Goal: Task Accomplishment & Management: Use online tool/utility

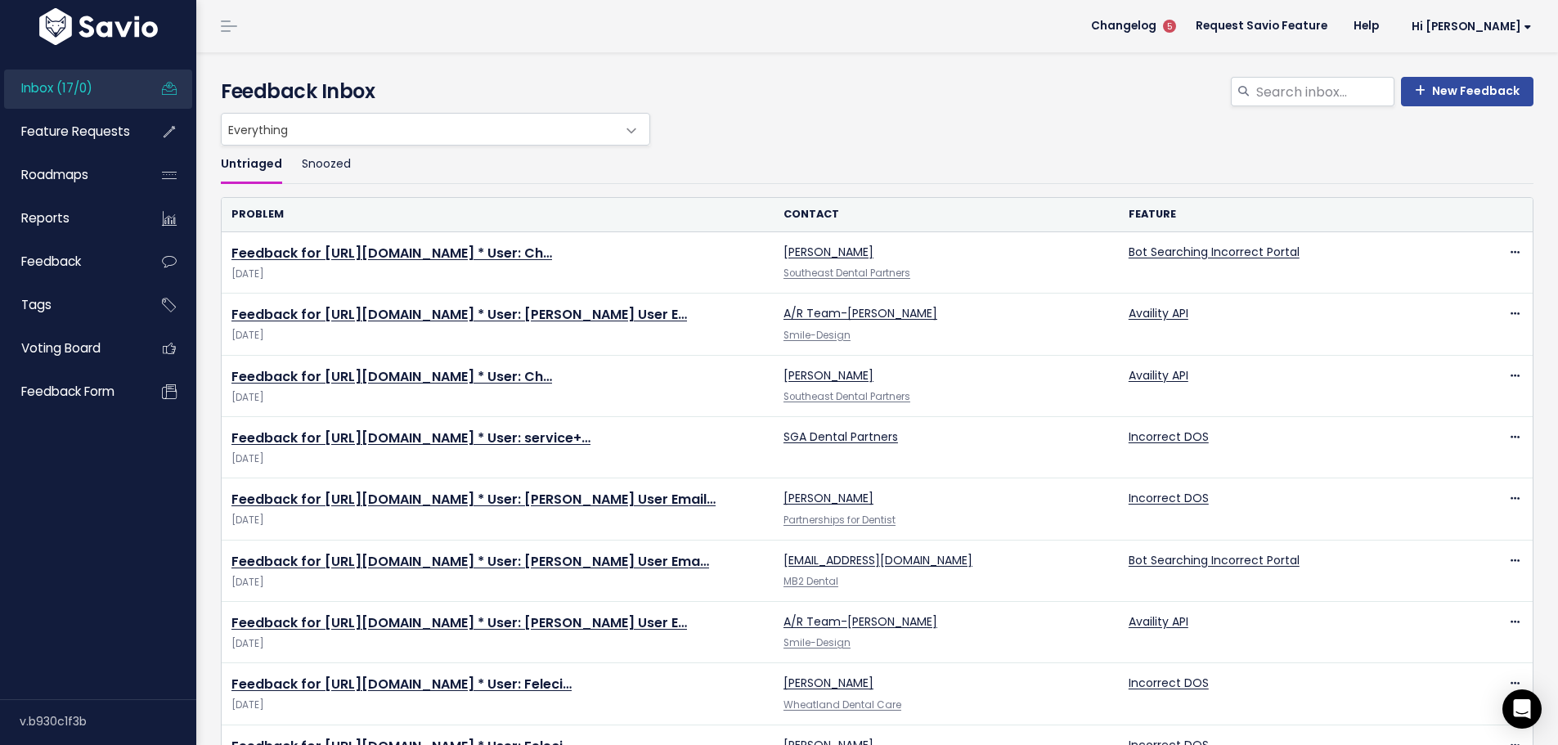
drag, startPoint x: 441, startPoint y: 244, endPoint x: 210, endPoint y: 204, distance: 234.1
click at [210, 204] on div "Untriaged Snoozed Problem Contact Feature Feedback for https://app.insidedesk.n…" at bounding box center [877, 713] width 1337 height 1135
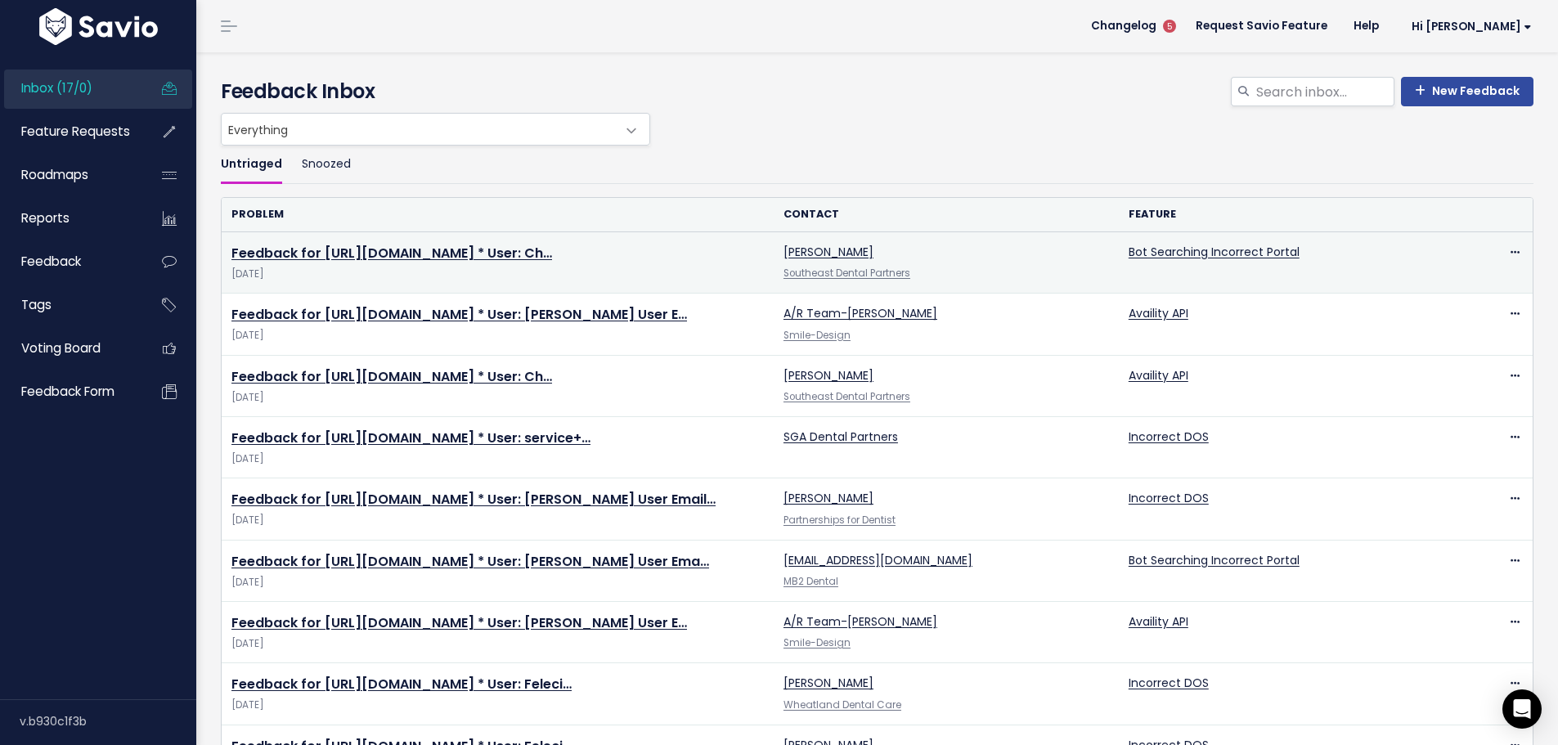
click at [462, 232] on td "Feedback for https://app.insidedesk.net/claim/Southeast-Dental-Partners/5026418…" at bounding box center [498, 262] width 552 height 61
drag, startPoint x: 435, startPoint y: 237, endPoint x: 292, endPoint y: 214, distance: 145.0
click at [402, 232] on td "Feedback for https://app.insidedesk.net/claim/Southeast-Dental-Partners/5026418…" at bounding box center [498, 262] width 552 height 61
click at [448, 244] on link "Feedback for https://app.insidedesk.net/claim/Southeast-Dental-Partners/5026418…" at bounding box center [391, 253] width 321 height 19
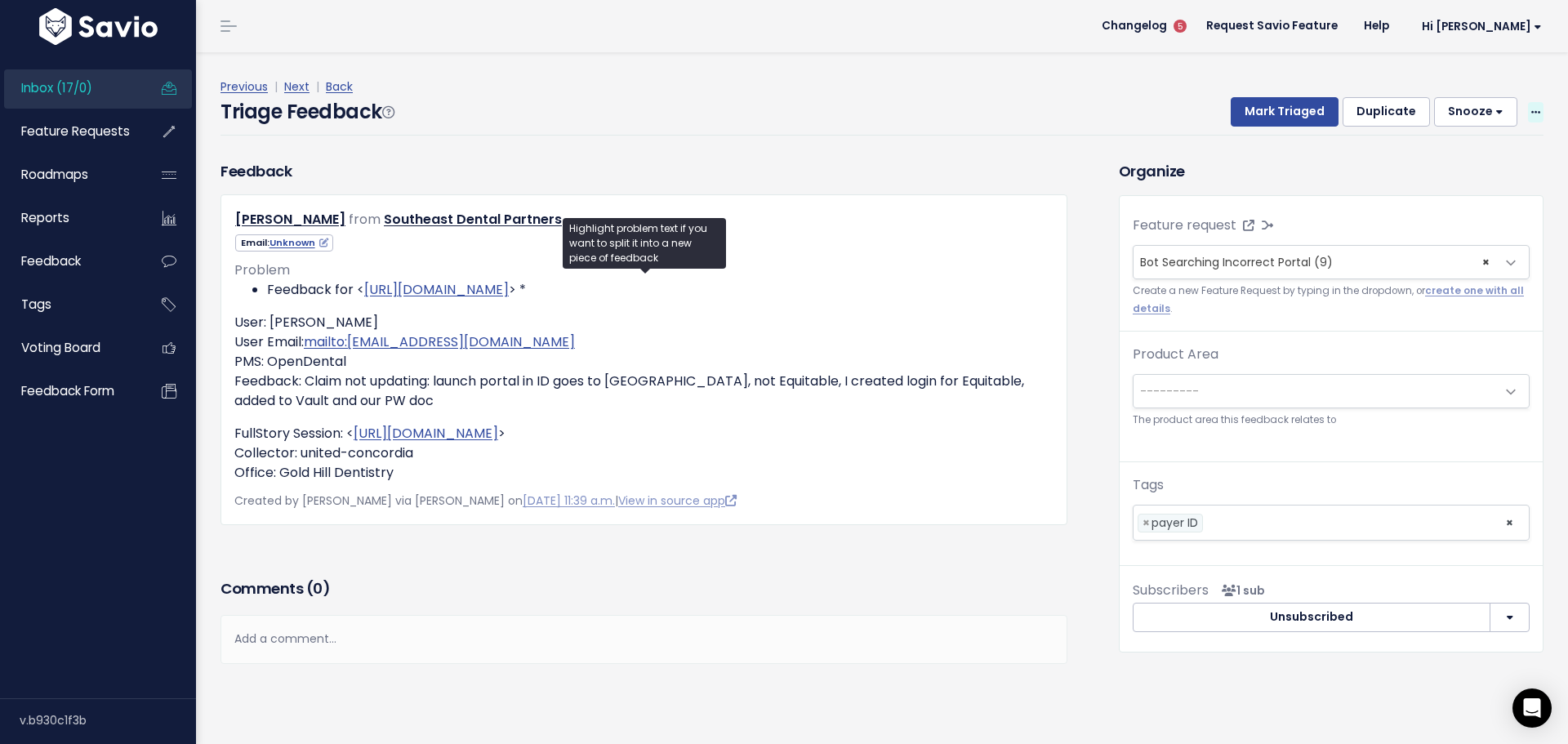
click at [1531, 108] on icon at bounding box center [1535, 113] width 9 height 11
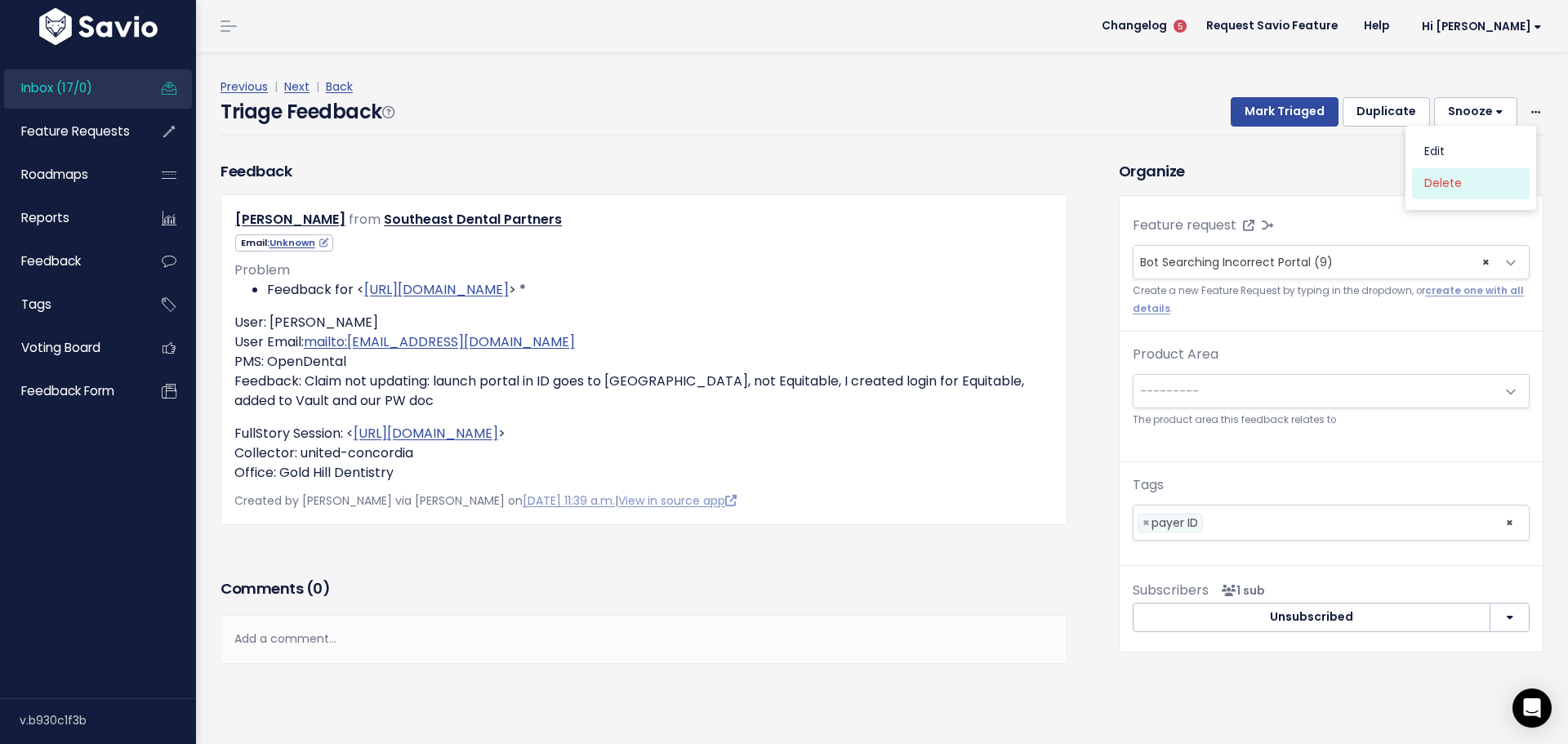
click at [1435, 168] on link "Delete" at bounding box center [1470, 184] width 118 height 32
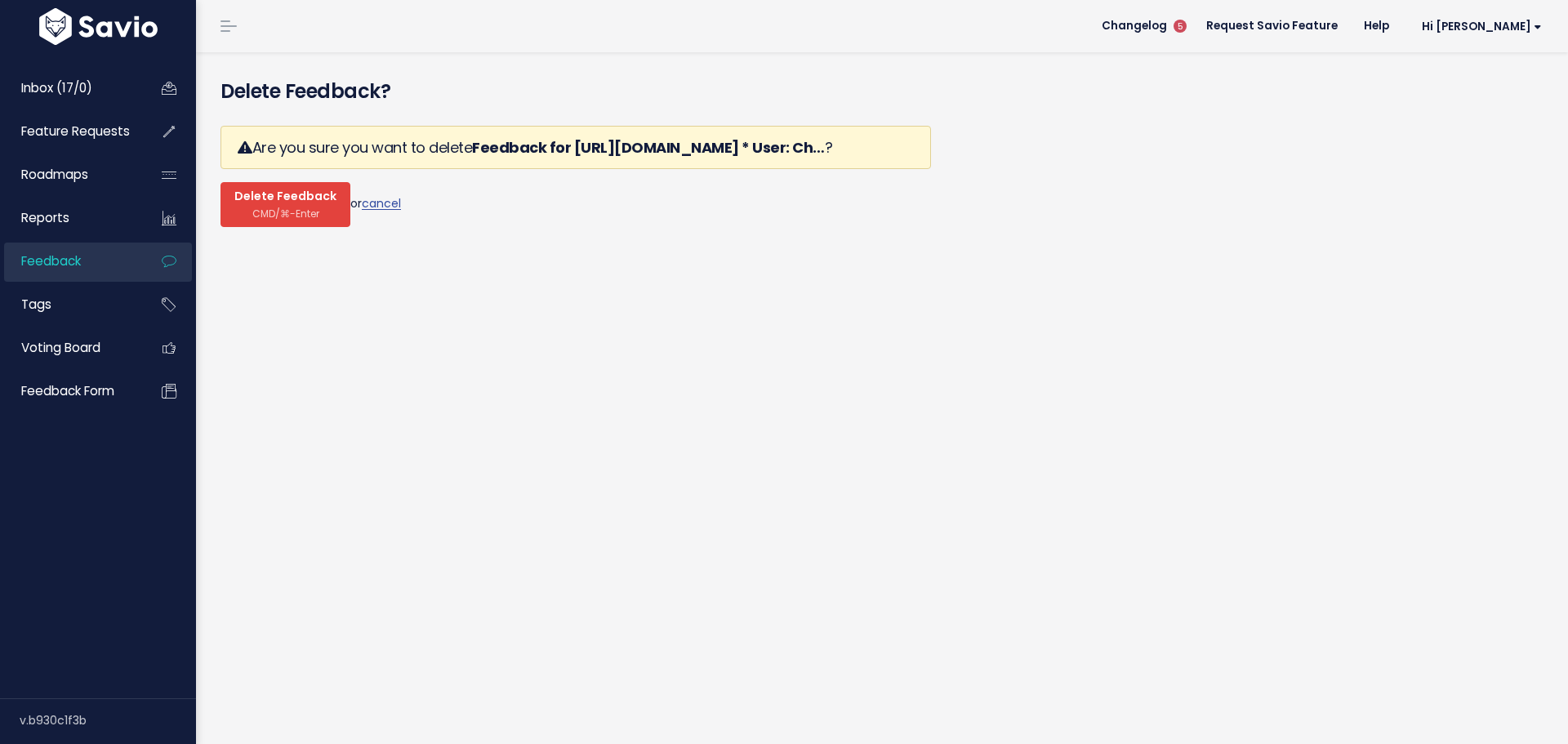
click at [275, 208] on span "CMD/⌘-Enter" at bounding box center [285, 214] width 67 height 12
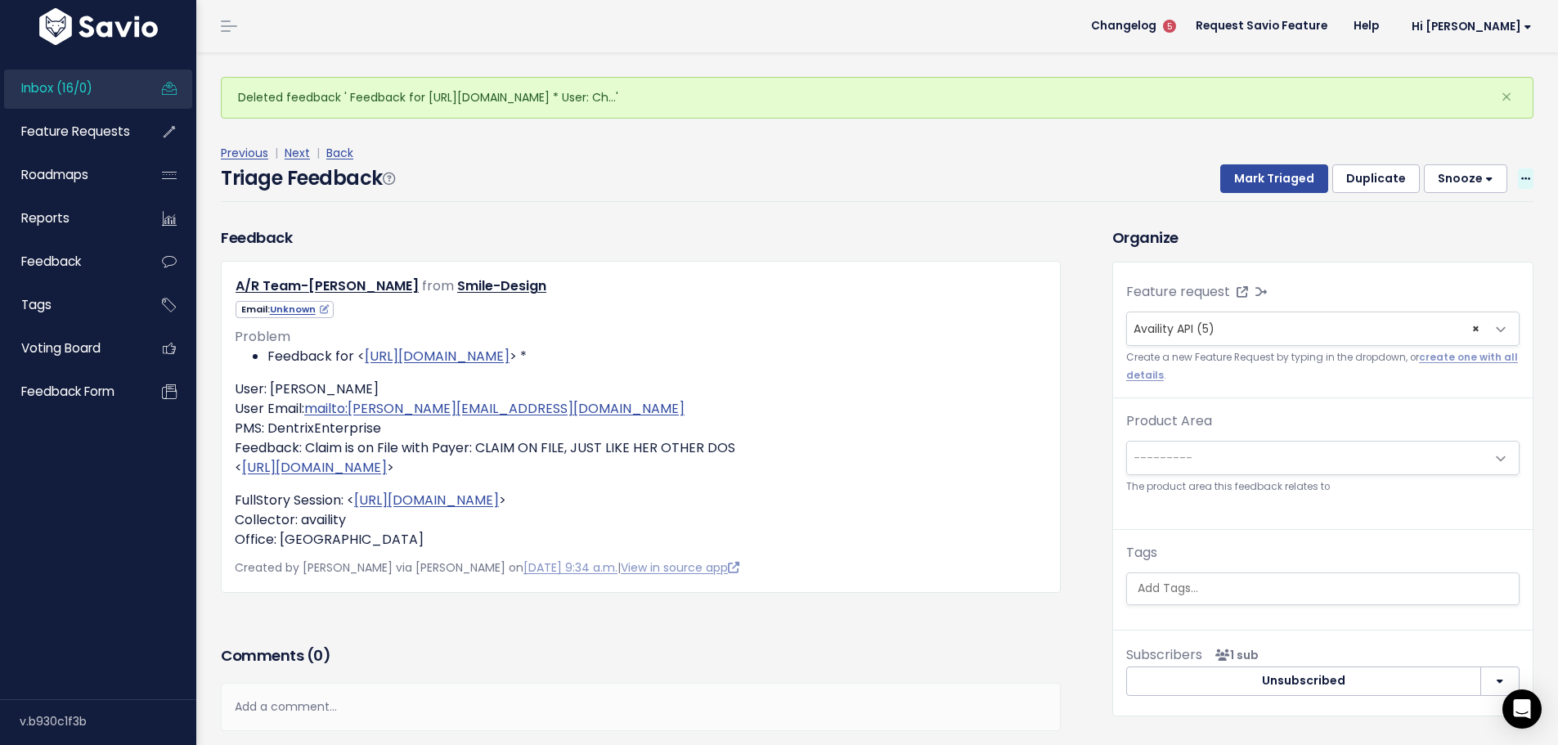
click at [1518, 169] on span at bounding box center [1526, 179] width 16 height 20
click at [1445, 234] on link "Delete" at bounding box center [1461, 250] width 118 height 32
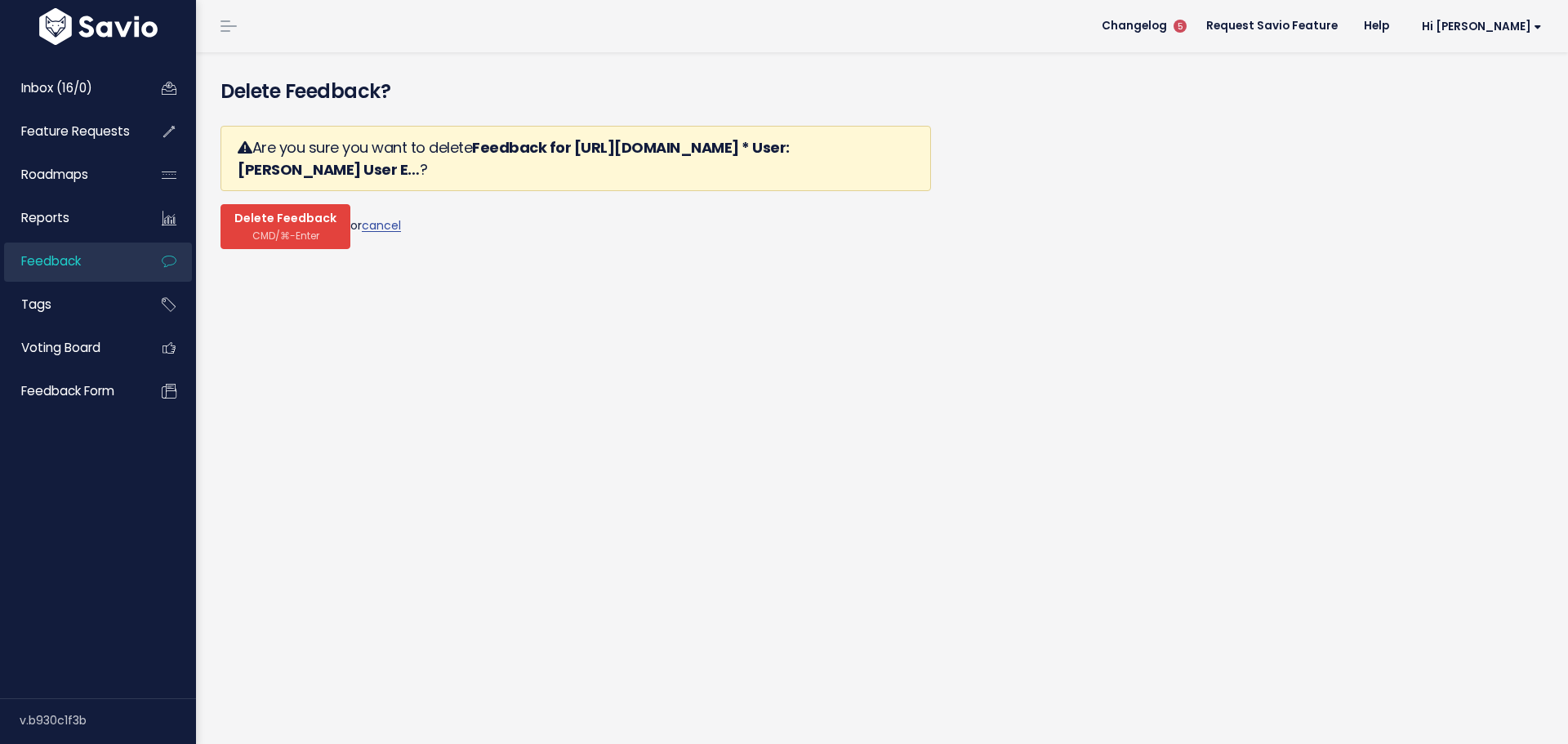
click at [278, 230] on span "CMD/⌘-Enter" at bounding box center [285, 236] width 67 height 12
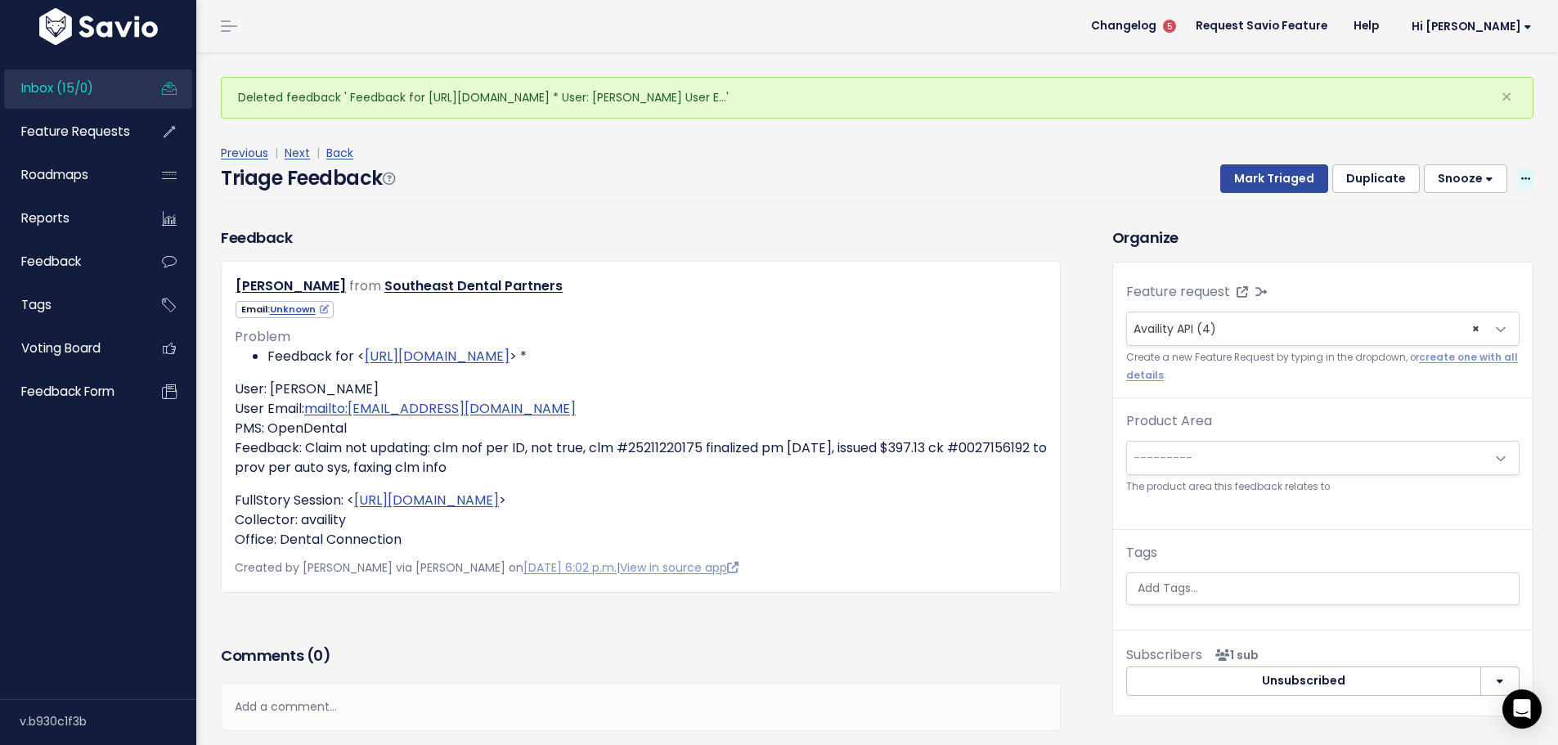
click at [1518, 169] on span at bounding box center [1526, 179] width 16 height 20
click at [1440, 234] on link "Delete" at bounding box center [1461, 250] width 118 height 32
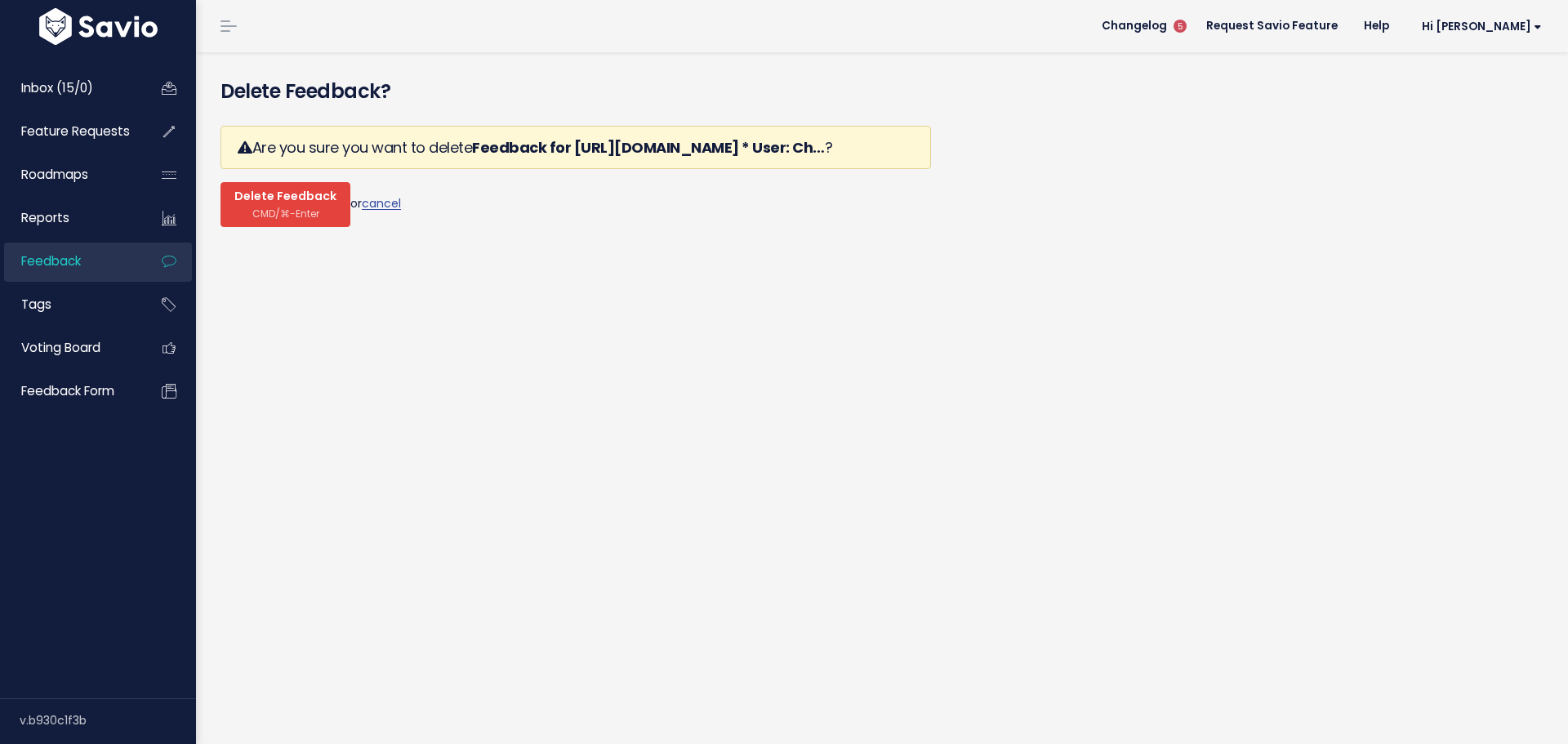
click at [255, 190] on span "Delete Feedback" at bounding box center [285, 197] width 102 height 15
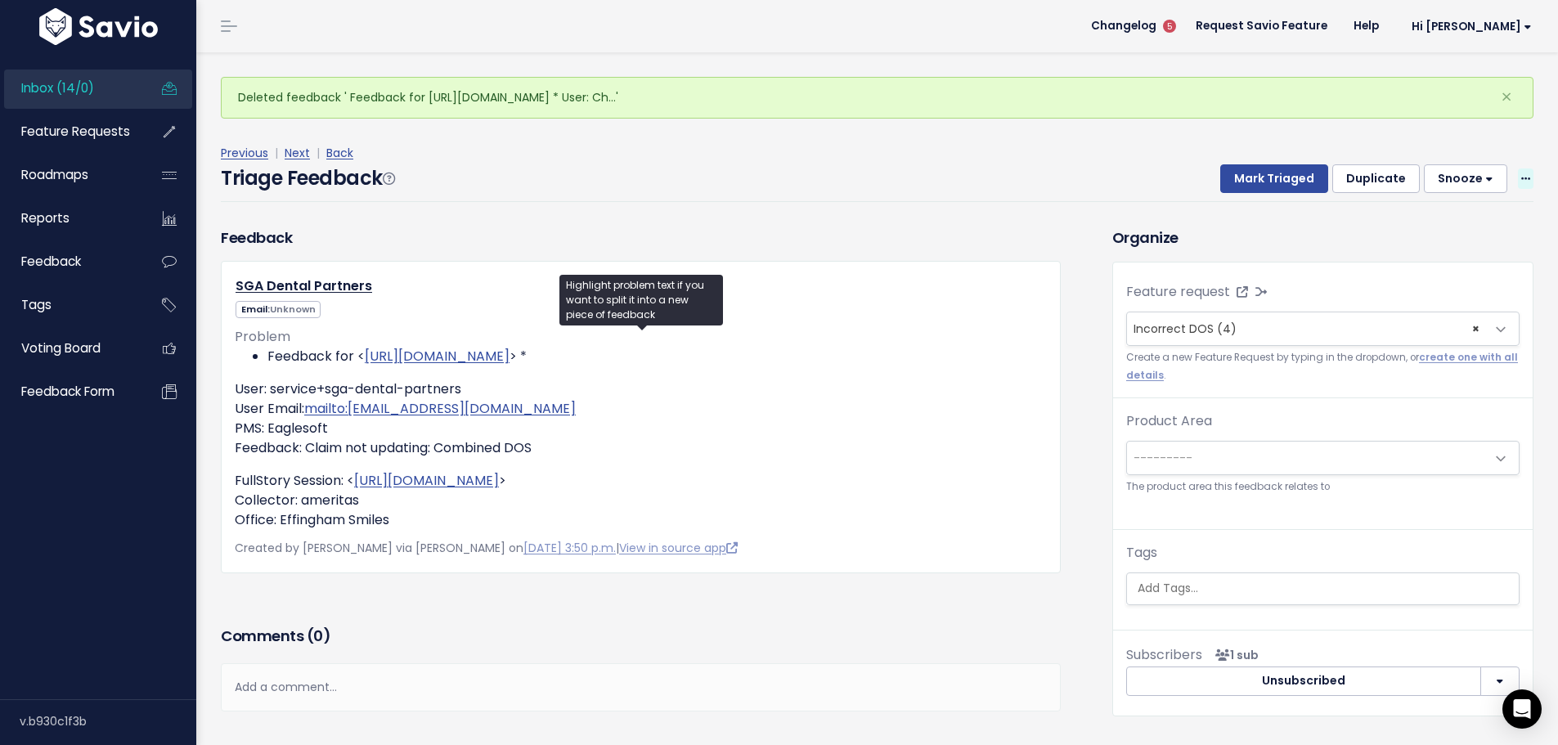
click at [1522, 174] on icon at bounding box center [1526, 179] width 9 height 11
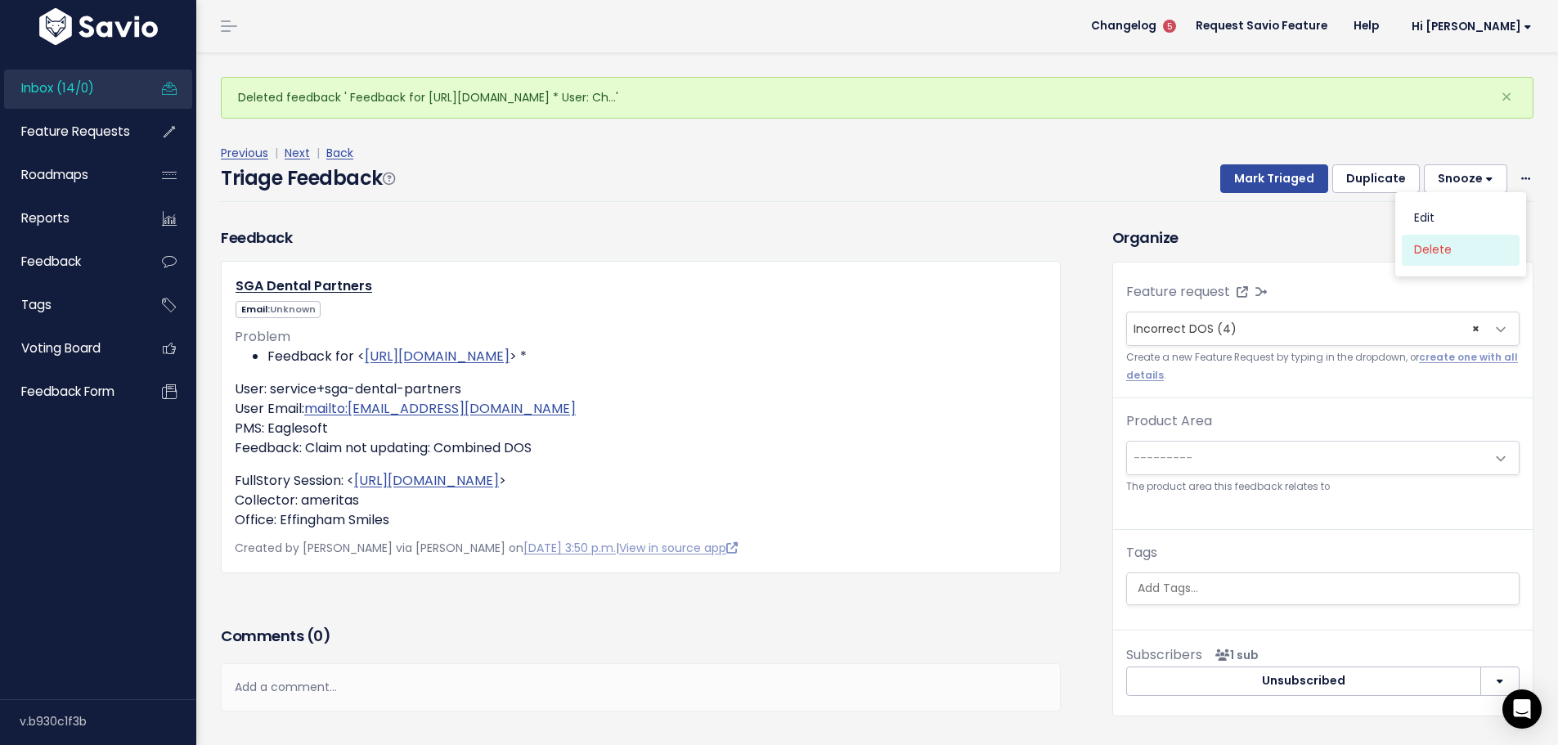
click at [1452, 234] on link "Delete" at bounding box center [1461, 250] width 118 height 32
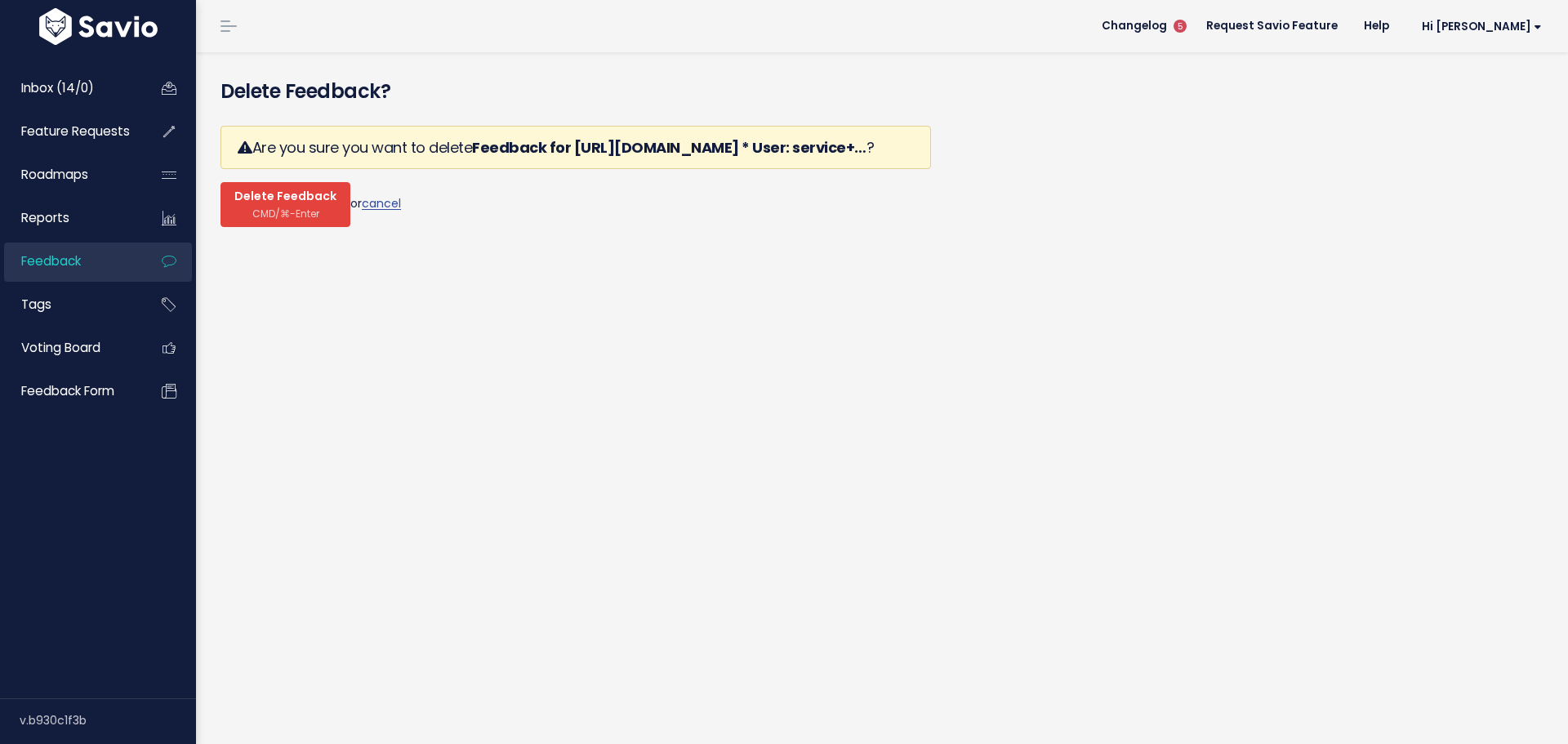
click at [254, 208] on span "CMD/⌘-Enter" at bounding box center [285, 214] width 67 height 12
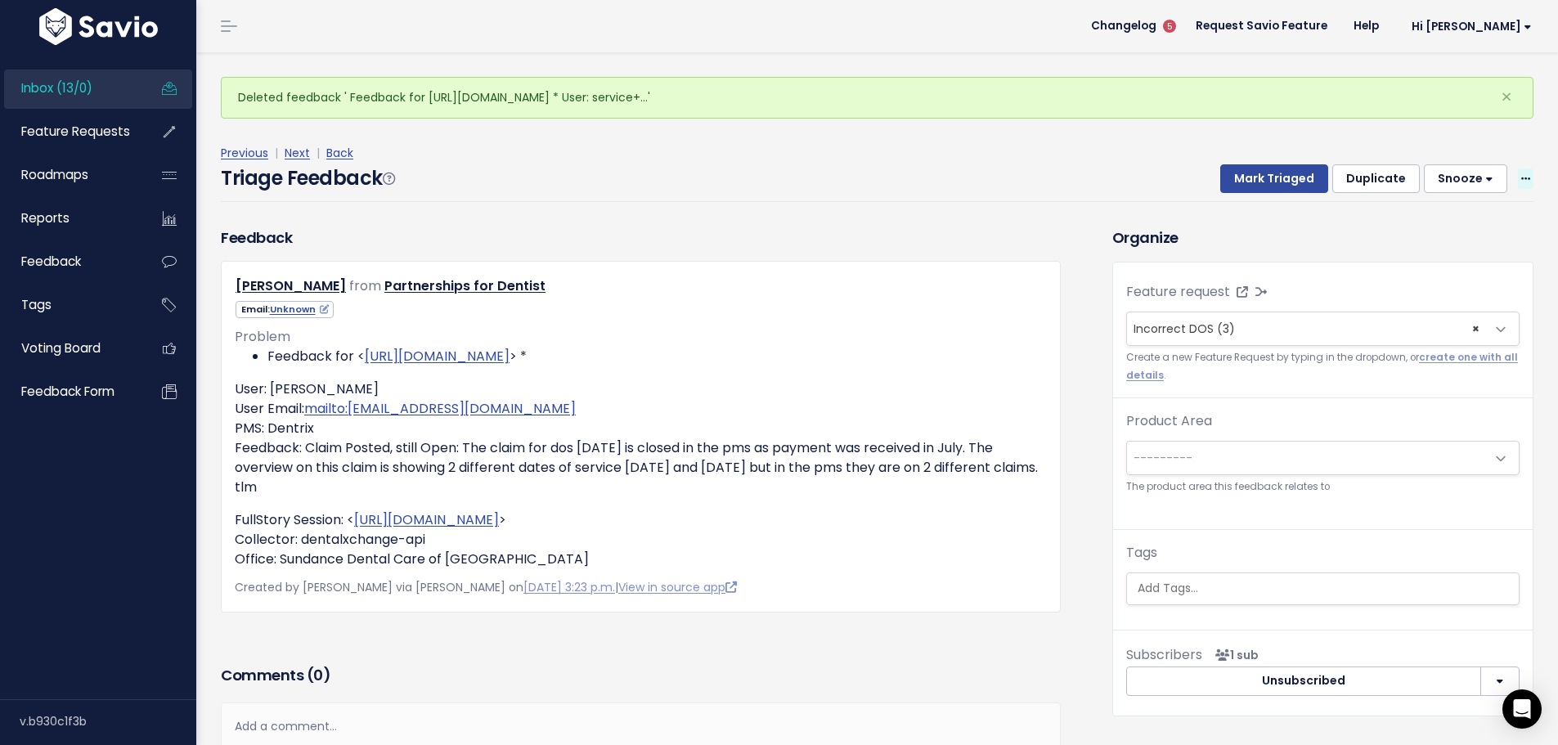
click at [1522, 174] on icon at bounding box center [1526, 179] width 9 height 11
click at [1438, 234] on link "Delete" at bounding box center [1461, 250] width 118 height 32
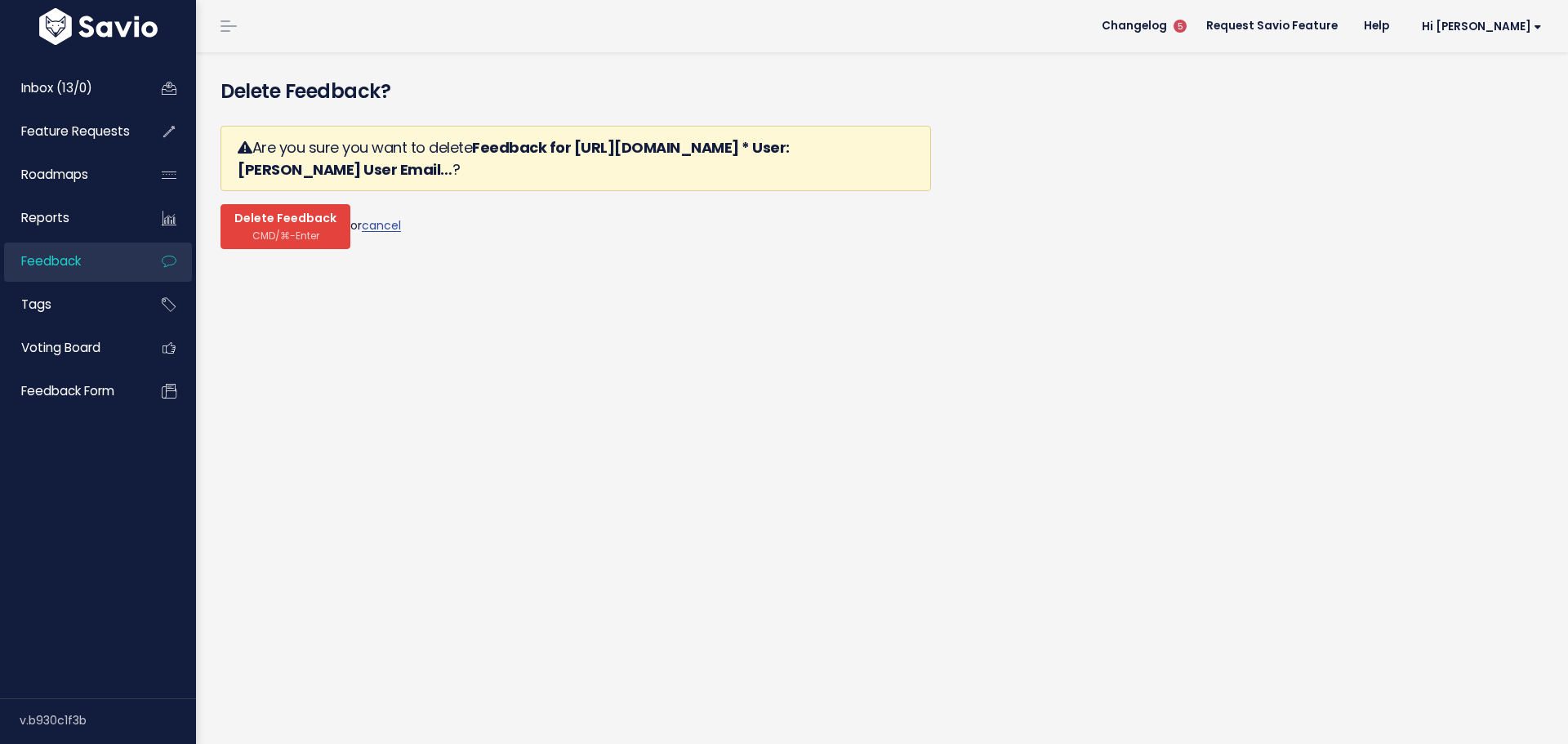
click at [261, 205] on button "Delete Feedback CMD/⌘-Enter" at bounding box center [285, 227] width 130 height 45
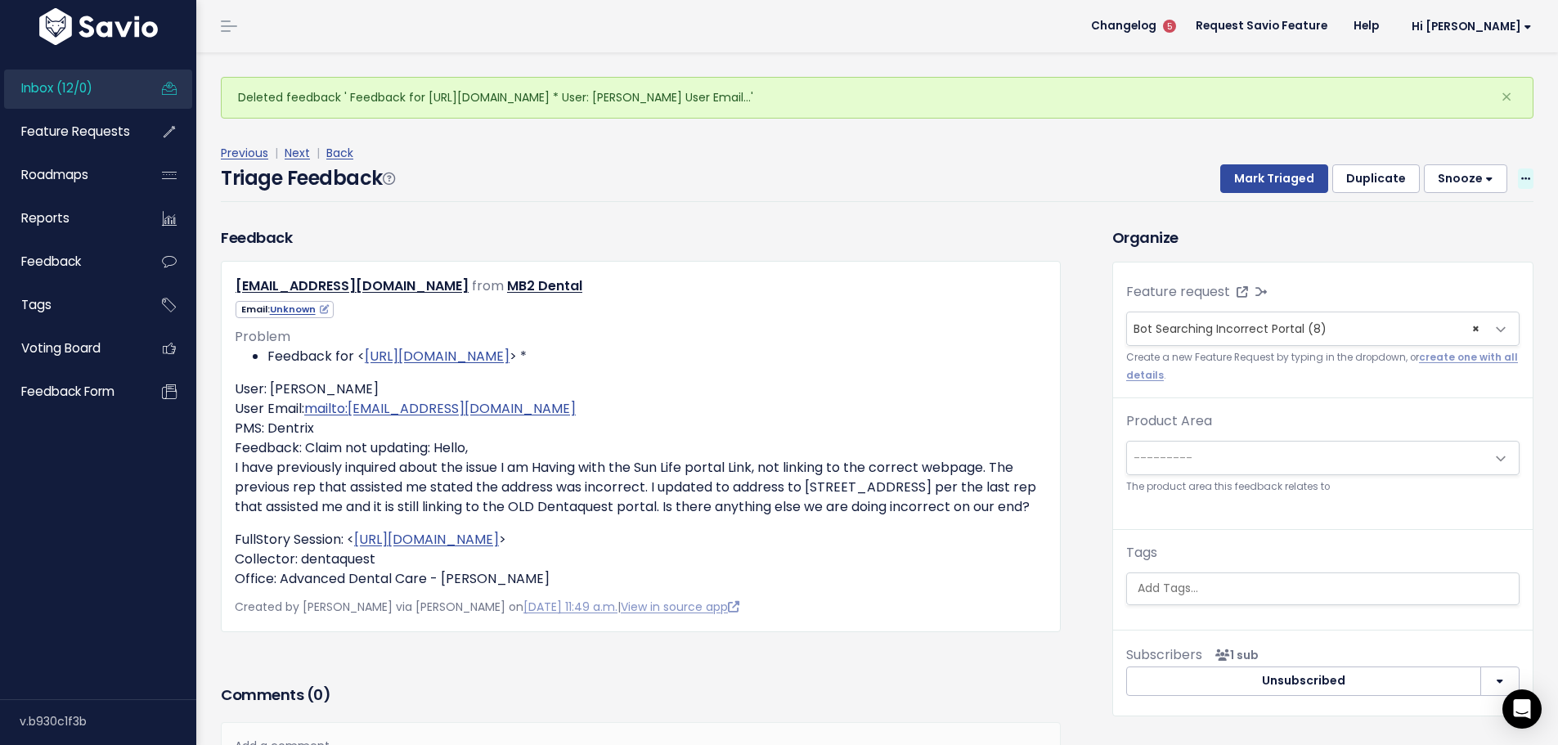
click at [1518, 169] on span at bounding box center [1526, 179] width 16 height 20
click at [1421, 234] on link "Delete" at bounding box center [1461, 250] width 118 height 32
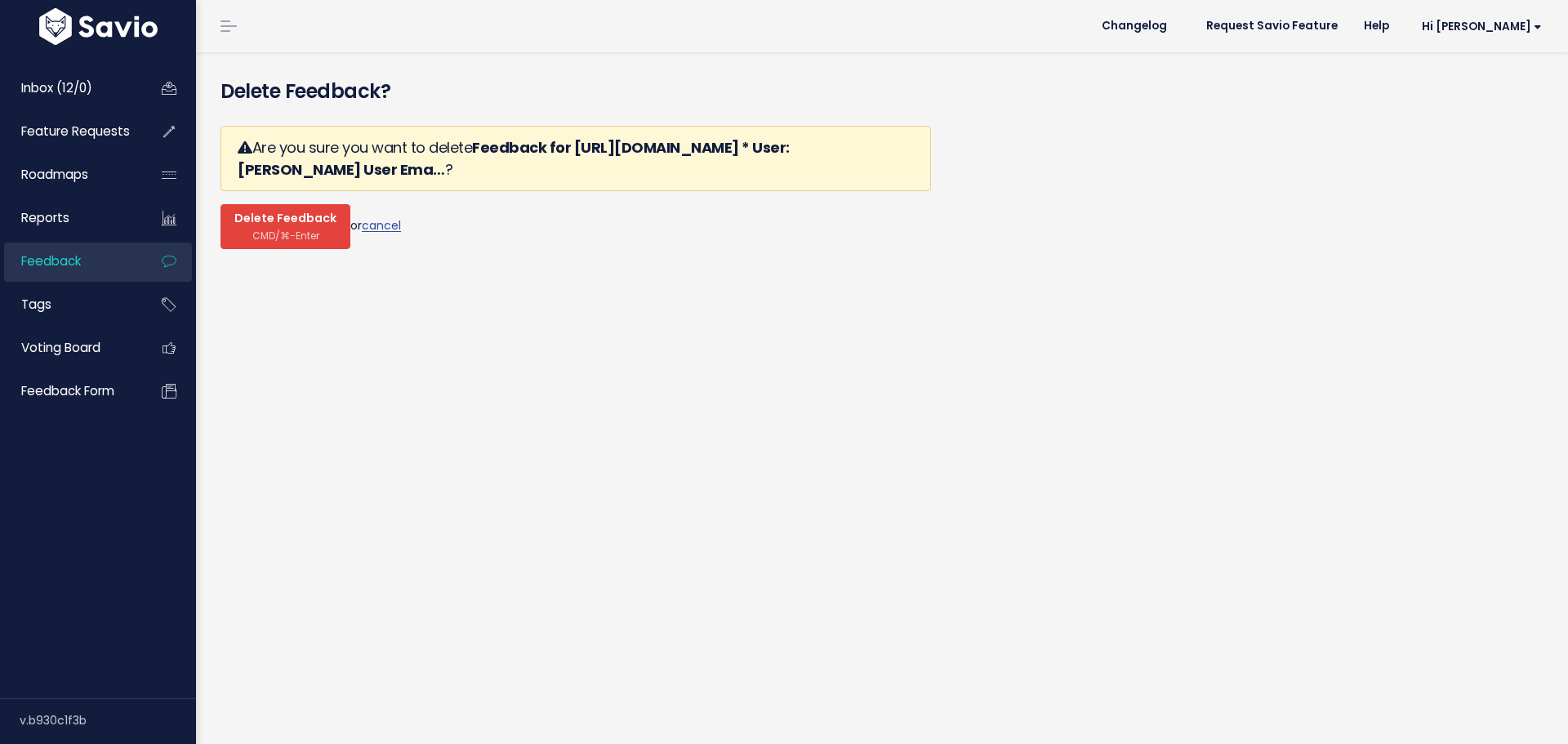
click at [252, 212] on span "Delete Feedback" at bounding box center [285, 219] width 102 height 15
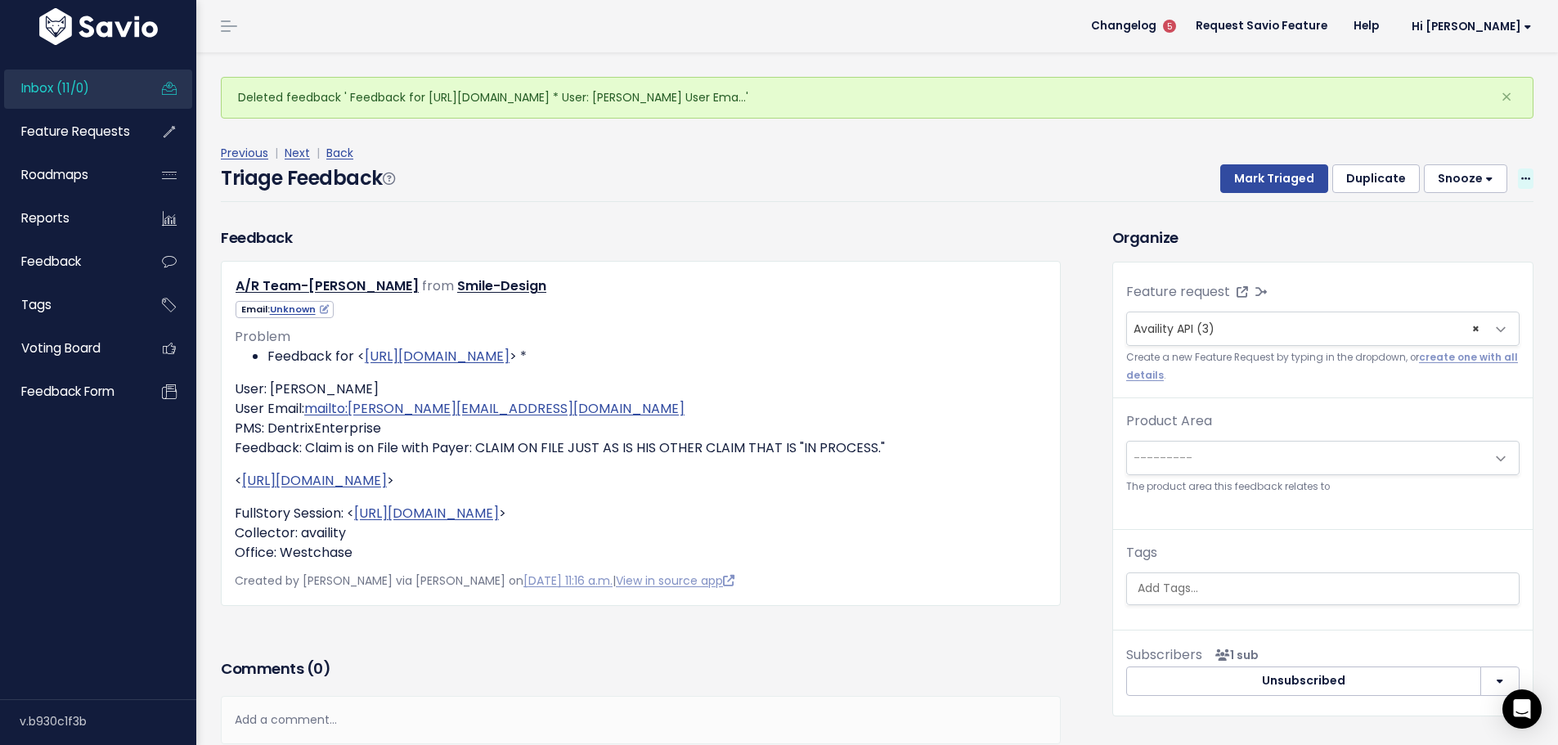
click at [1522, 174] on icon at bounding box center [1526, 179] width 9 height 11
click at [1427, 234] on link "Delete" at bounding box center [1461, 250] width 118 height 32
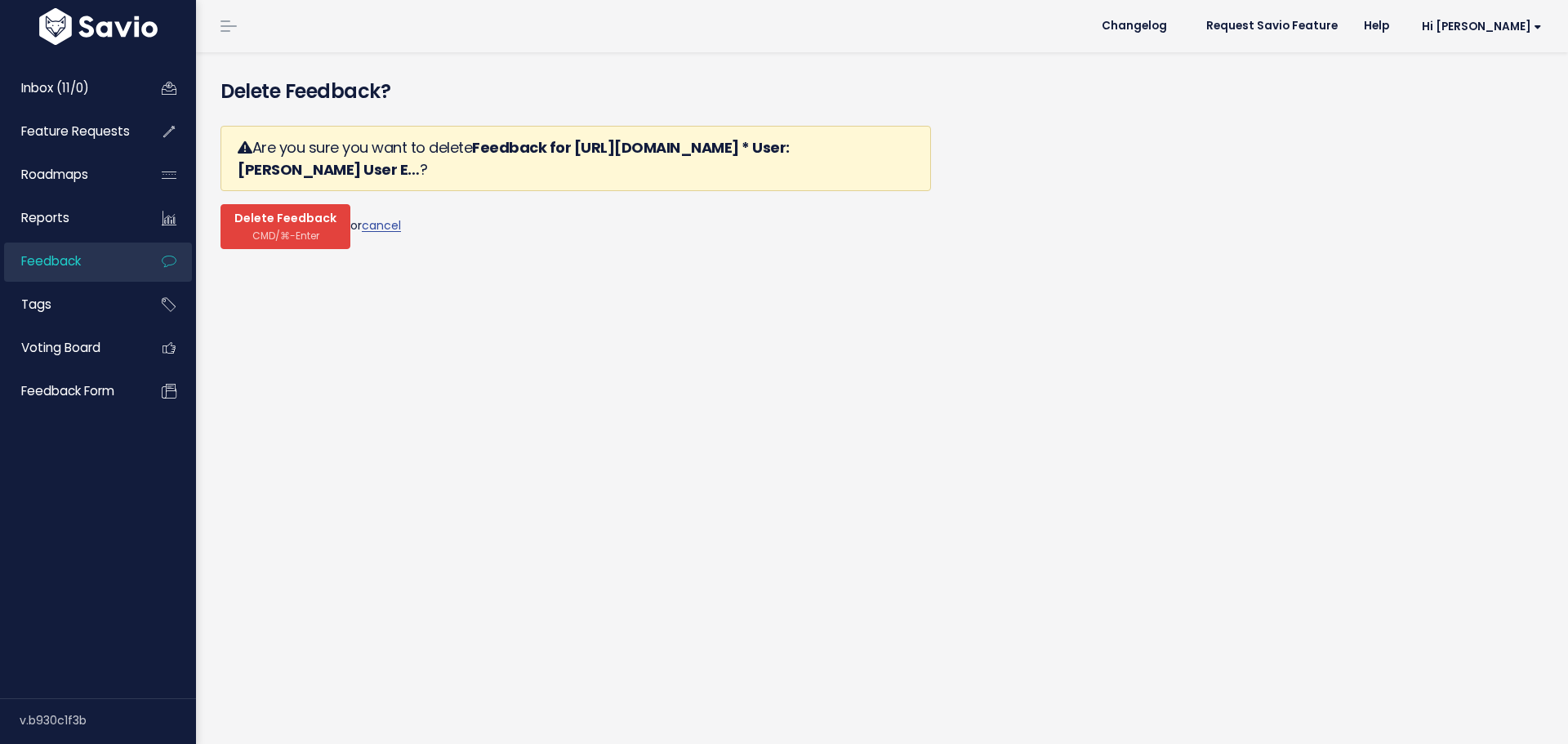
click at [267, 205] on button "Delete Feedback CMD/⌘-Enter" at bounding box center [285, 227] width 130 height 45
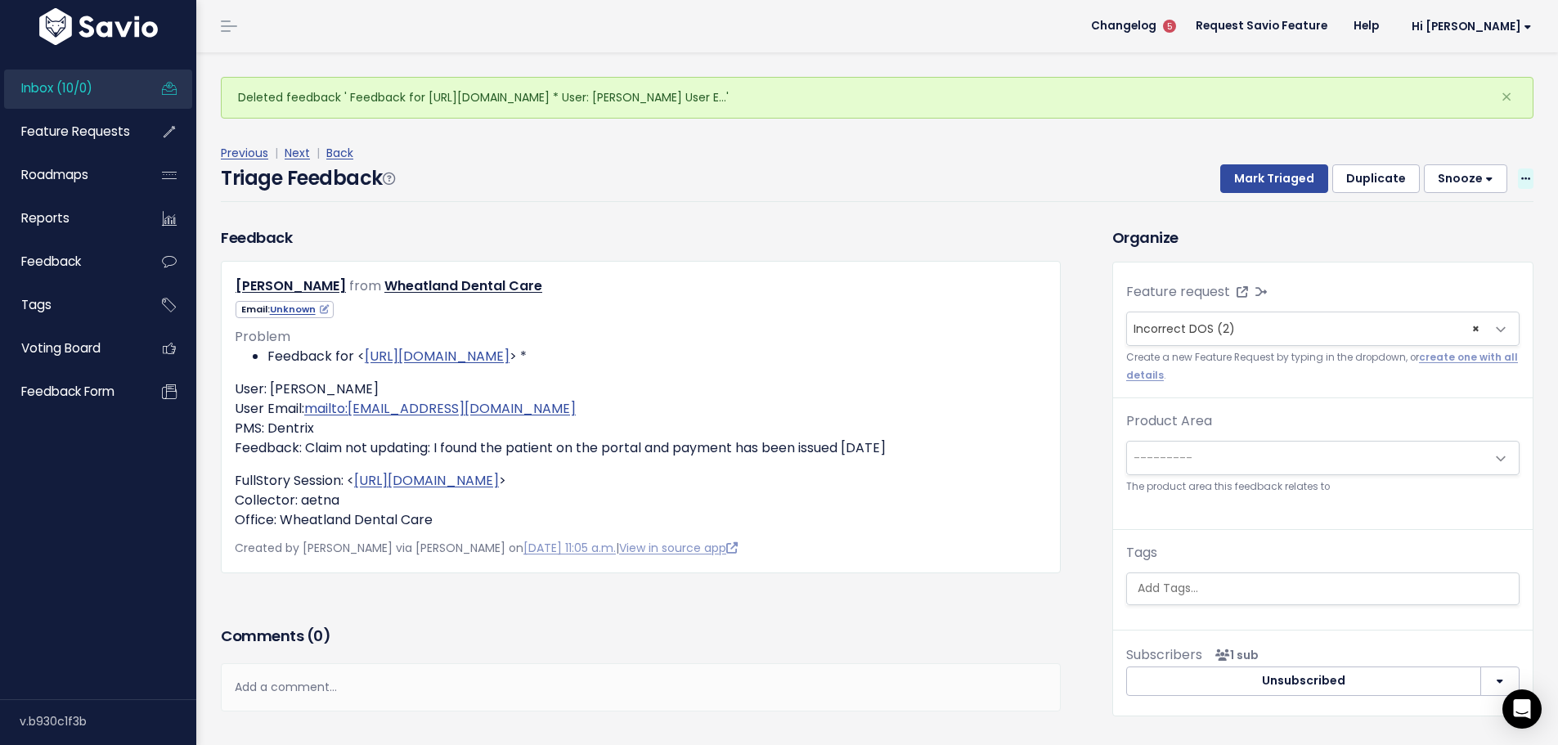
click at [1522, 174] on icon at bounding box center [1526, 179] width 9 height 11
click at [1430, 234] on link "Delete" at bounding box center [1461, 250] width 118 height 32
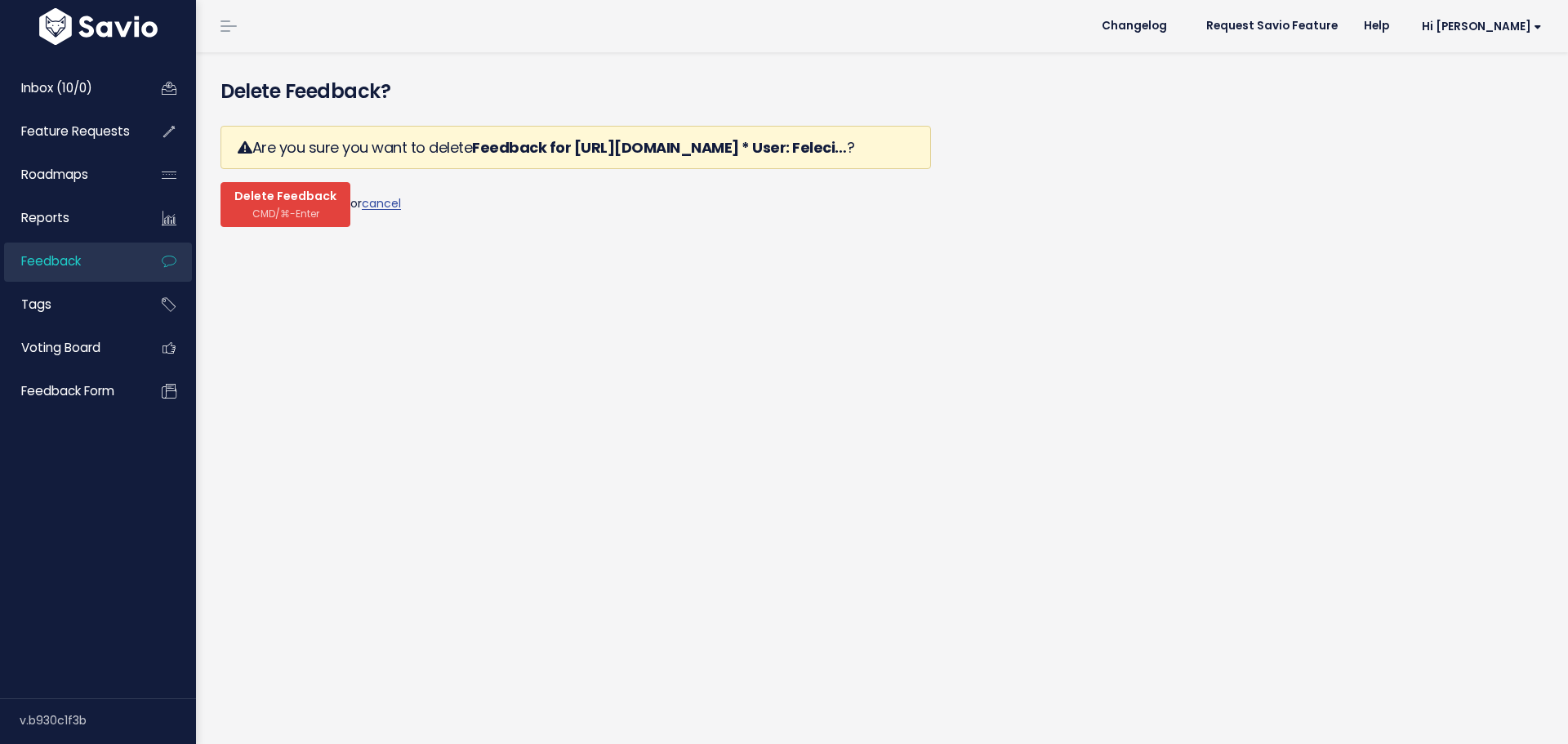
click at [278, 188] on button "Delete Feedback CMD/⌘-Enter" at bounding box center [285, 204] width 130 height 45
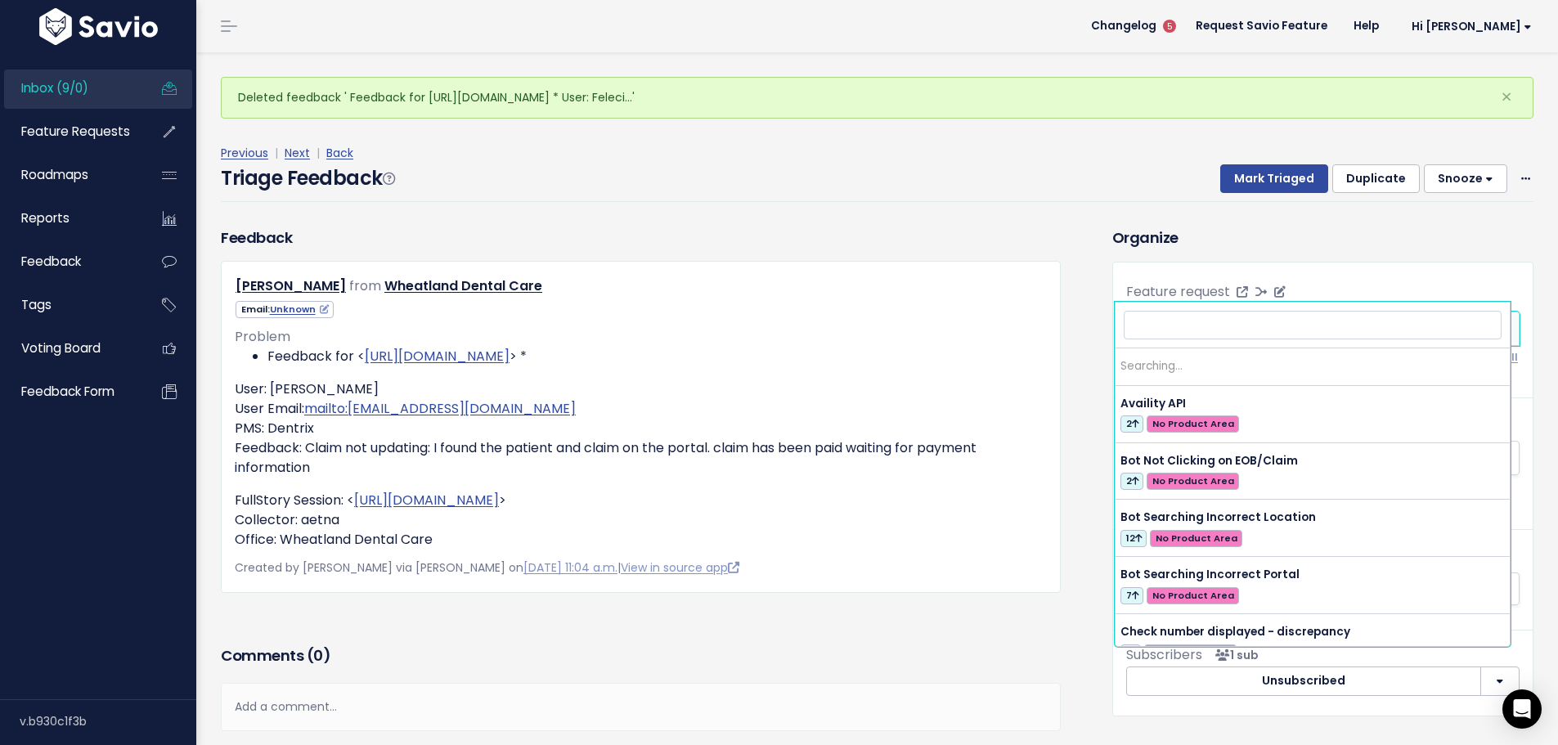
click at [1226, 312] on span "× Incorrect DOS (1)" at bounding box center [1306, 328] width 359 height 33
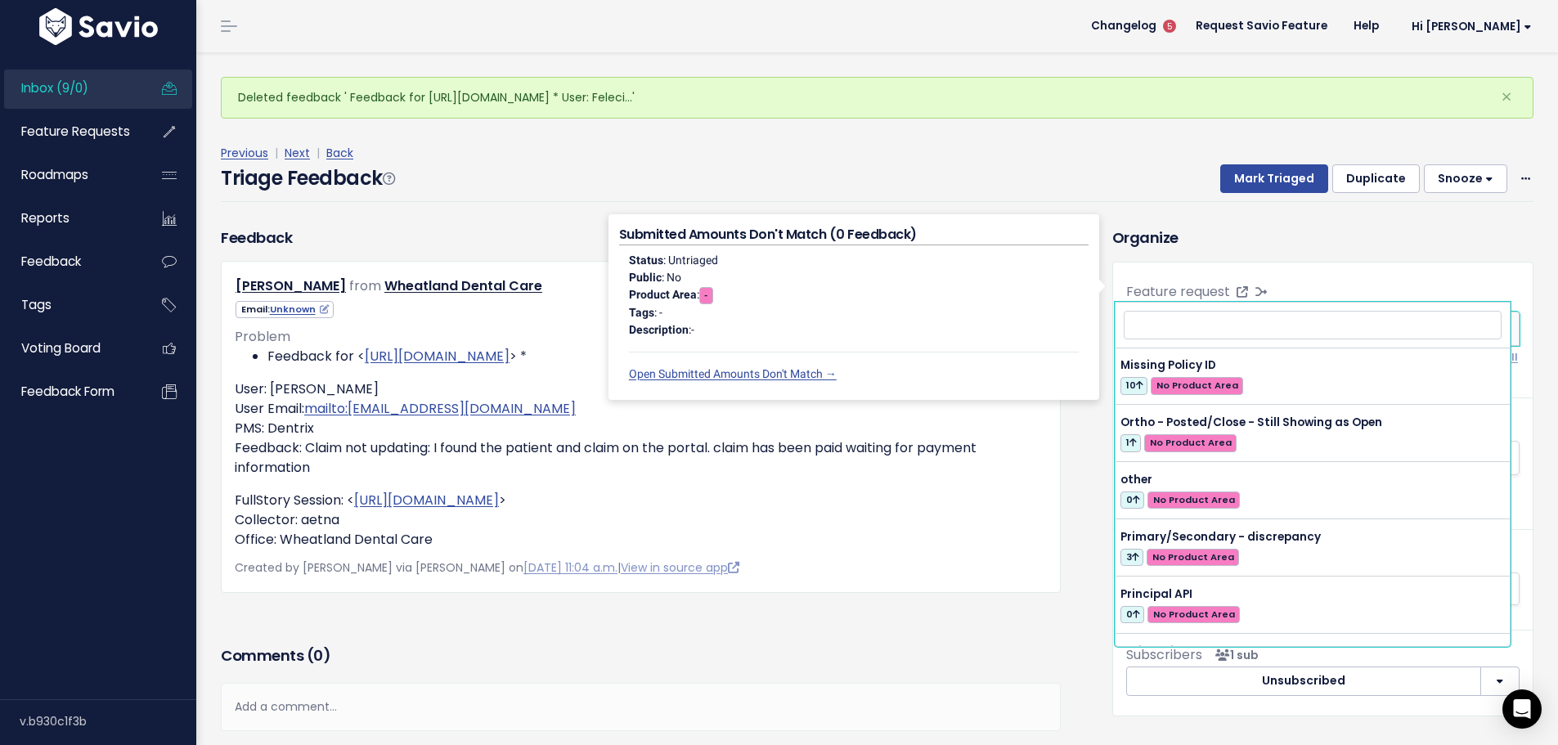
scroll to position [1118, 0]
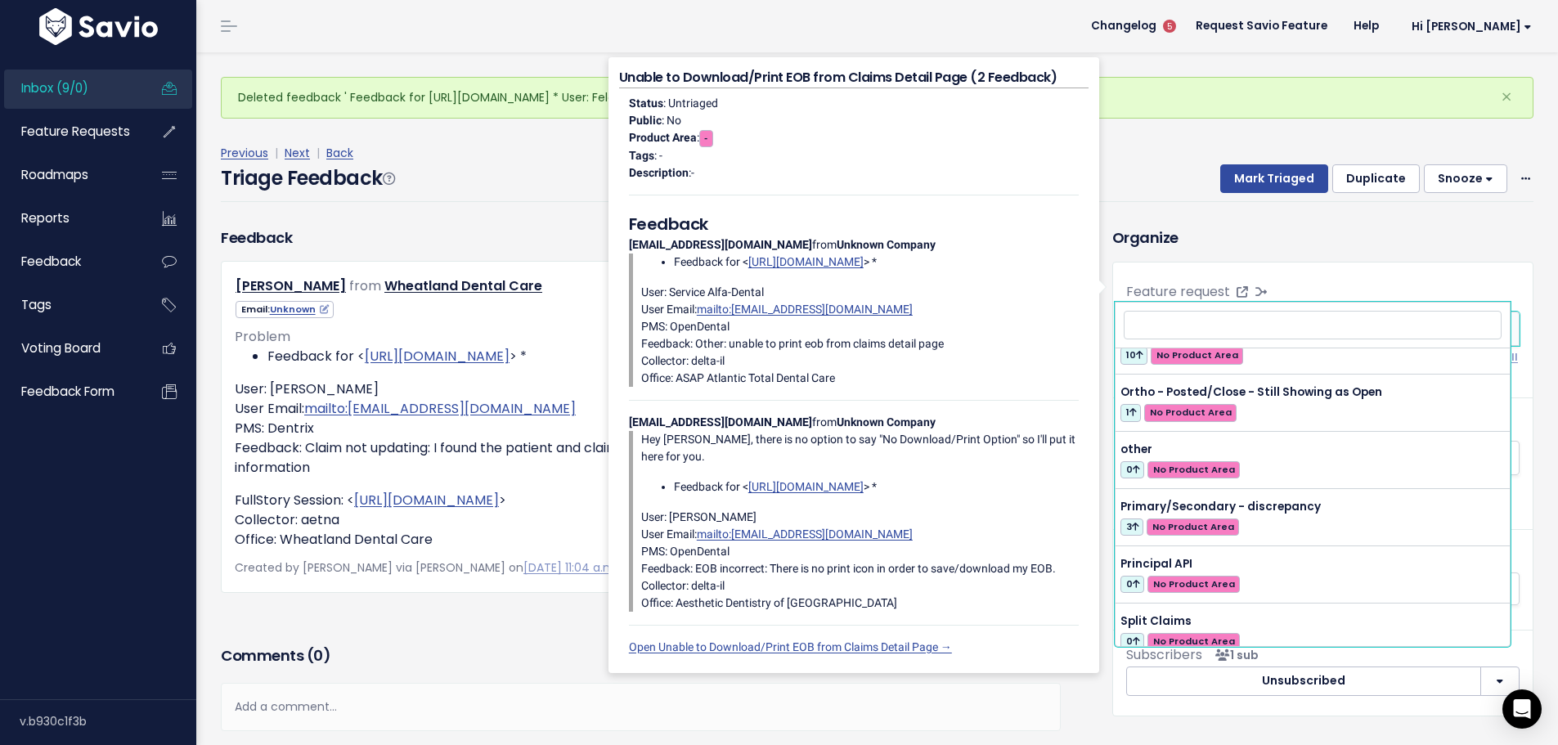
click at [880, 645] on h3 "Comments ( 0 )" at bounding box center [641, 656] width 840 height 23
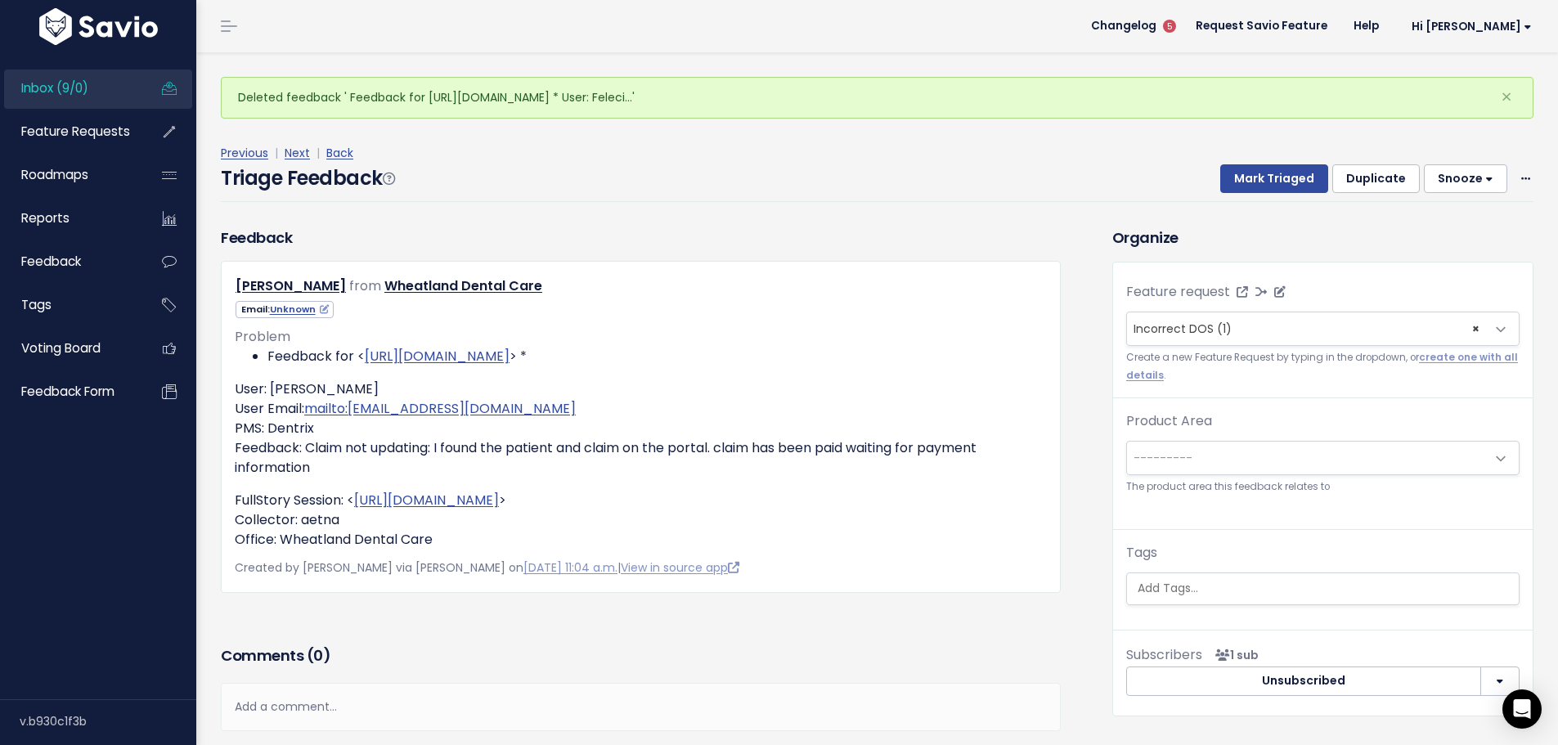
click at [1201, 321] on span "Incorrect DOS (1)" at bounding box center [1183, 329] width 98 height 16
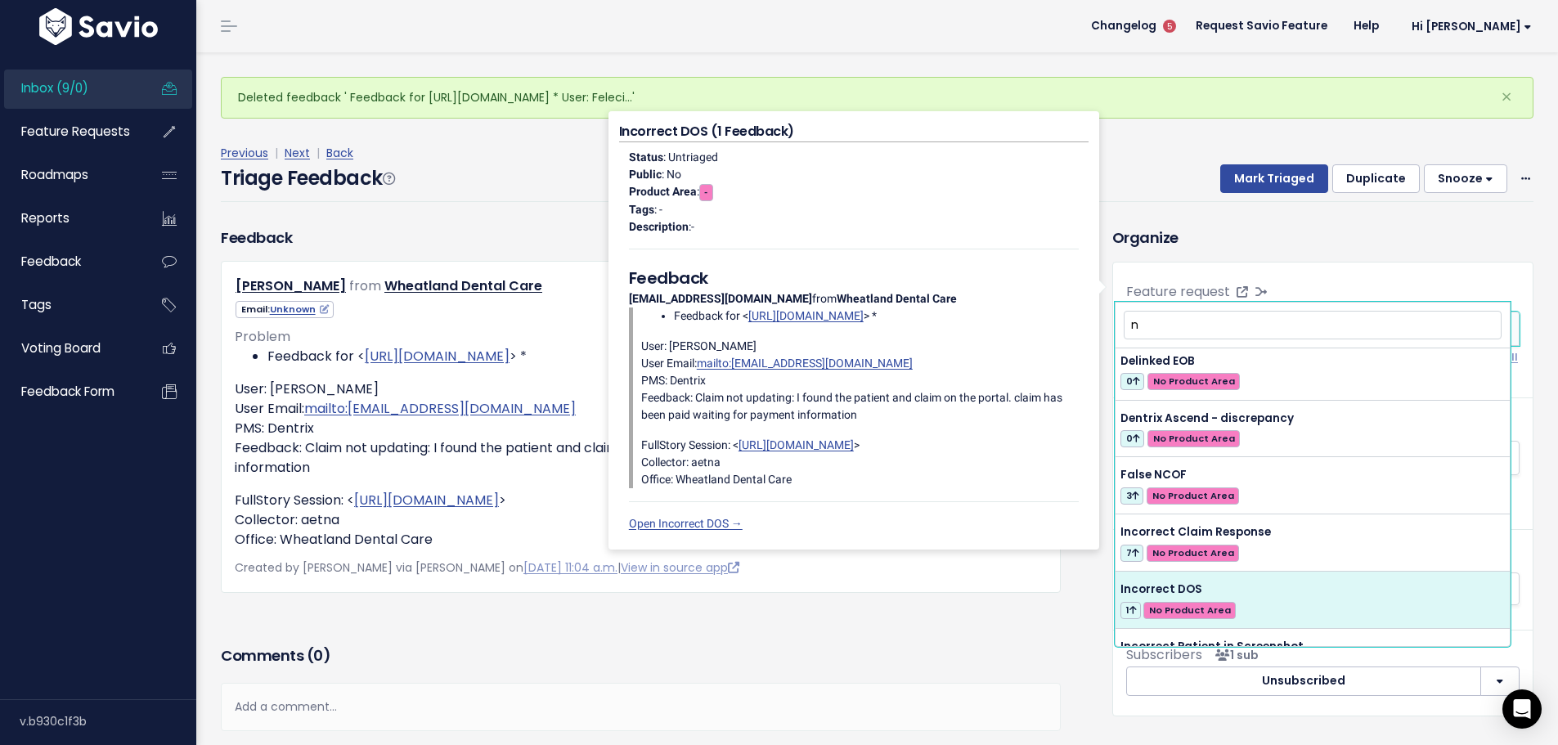
scroll to position [552, 0]
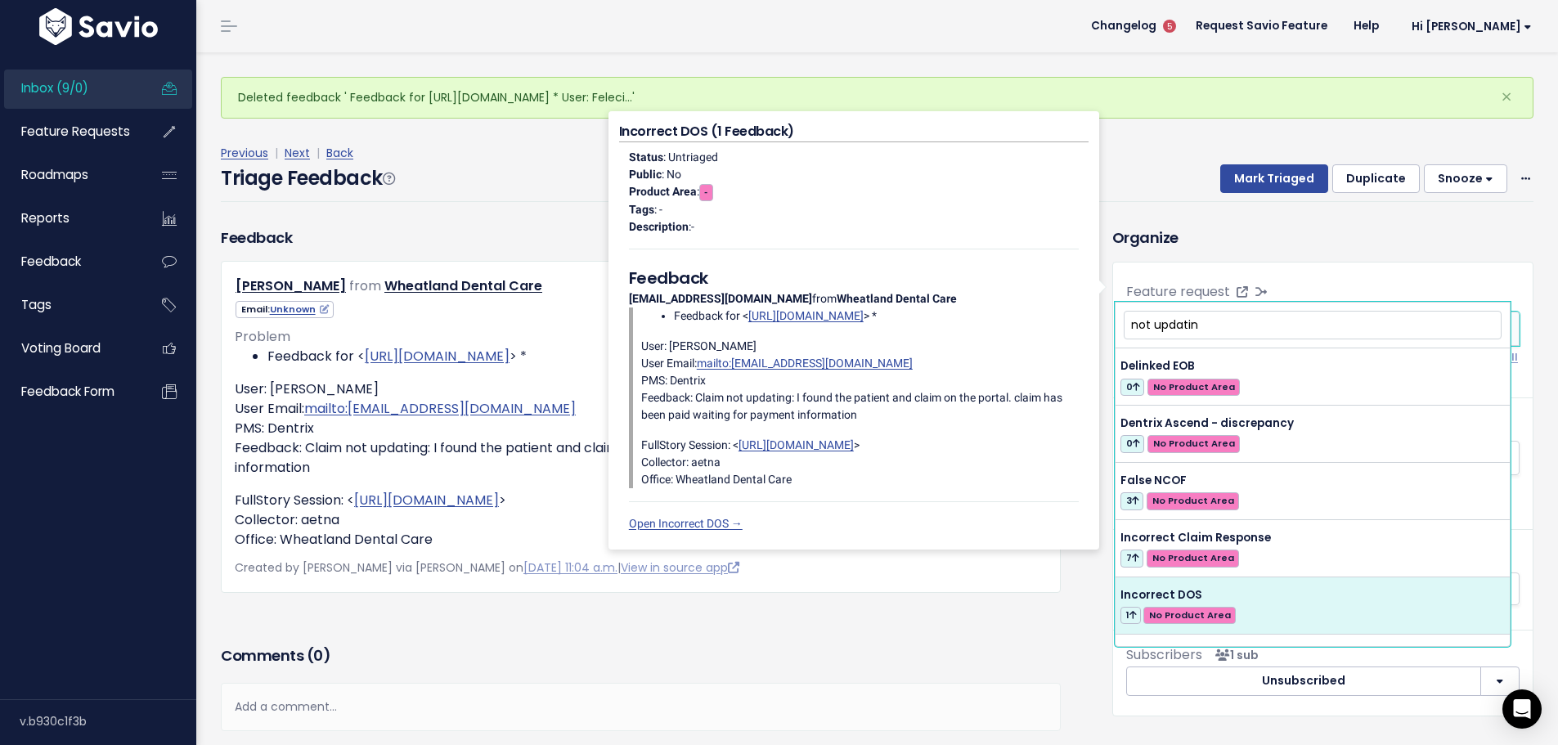
type input "not updating"
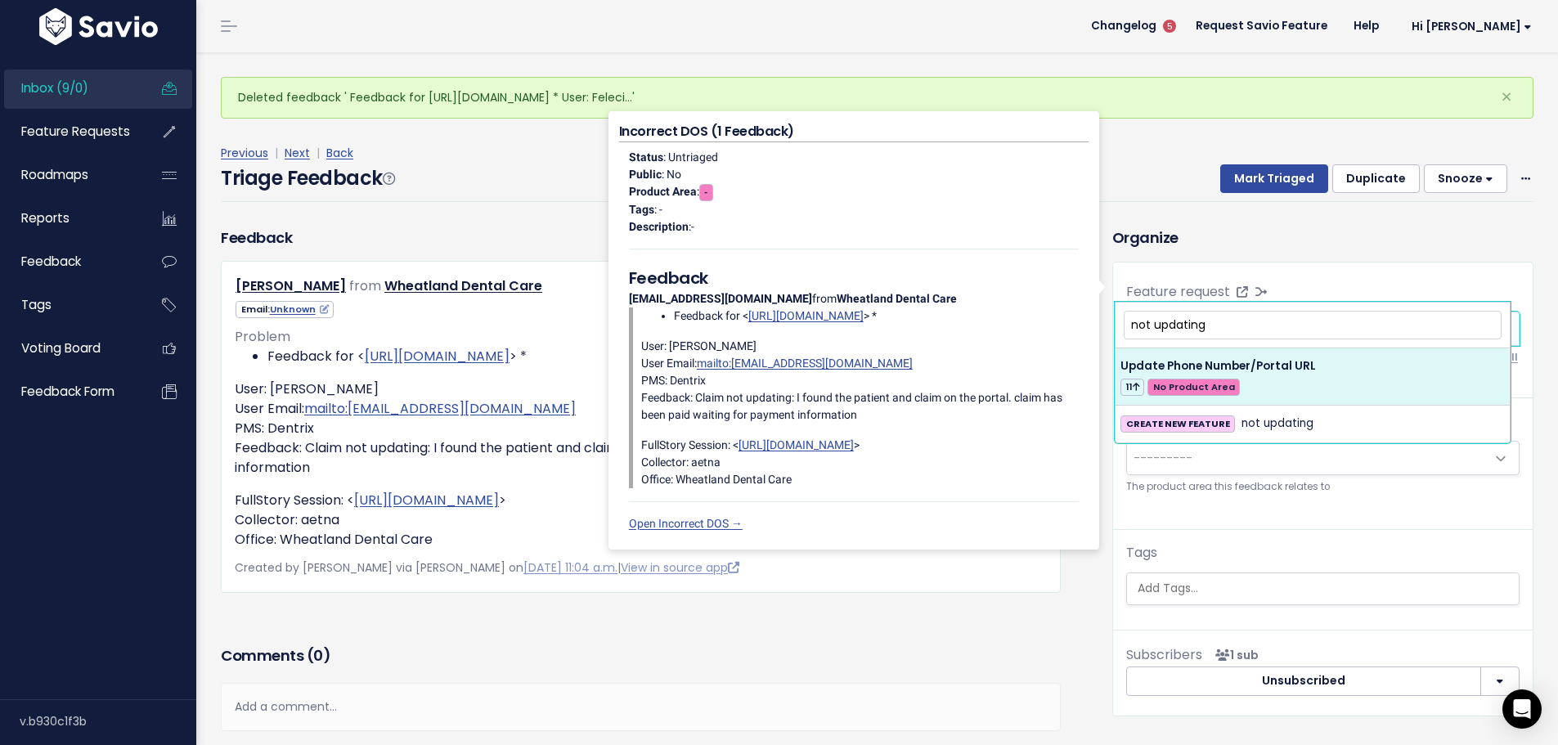
scroll to position [0, 0]
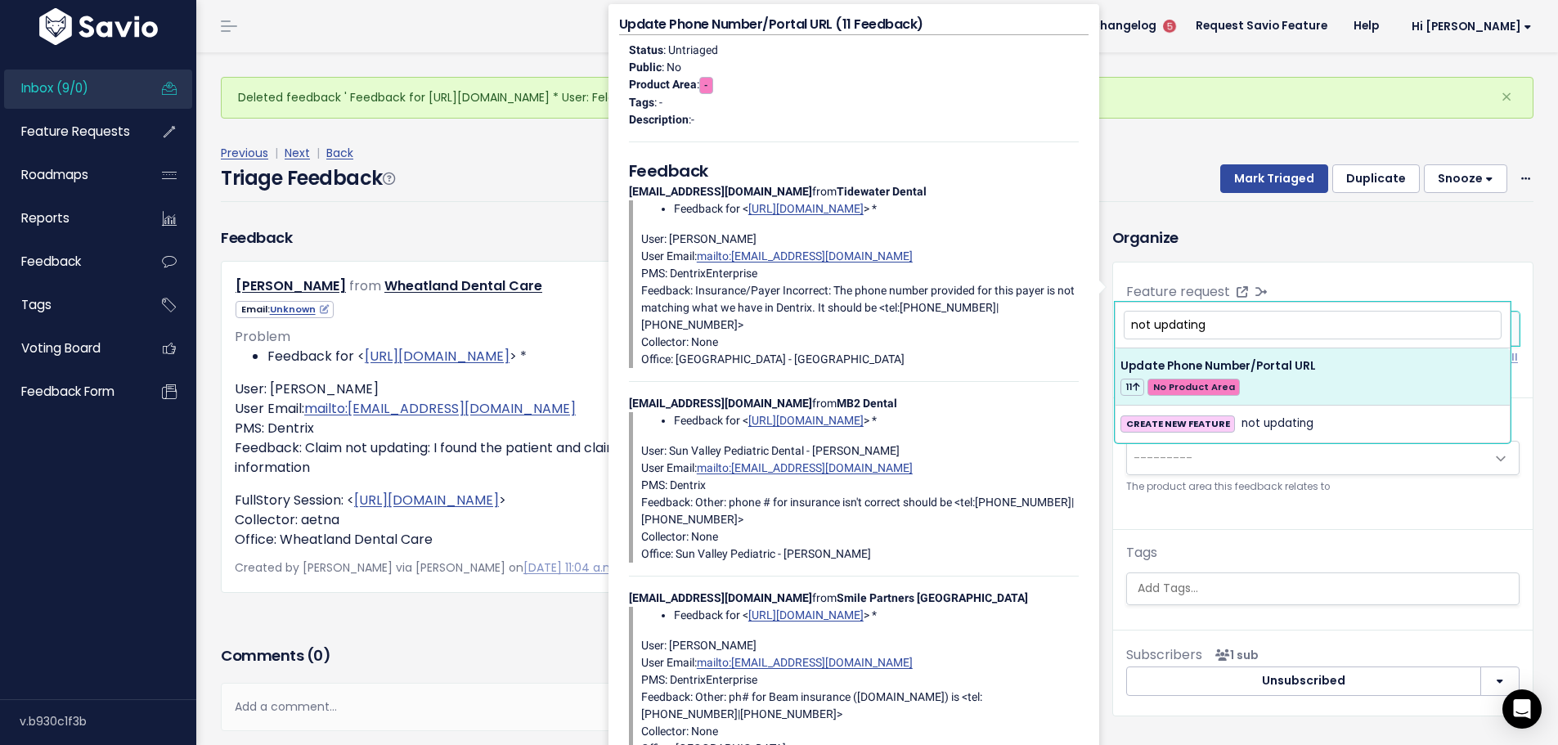
drag, startPoint x: 1198, startPoint y: 322, endPoint x: 1070, endPoint y: 333, distance: 128.1
click at [1070, 333] on body "Inbox (9/0) Feature Requests Roadmaps" at bounding box center [779, 419] width 1558 height 839
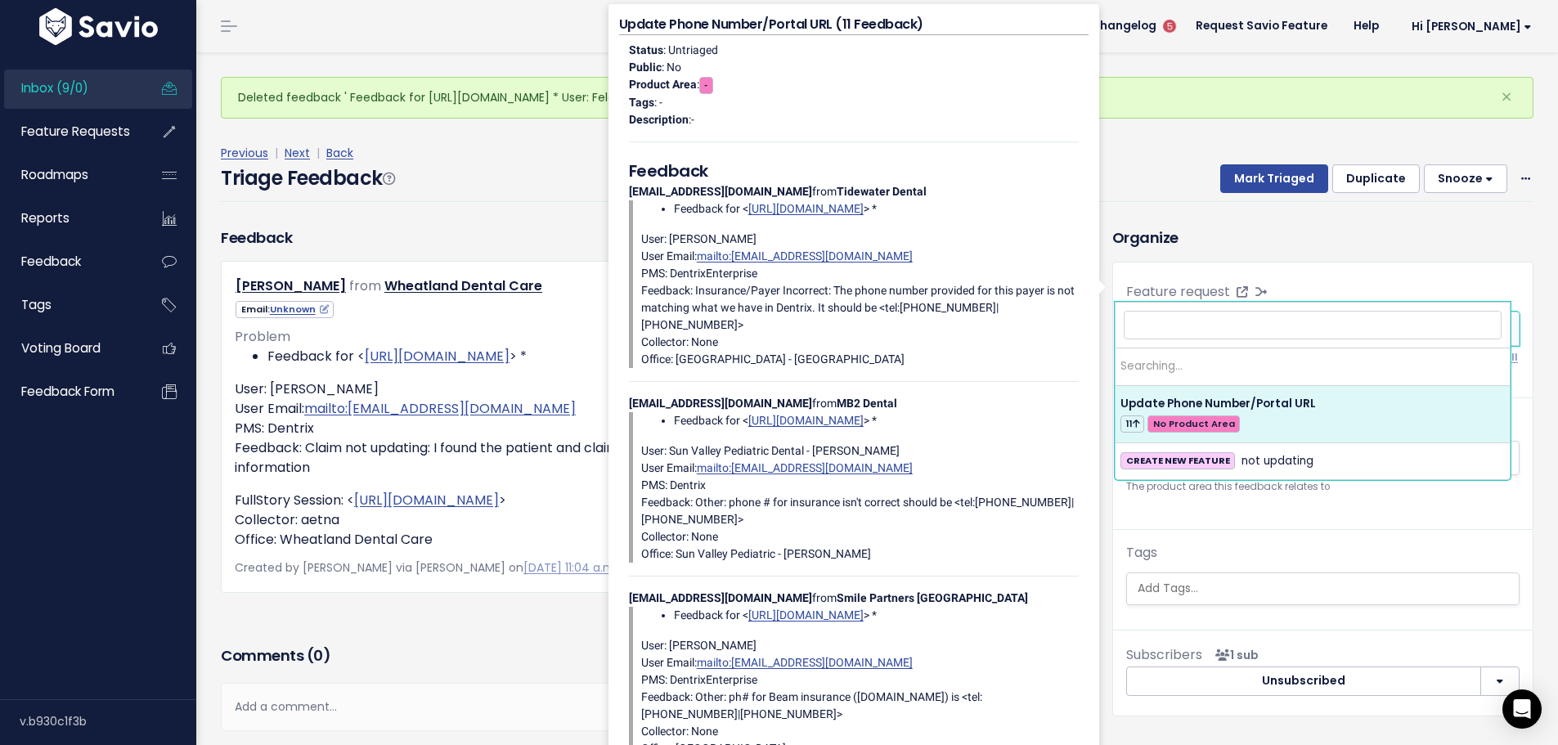
scroll to position [520, 0]
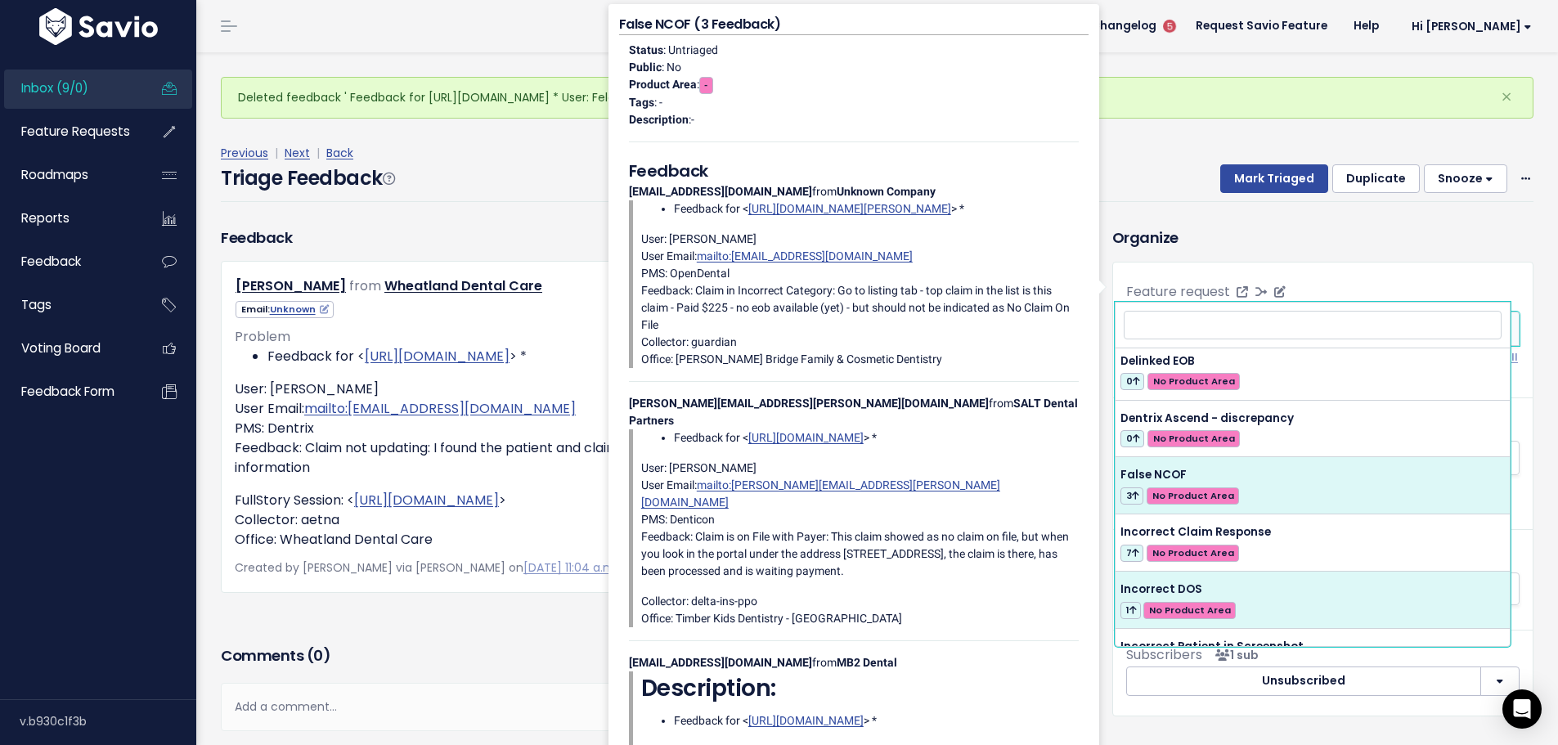
click at [1324, 312] on span "× Incorrect DOS (1)" at bounding box center [1306, 328] width 359 height 33
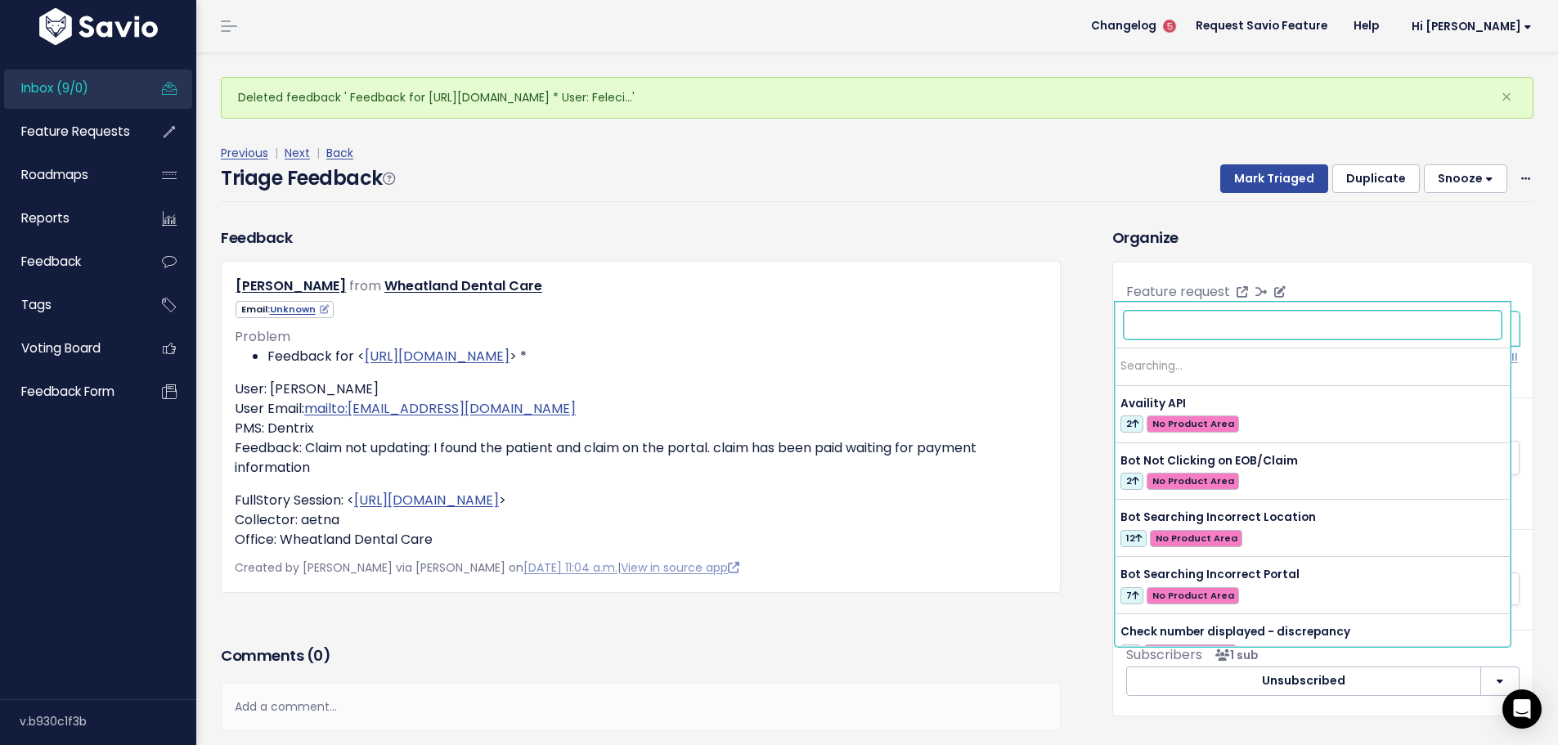
click at [1324, 312] on span "× Incorrect DOS (1)" at bounding box center [1306, 328] width 359 height 33
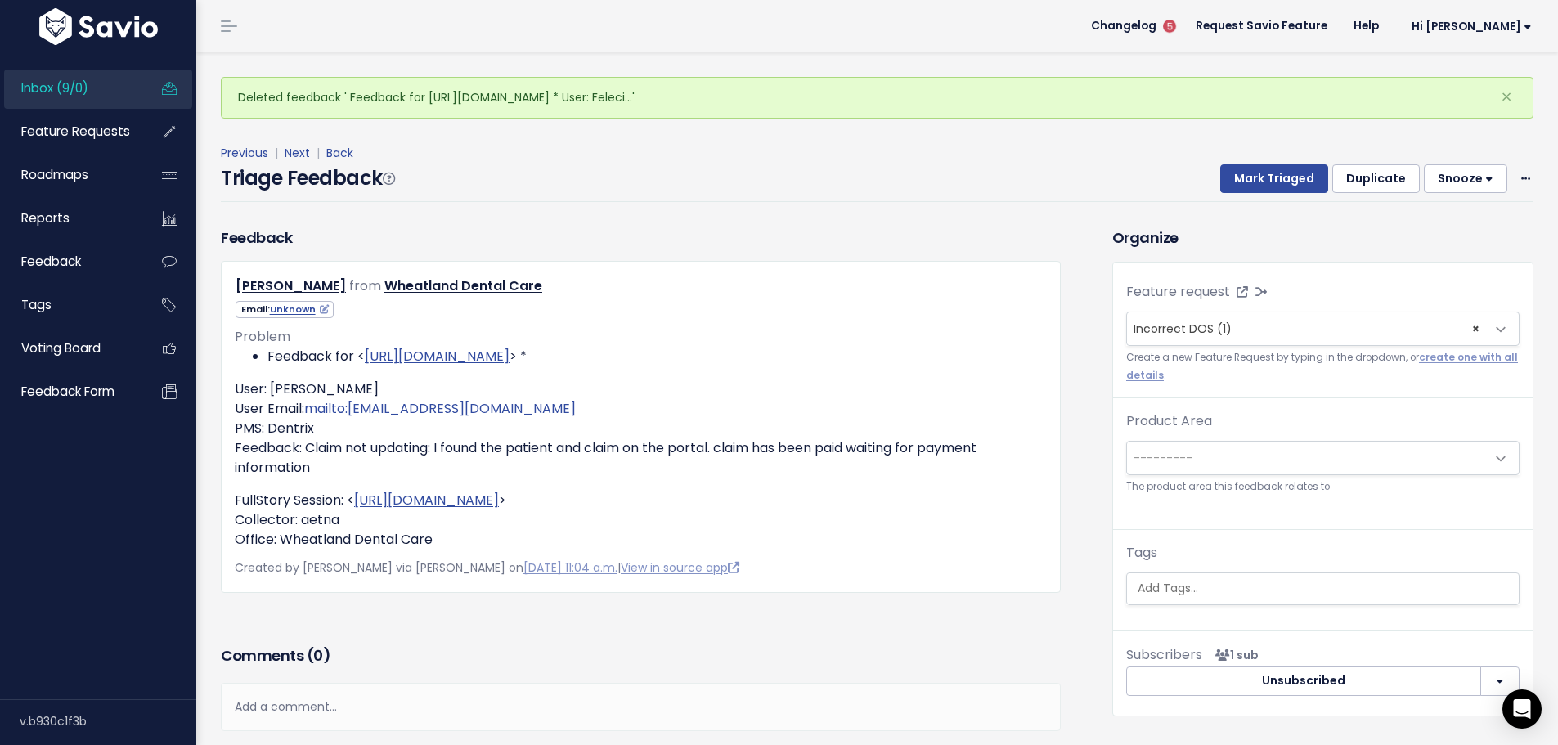
click at [752, 737] on div "Feedback Felicia Pickens from Wheatland Dental Care" at bounding box center [877, 520] width 1337 height 586
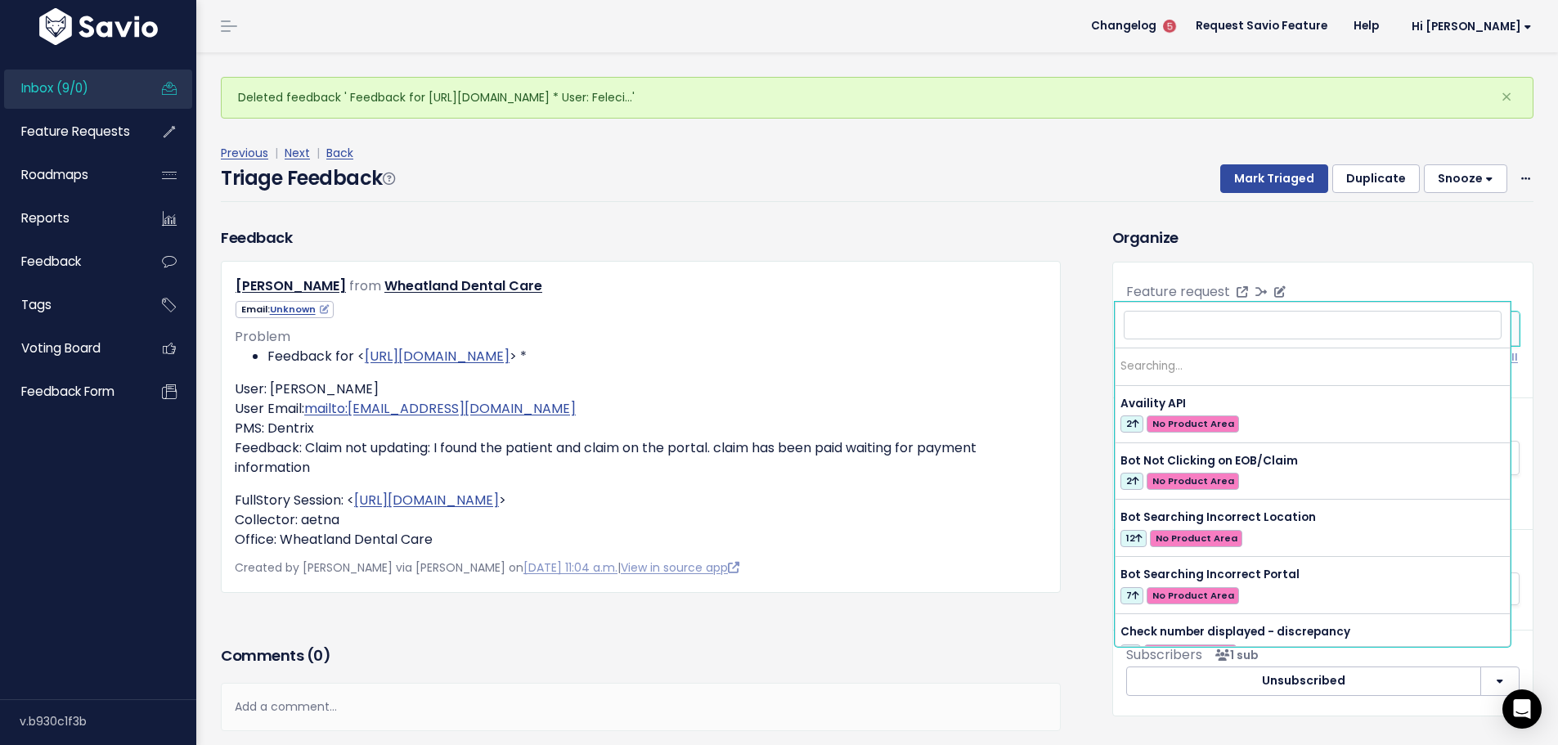
click at [1202, 321] on span "Incorrect DOS (1)" at bounding box center [1183, 329] width 98 height 16
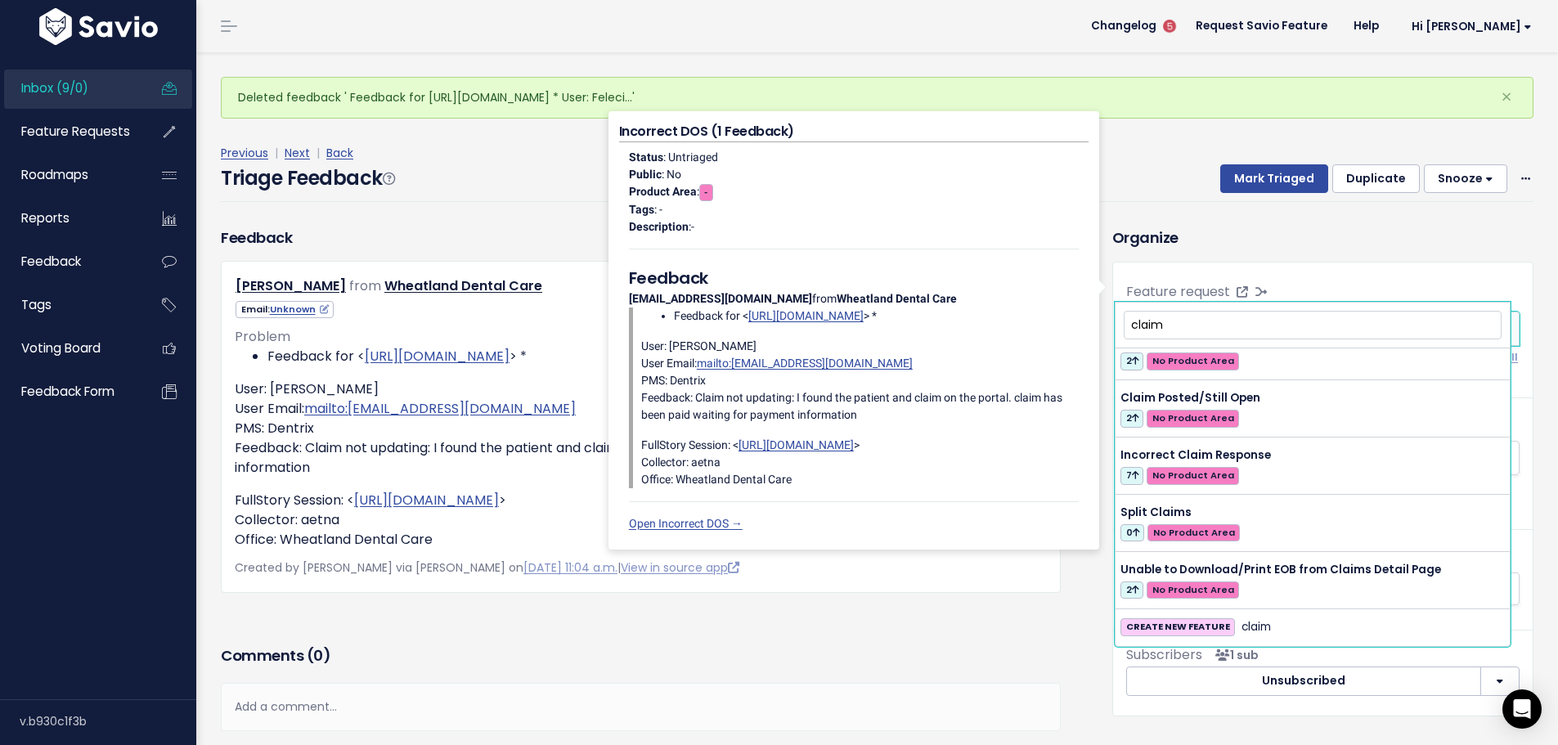
scroll to position [0, 0]
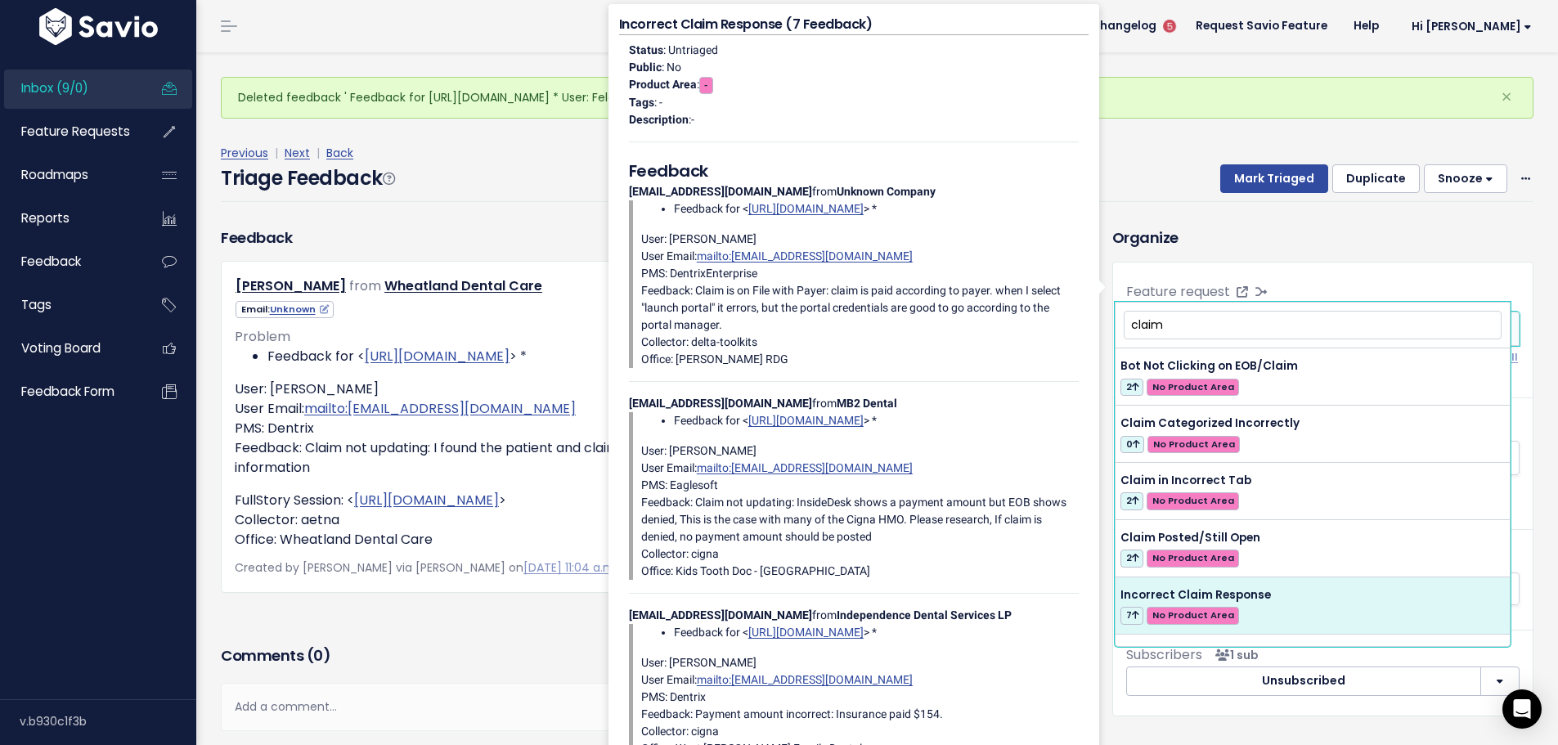
type input "claim"
select select "42265"
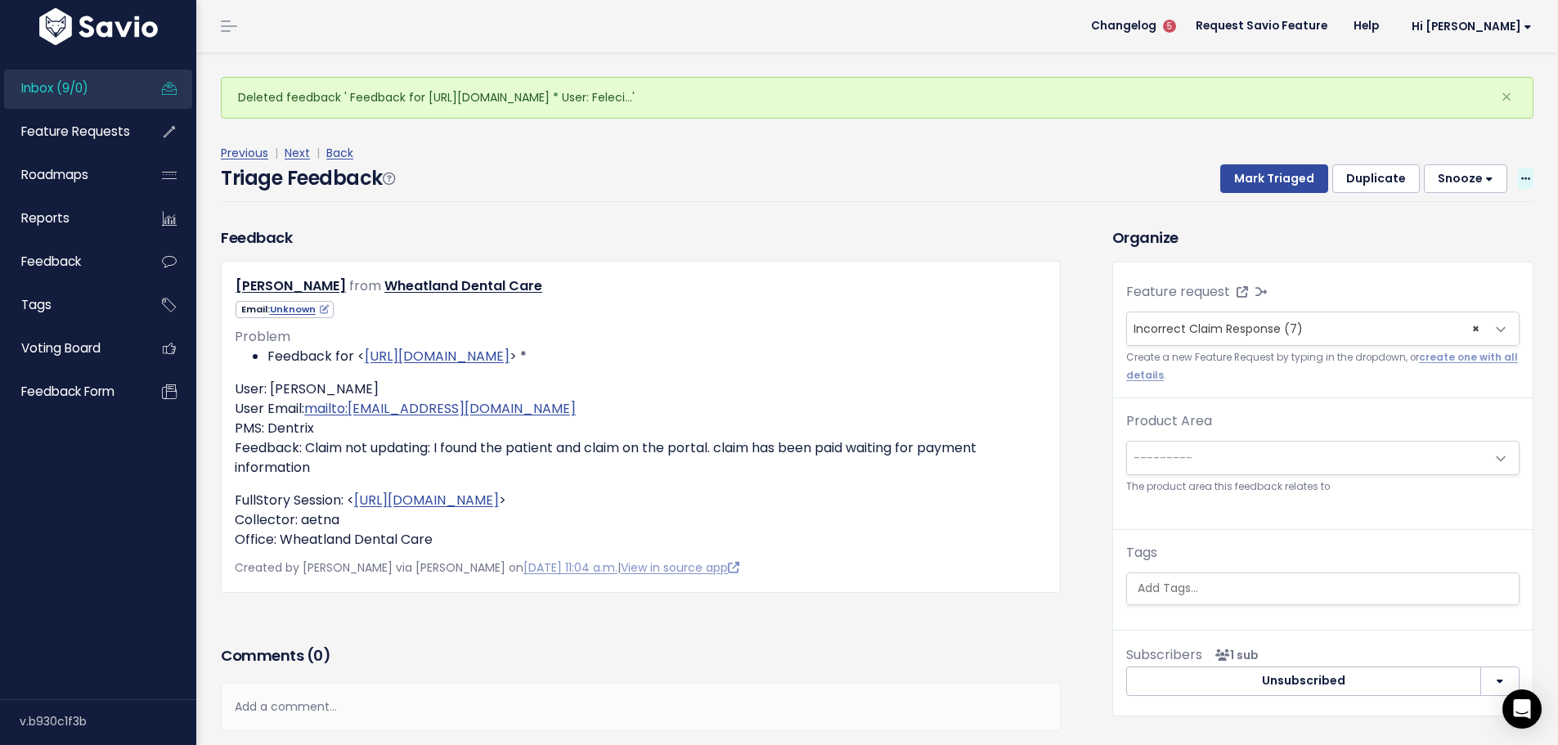
click at [1522, 174] on icon at bounding box center [1526, 179] width 9 height 11
click at [1454, 234] on link "Delete" at bounding box center [1461, 250] width 118 height 32
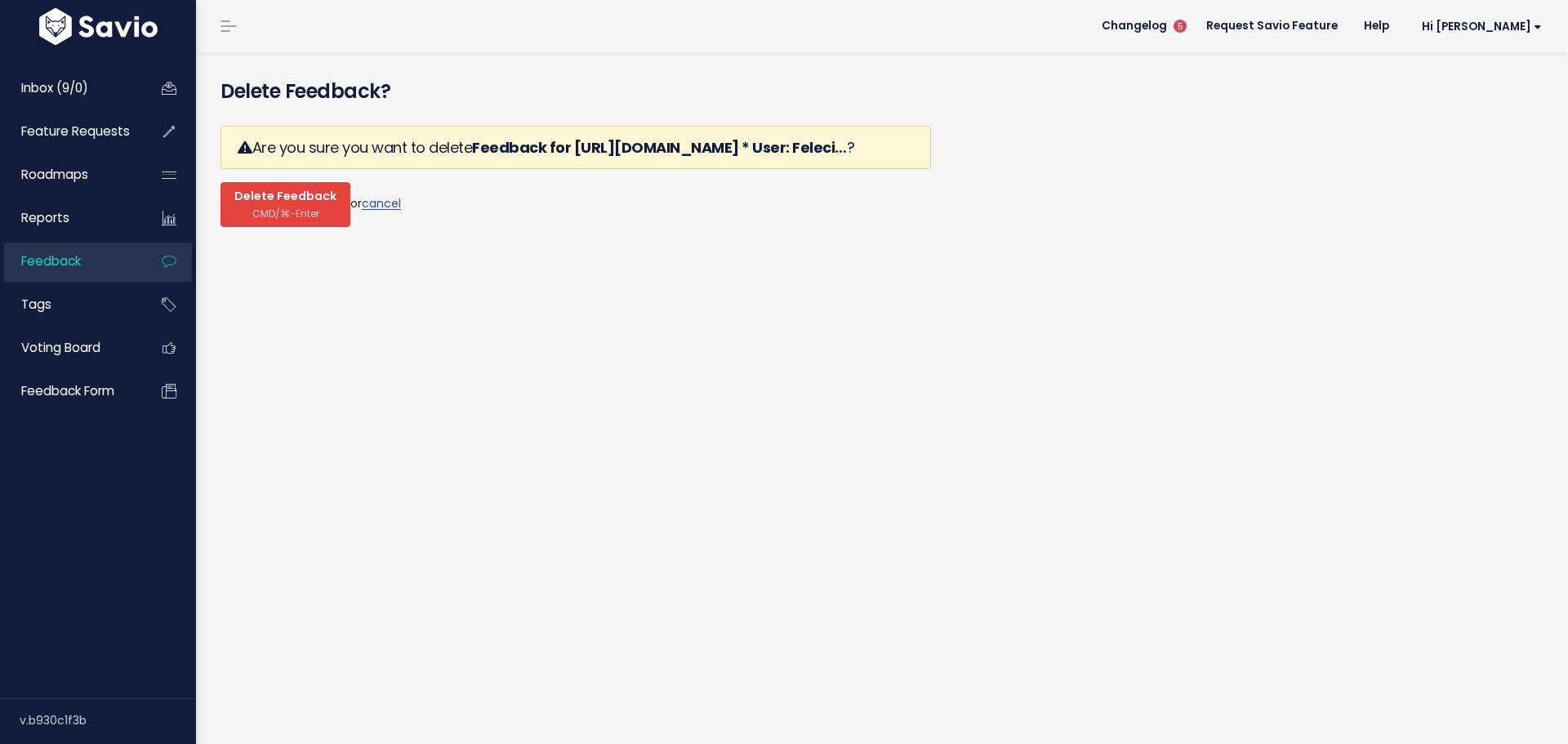
click at [276, 190] on span "Delete Feedback" at bounding box center [285, 197] width 102 height 15
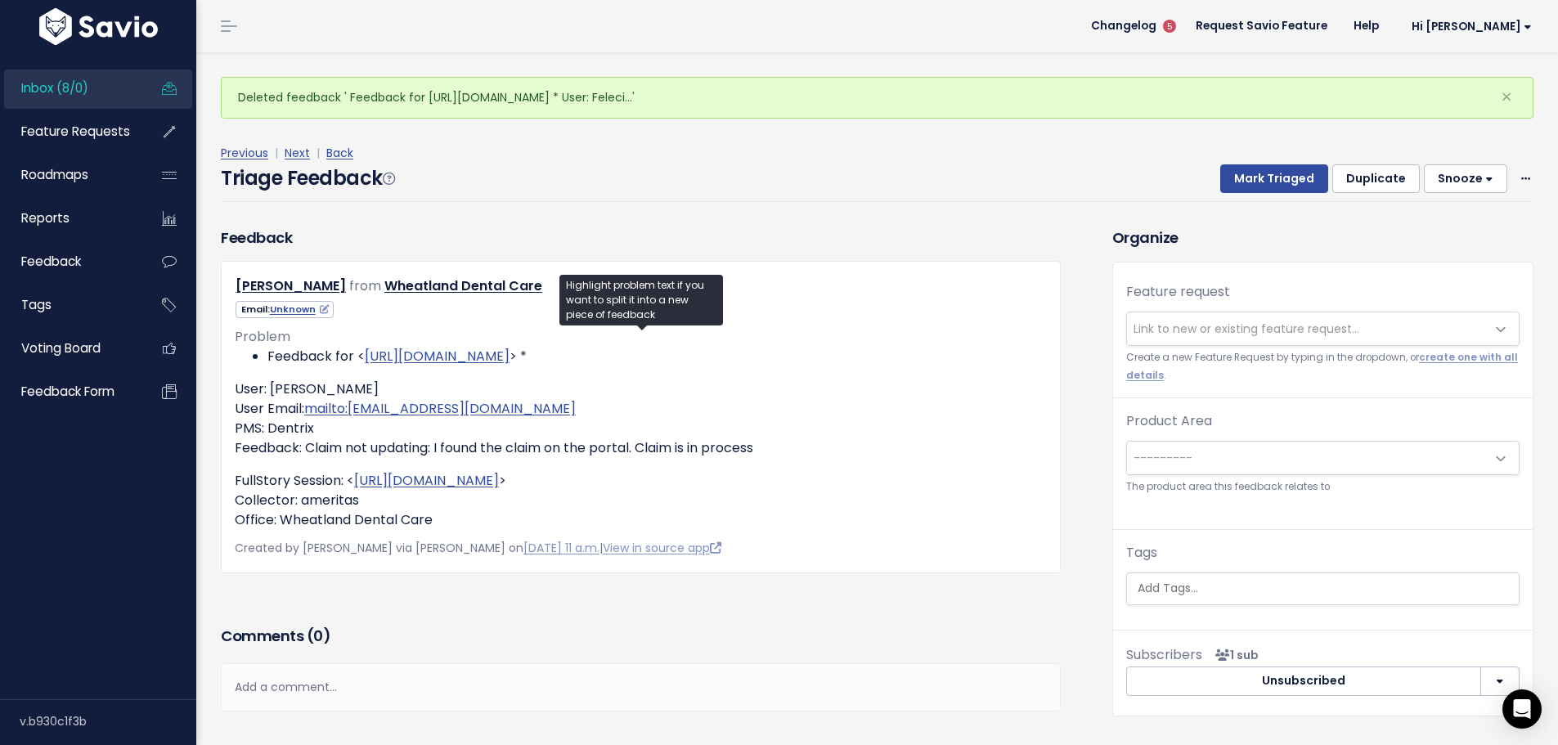
click at [1188, 321] on span "Link to new or existing feature request..." at bounding box center [1247, 329] width 226 height 16
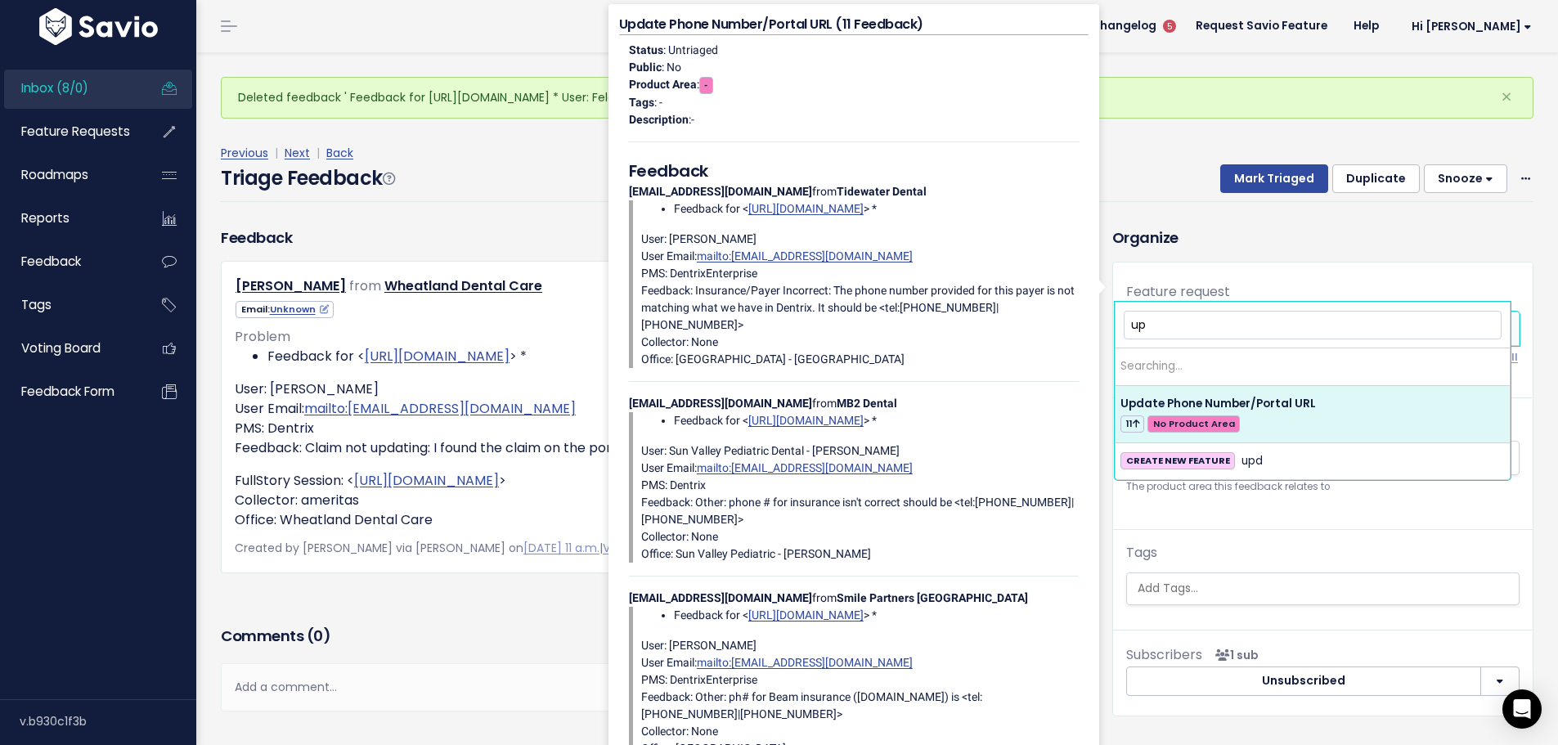
type input "u"
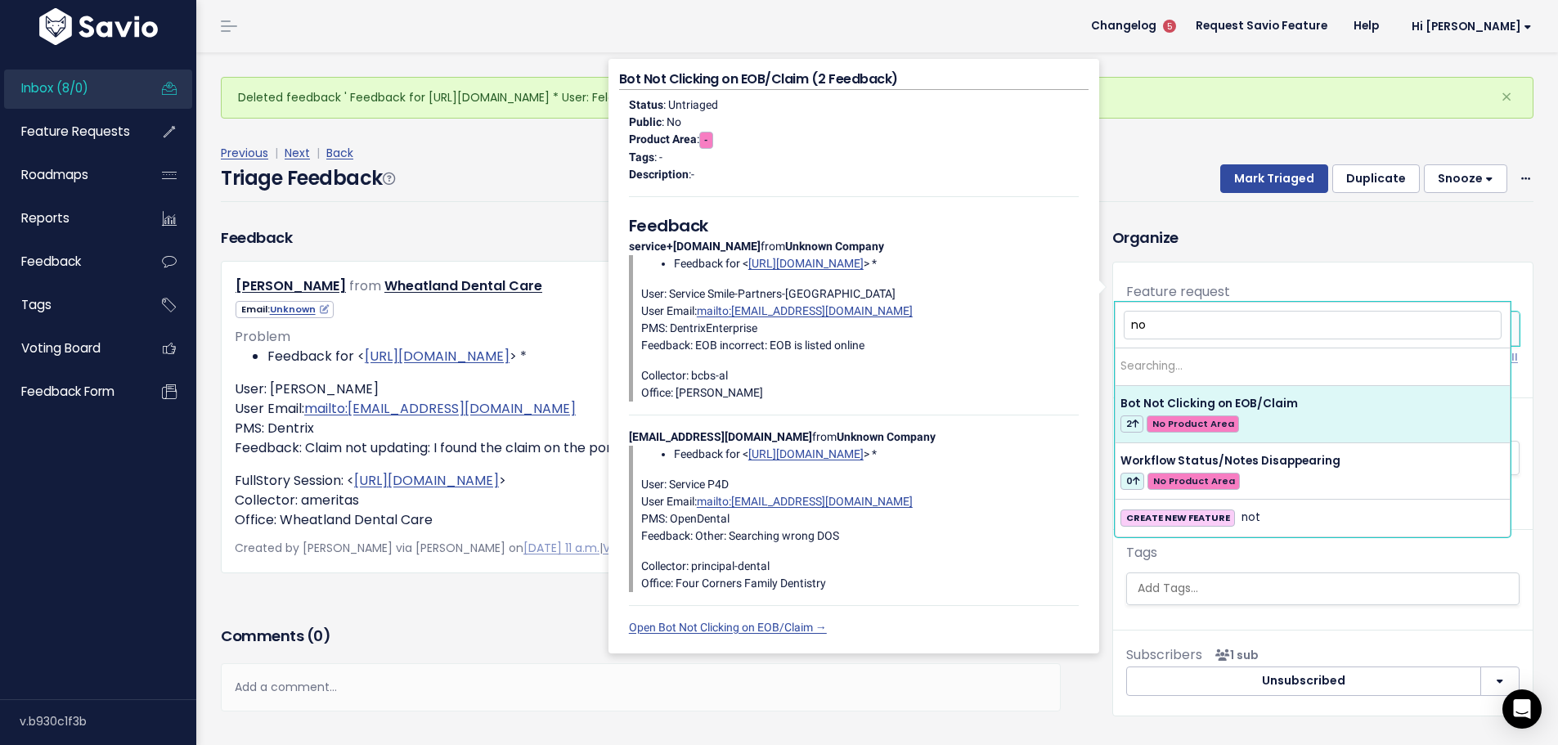
type input "n"
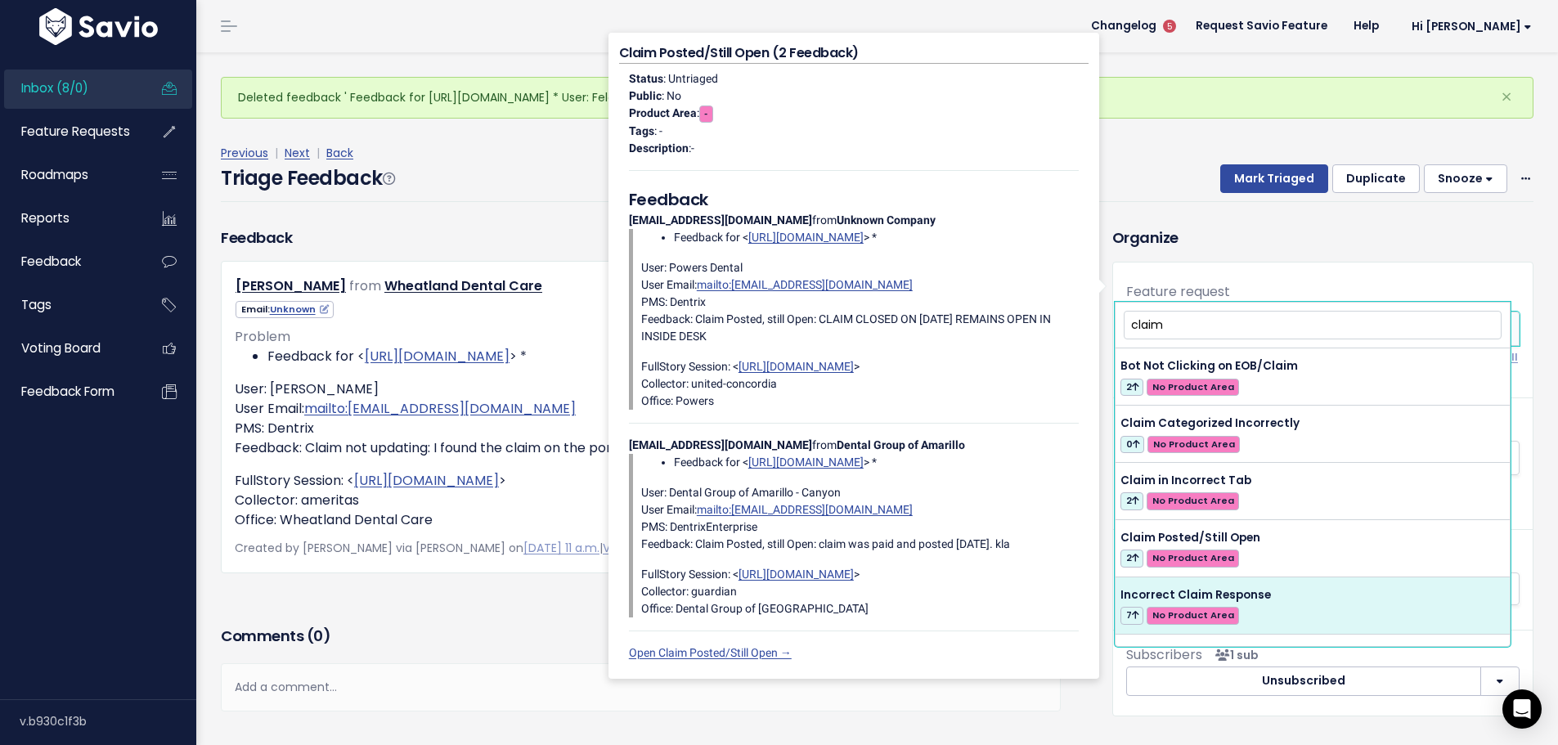
type input "claim"
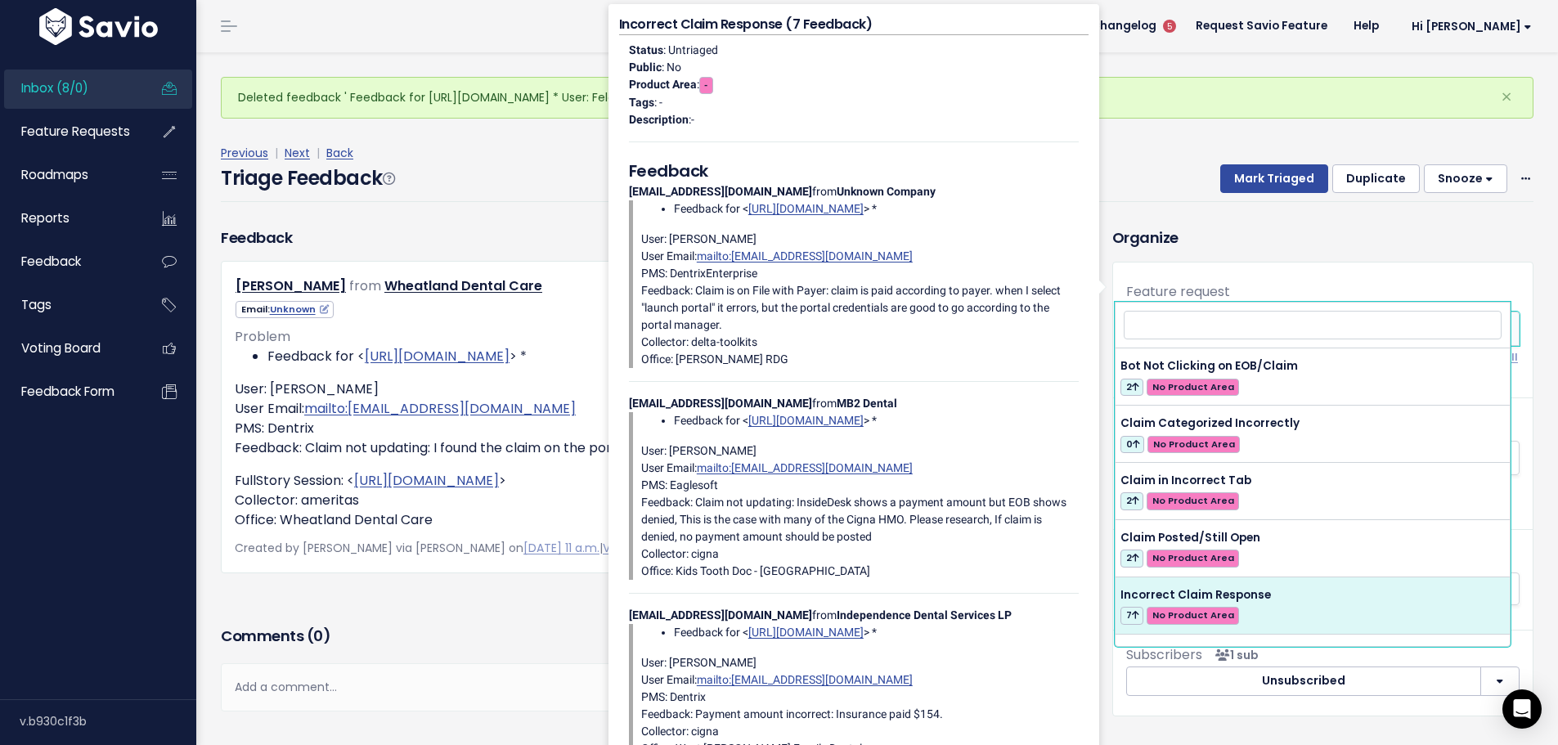
select select "42265"
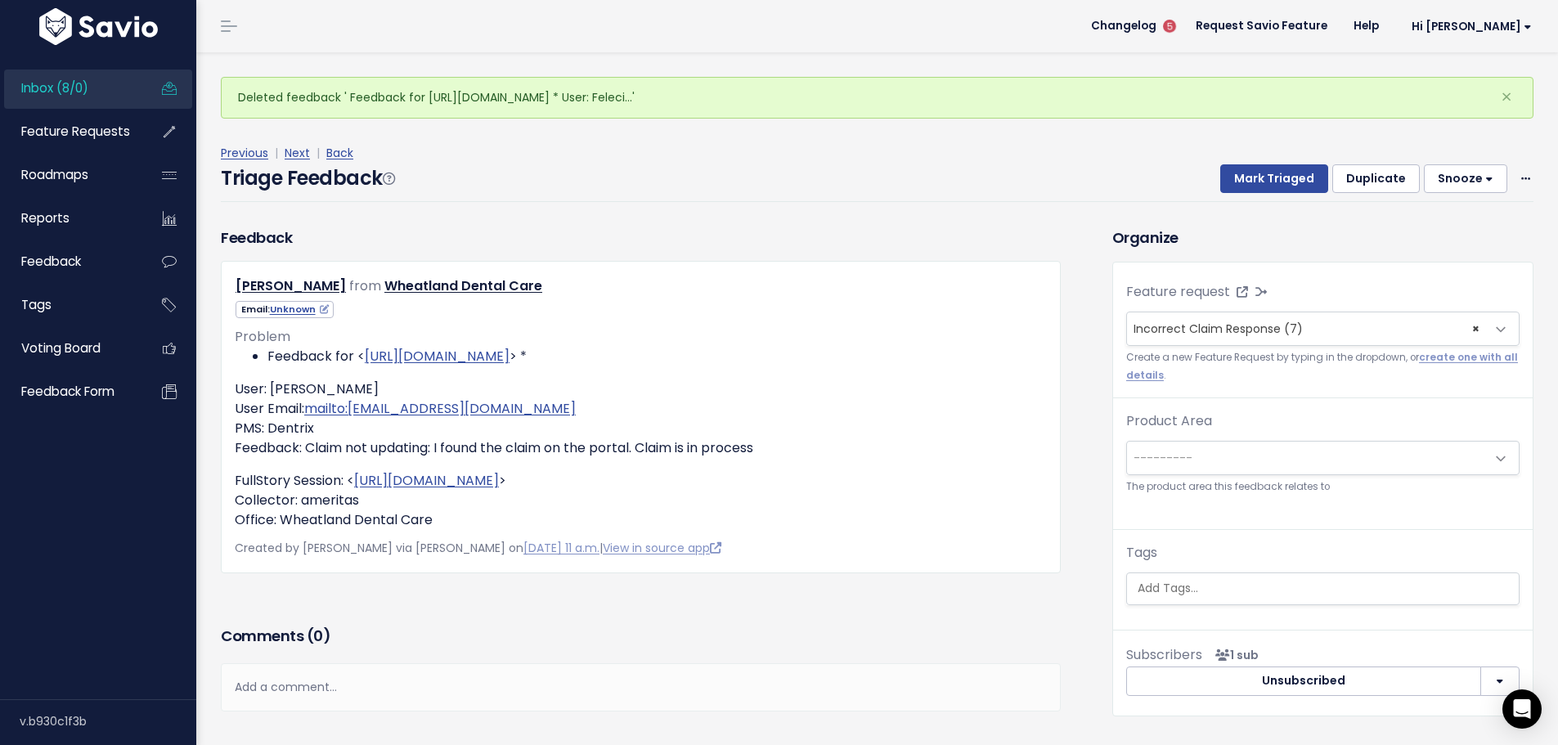
click at [1526, 146] on div "Previous | Next | Back Triage Feedback Mark Triaged Duplicate [GEOGRAPHIC_DATA]…" at bounding box center [883, 172] width 1325 height 59
click at [1518, 169] on span at bounding box center [1526, 179] width 16 height 20
click at [1472, 234] on link "Delete" at bounding box center [1461, 250] width 118 height 32
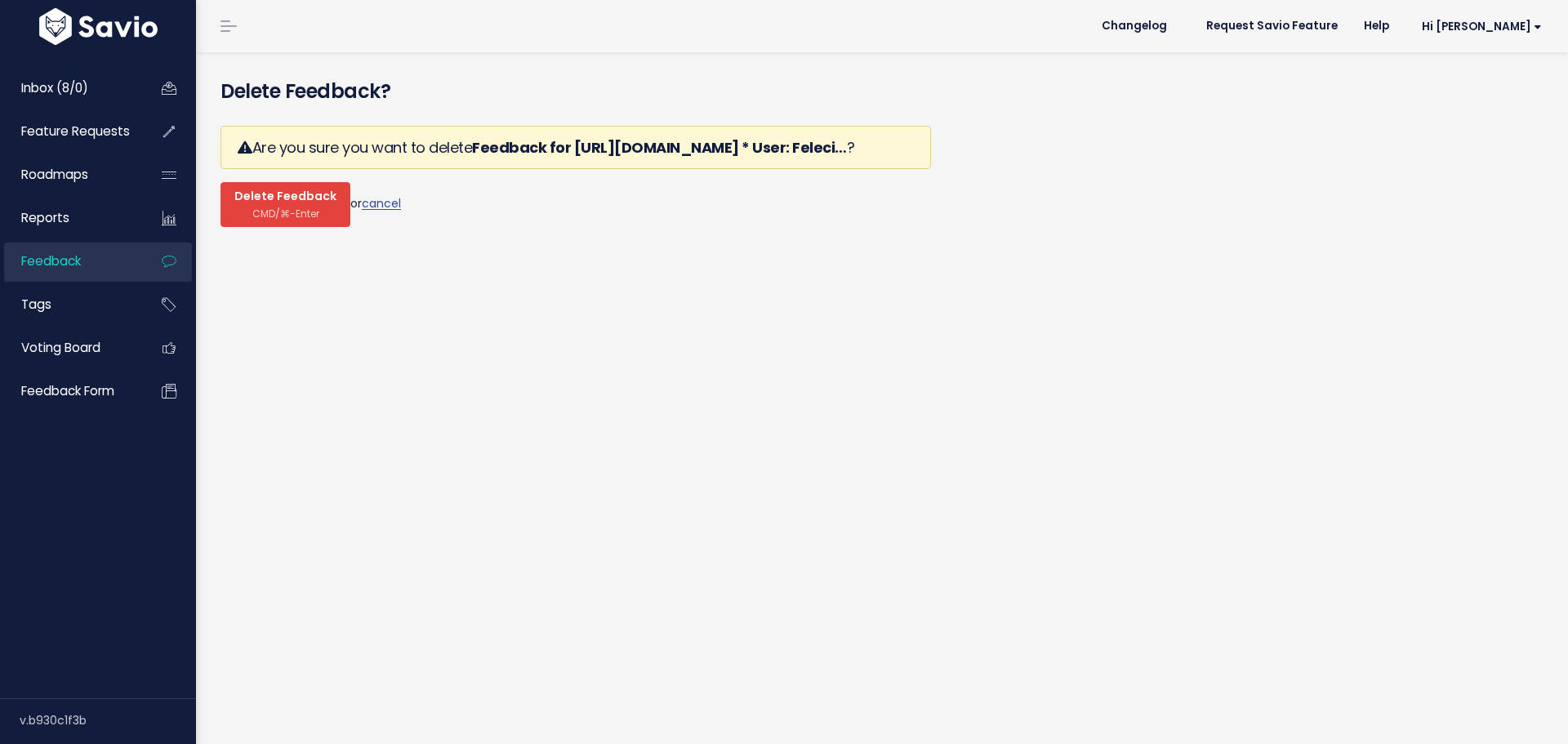
click at [272, 208] on span "CMD/⌘-Enter" at bounding box center [285, 214] width 67 height 12
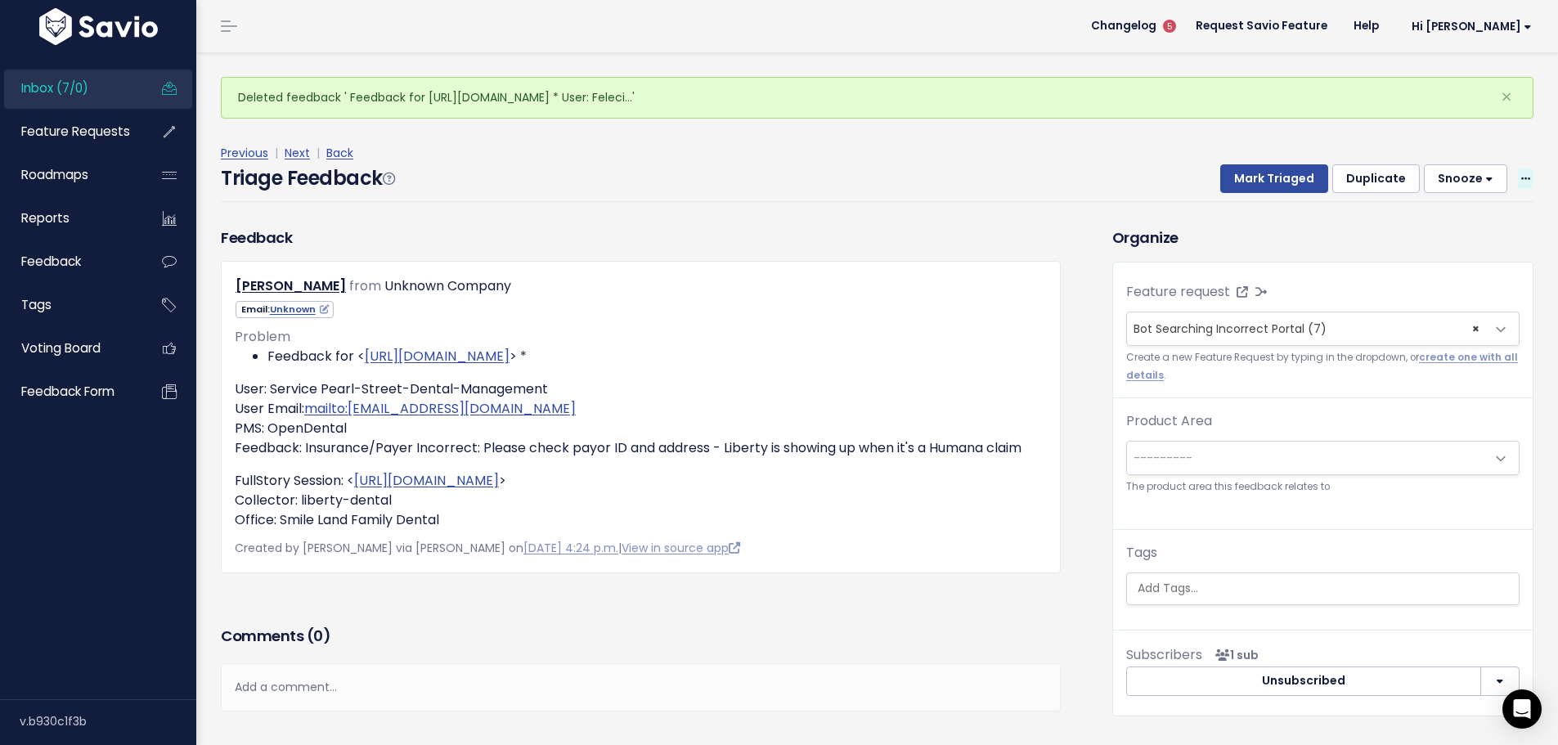
click at [1522, 174] on icon at bounding box center [1526, 179] width 9 height 11
click at [1418, 234] on link "Delete" at bounding box center [1461, 250] width 118 height 32
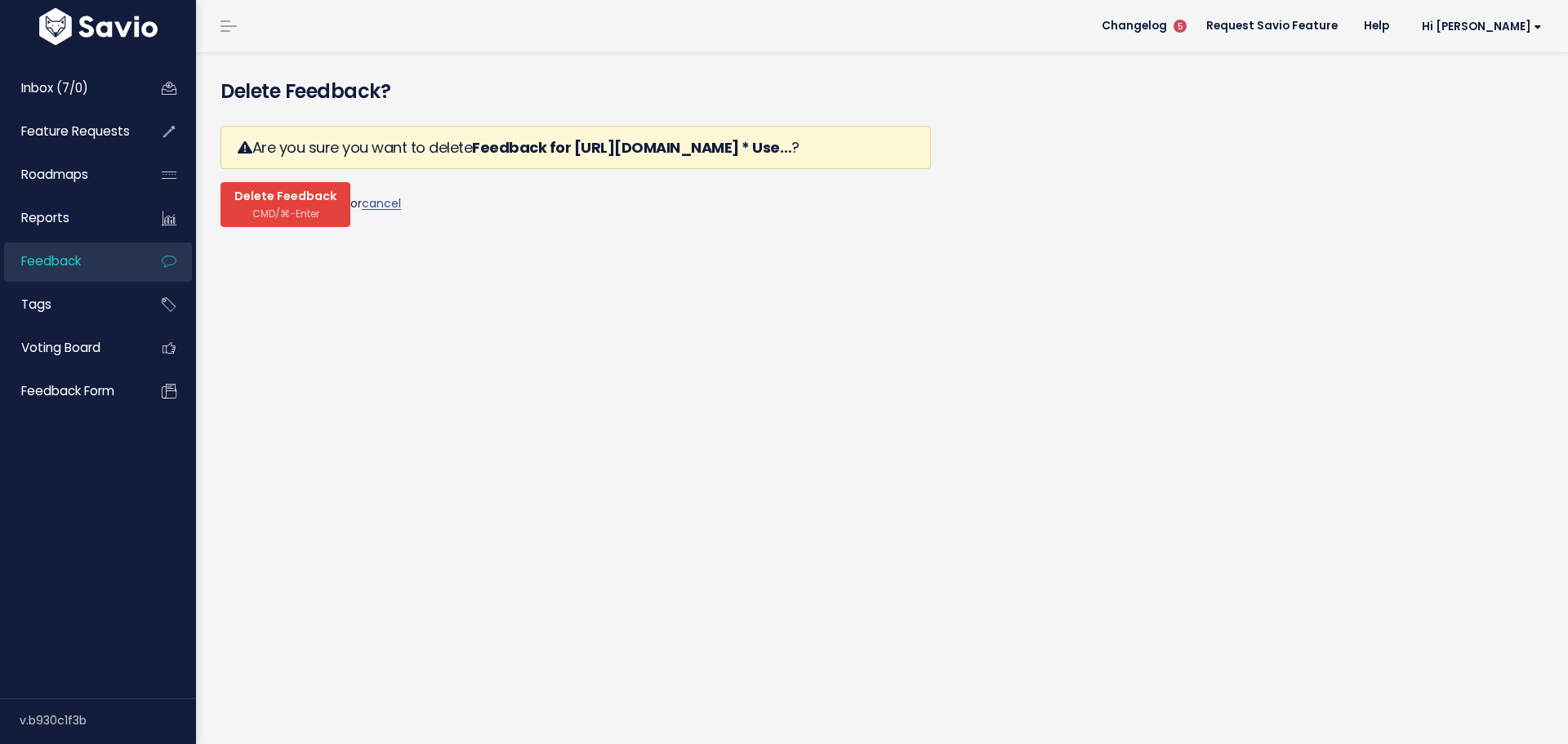
click at [265, 188] on button "Delete Feedback CMD/⌘-Enter" at bounding box center [285, 204] width 130 height 45
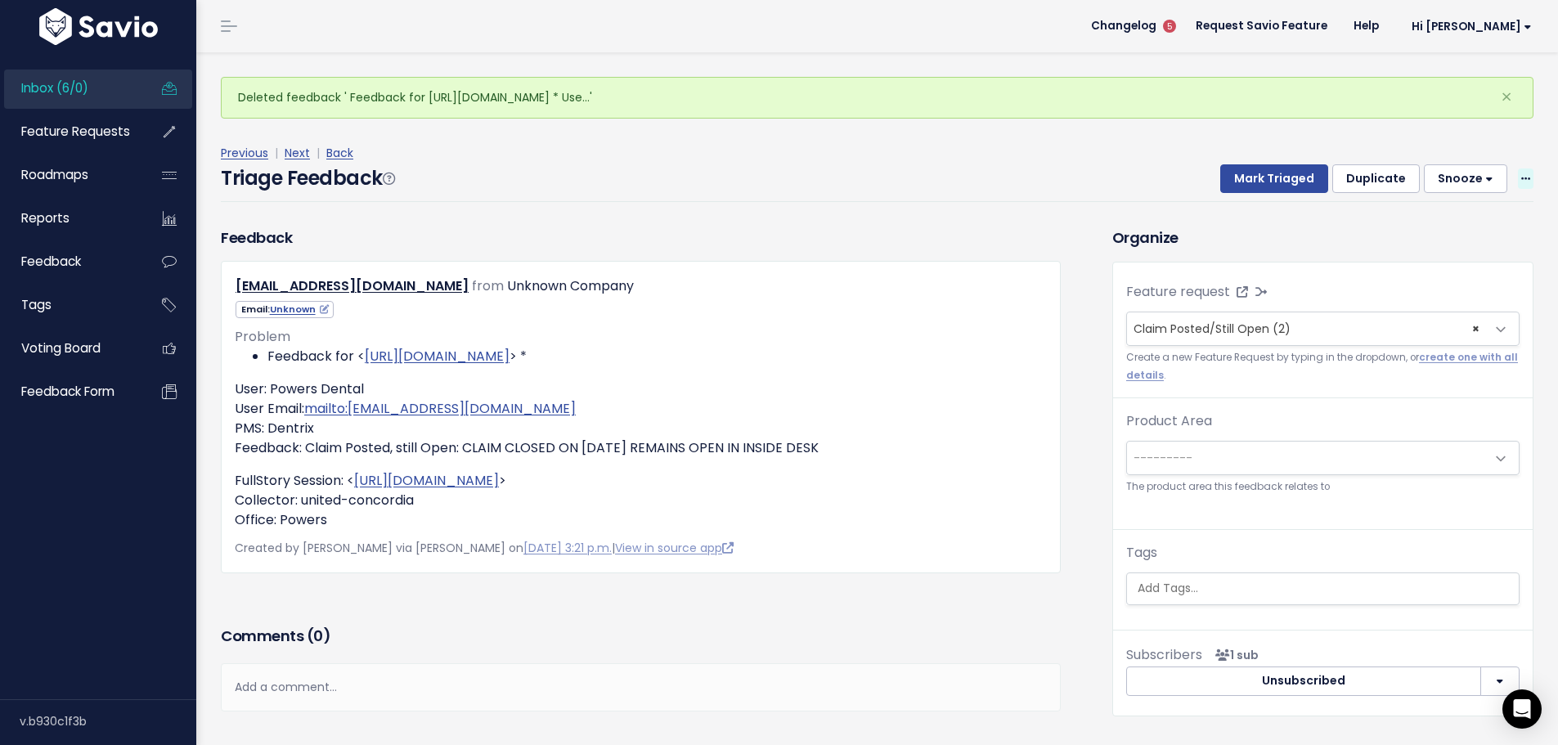
click at [1522, 174] on icon at bounding box center [1526, 179] width 9 height 11
click at [1451, 234] on link "Delete" at bounding box center [1461, 250] width 118 height 32
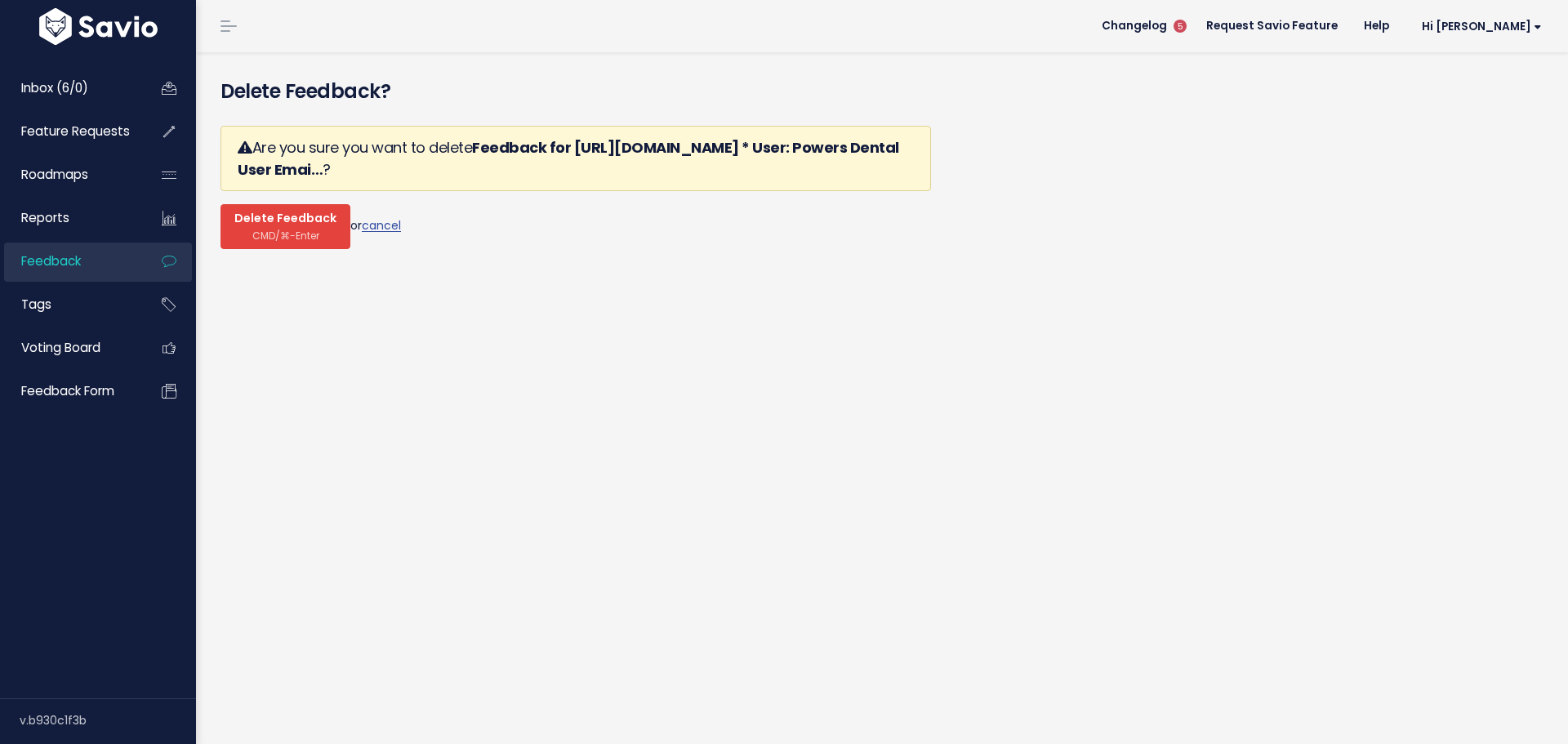
click at [269, 230] on span "CMD/⌘-Enter" at bounding box center [285, 236] width 67 height 12
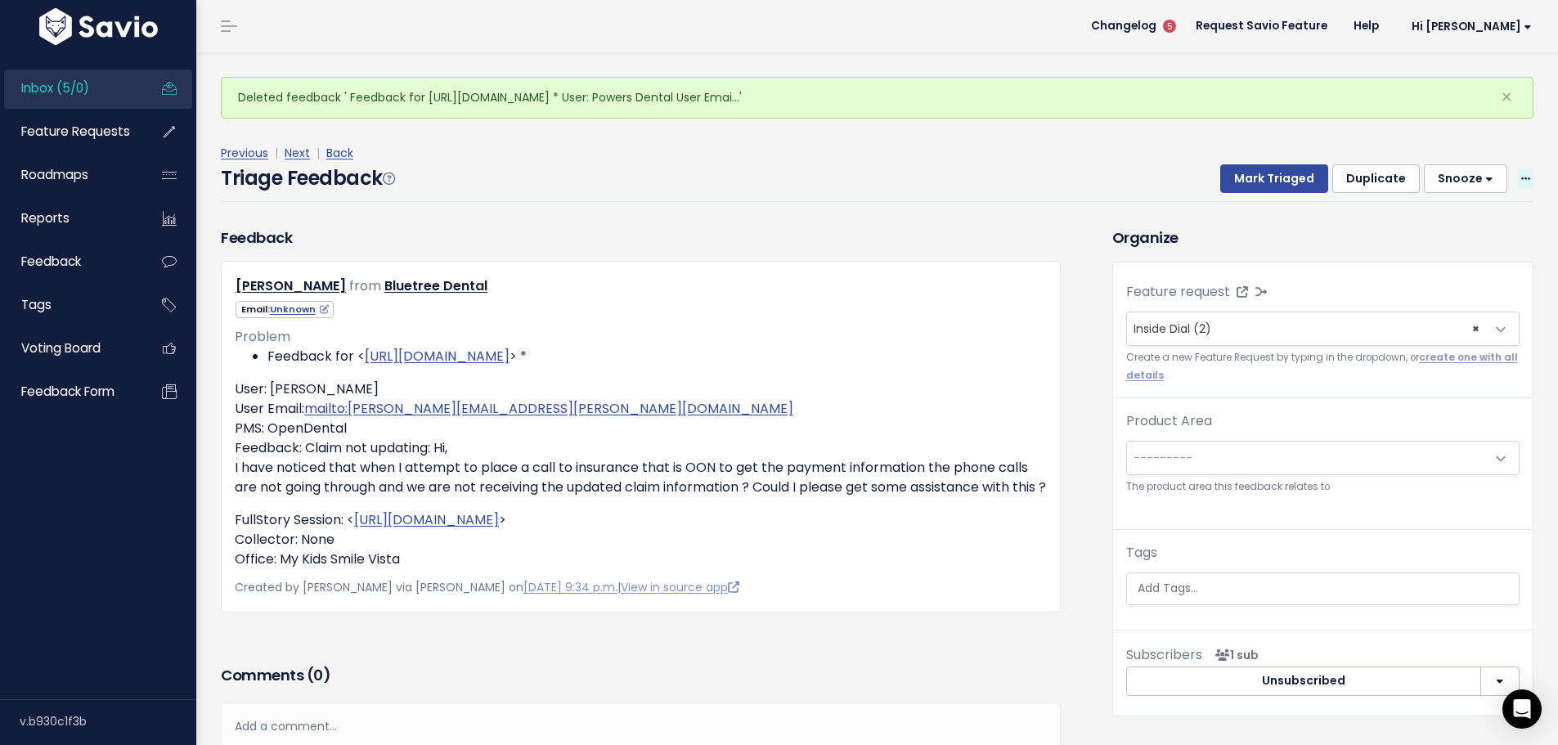
click at [1518, 169] on span at bounding box center [1526, 179] width 16 height 20
click at [1448, 234] on link "Delete" at bounding box center [1461, 250] width 118 height 32
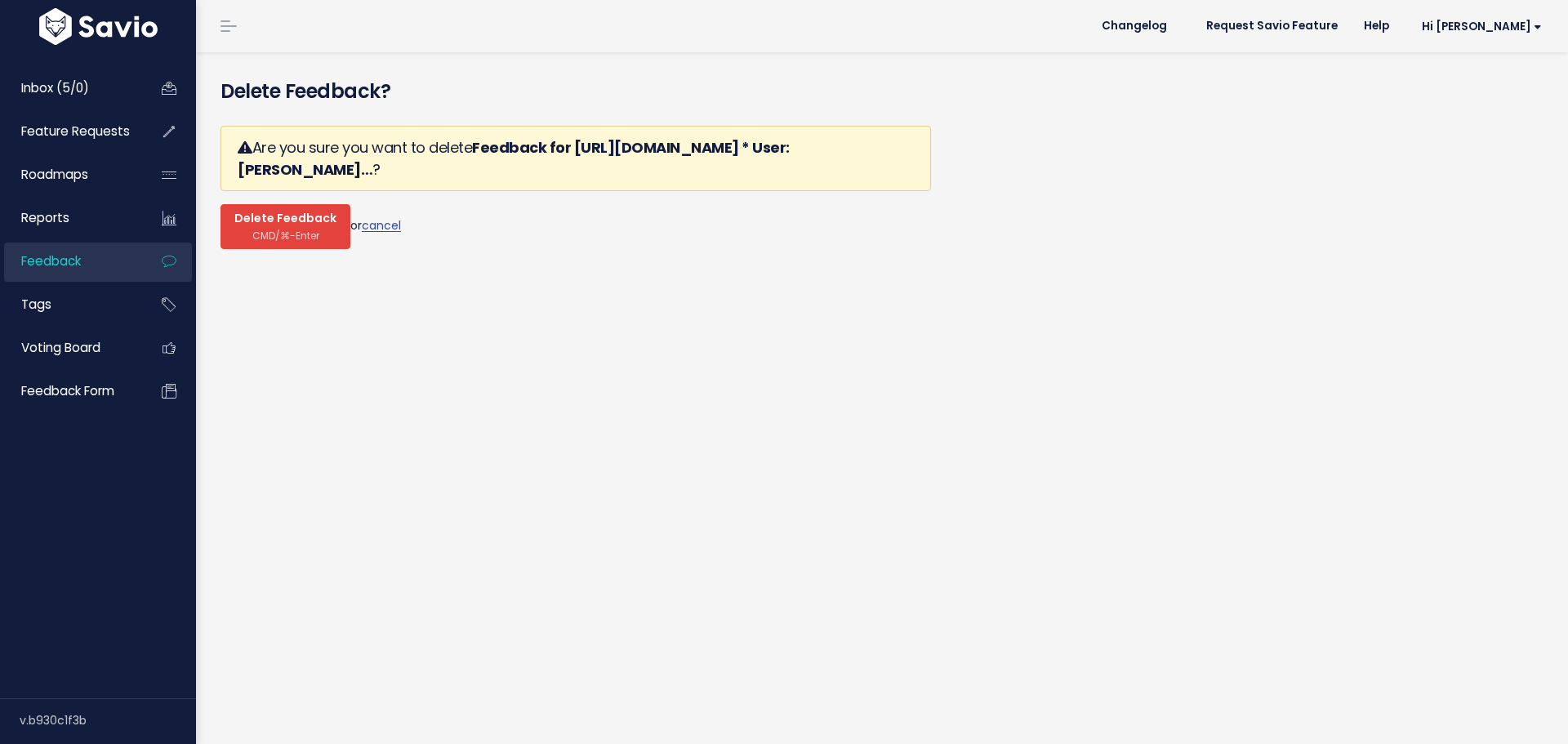
click at [271, 230] on span "CMD/⌘-Enter" at bounding box center [285, 236] width 67 height 12
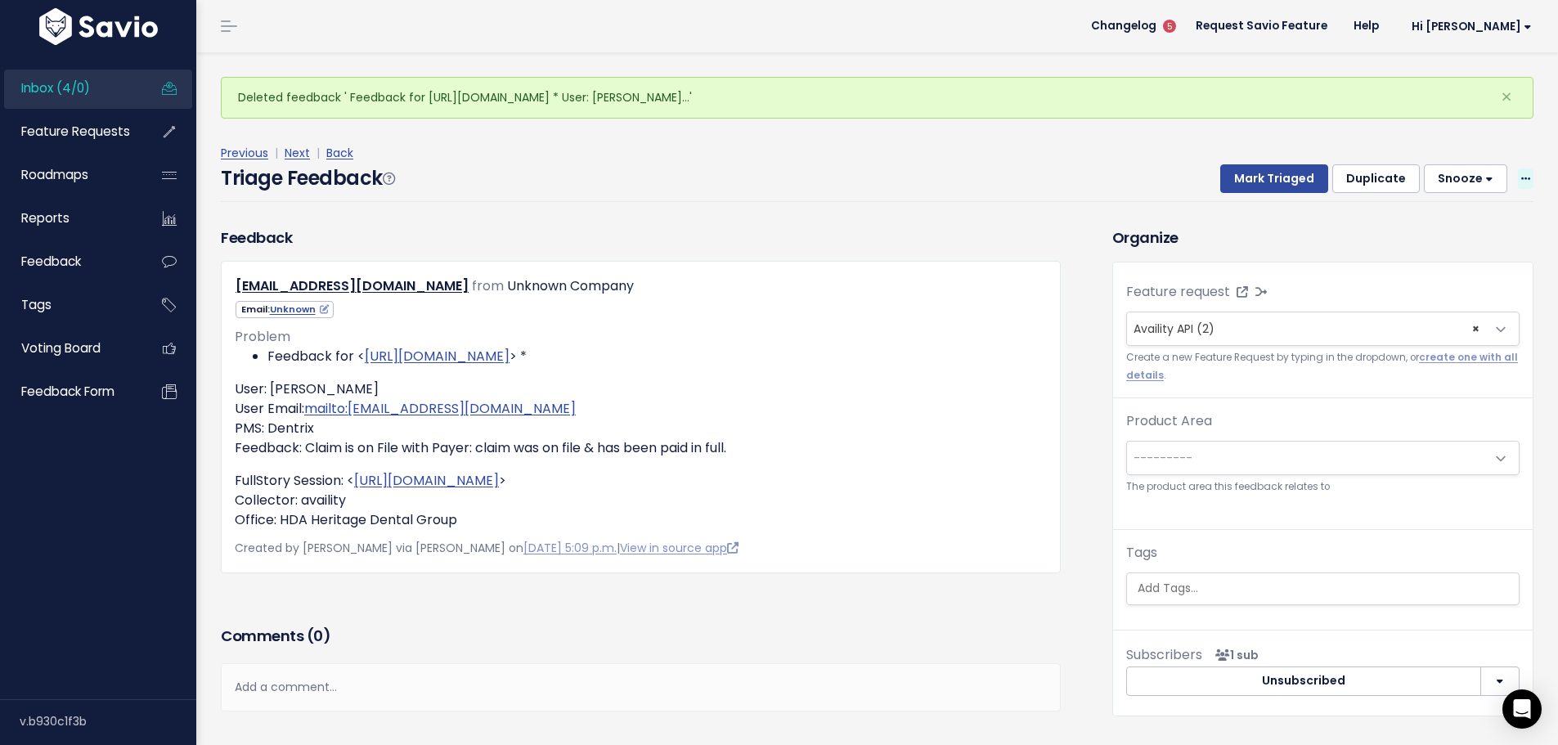
click at [1522, 174] on icon at bounding box center [1526, 179] width 9 height 11
click at [1435, 234] on link "Delete" at bounding box center [1461, 250] width 118 height 32
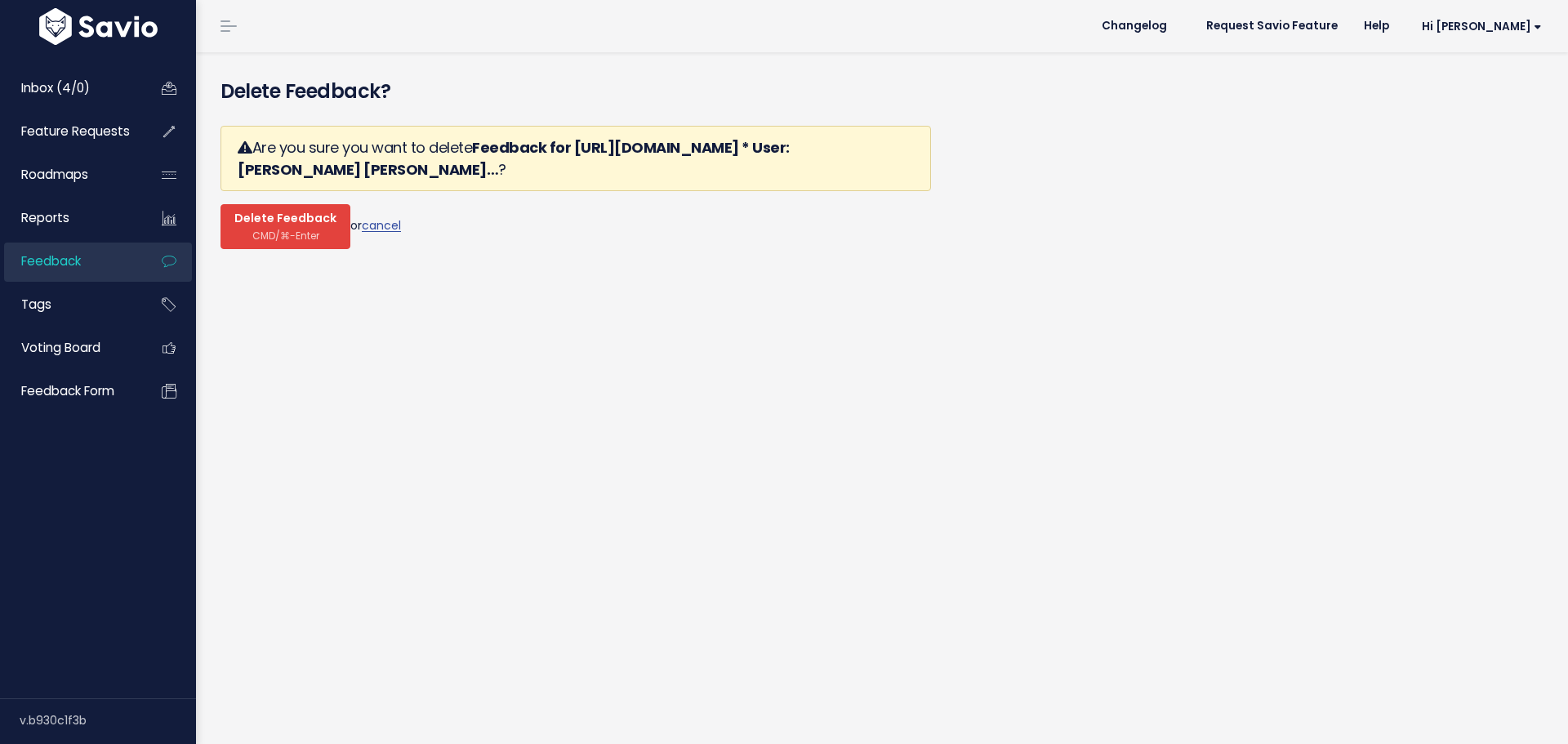
click at [283, 230] on span "CMD/⌘-Enter" at bounding box center [285, 236] width 67 height 12
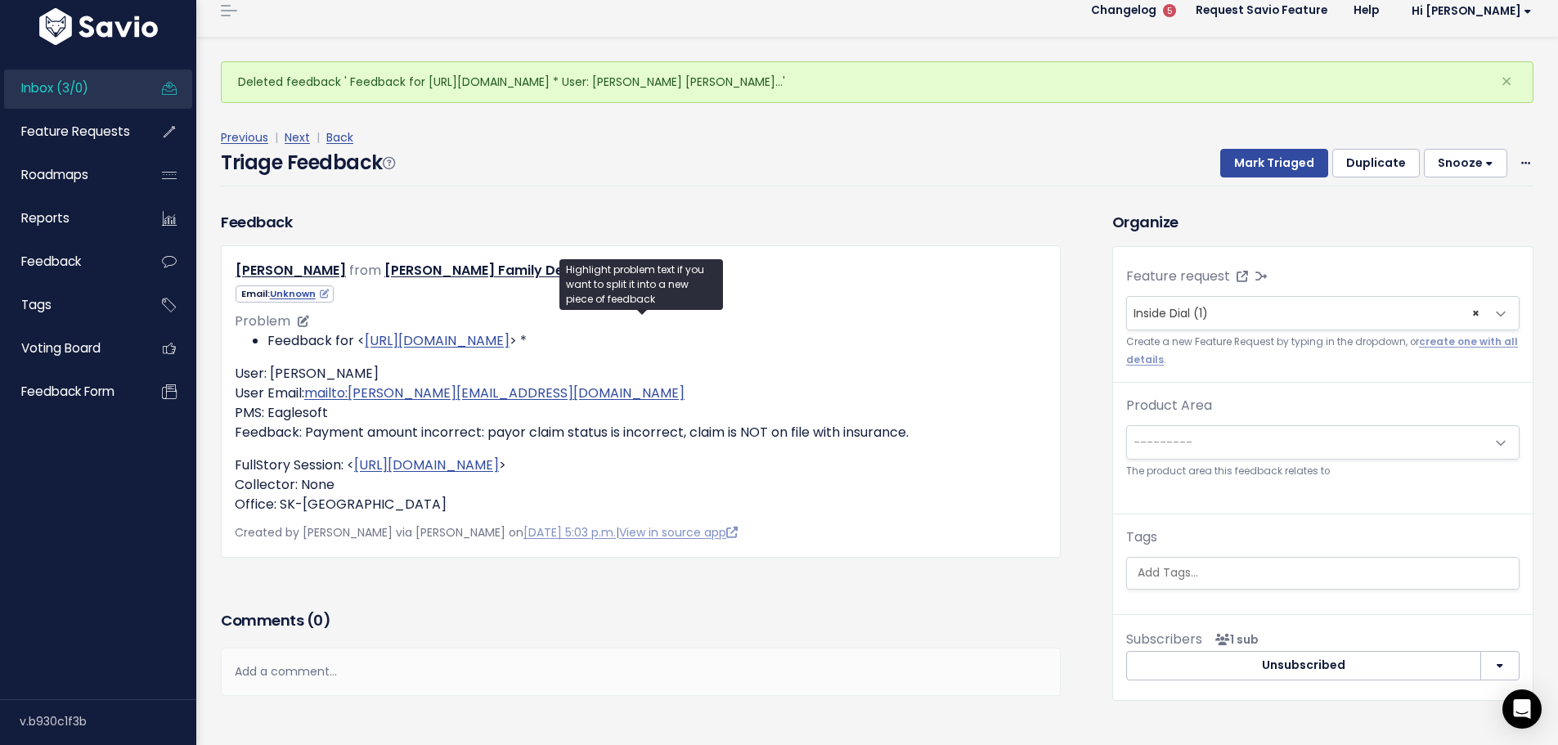
scroll to position [30, 0]
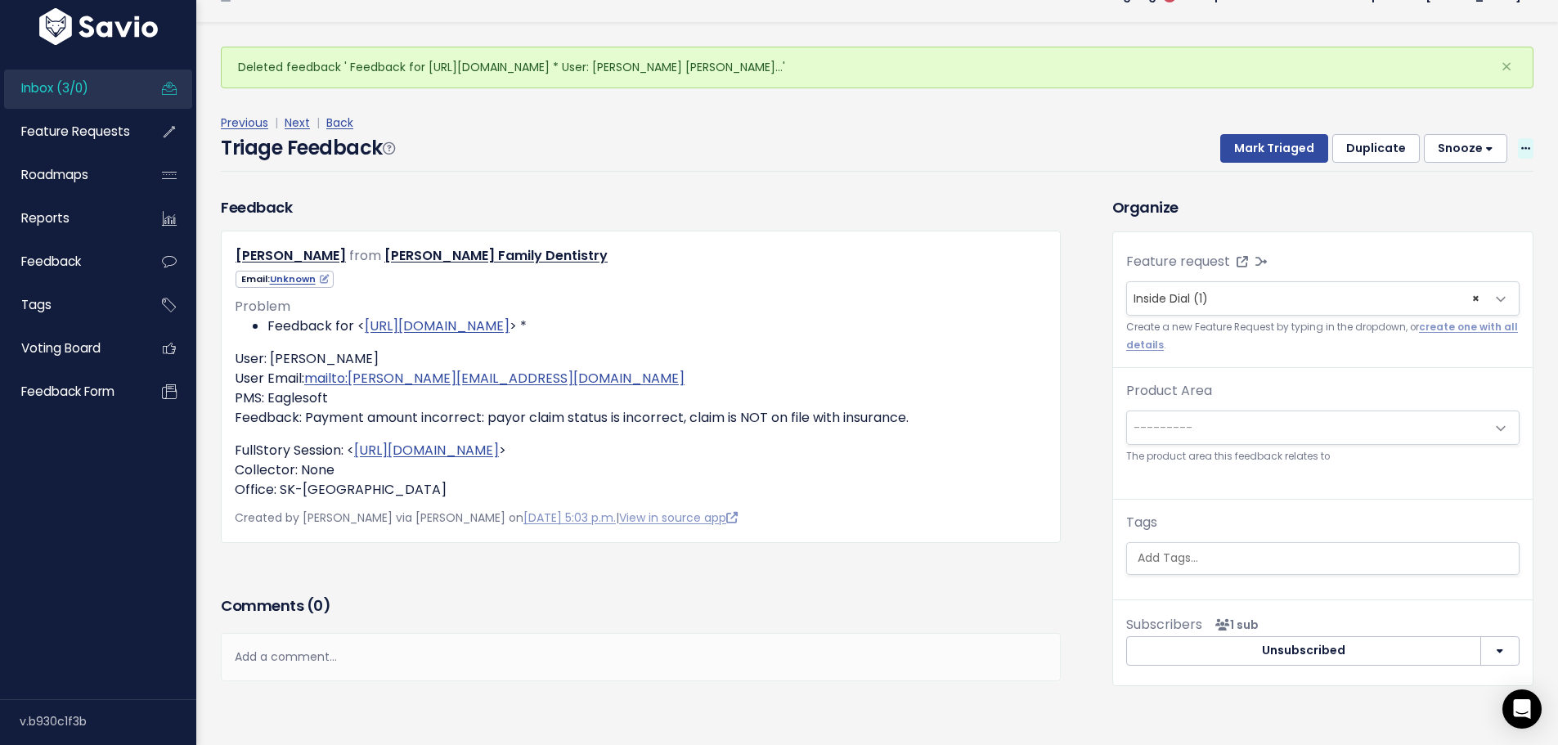
click at [1518, 138] on span at bounding box center [1526, 148] width 16 height 20
click at [1418, 204] on link "Delete" at bounding box center [1461, 220] width 118 height 32
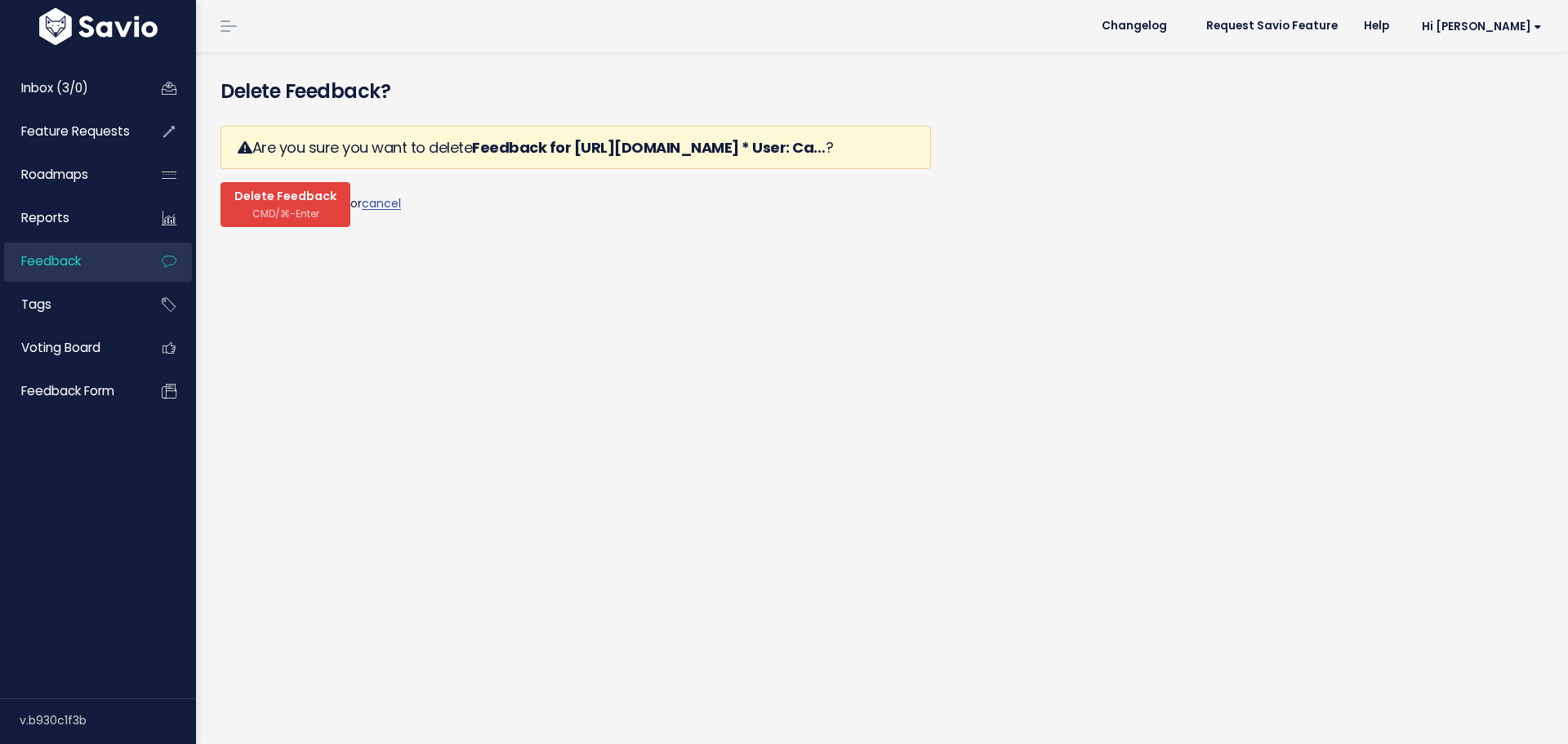
click at [279, 208] on span "CMD/⌘-Enter" at bounding box center [285, 214] width 67 height 12
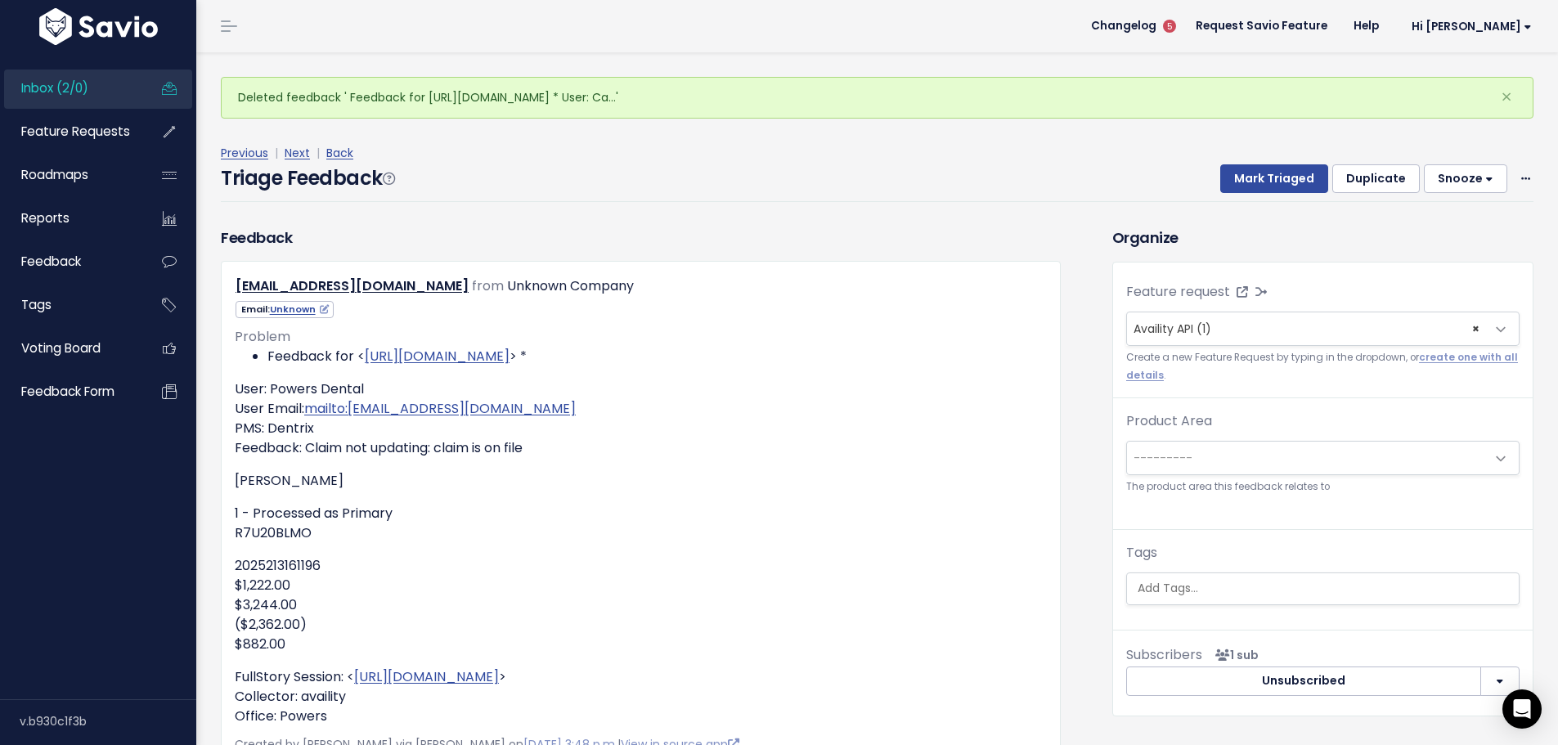
click at [1522, 143] on div "Previous | Next | Back Triage Feedback Mark Triaged Duplicate [GEOGRAPHIC_DATA]…" at bounding box center [883, 172] width 1325 height 59
click at [1518, 169] on span at bounding box center [1526, 179] width 16 height 20
click at [1464, 234] on link "Delete" at bounding box center [1461, 250] width 118 height 32
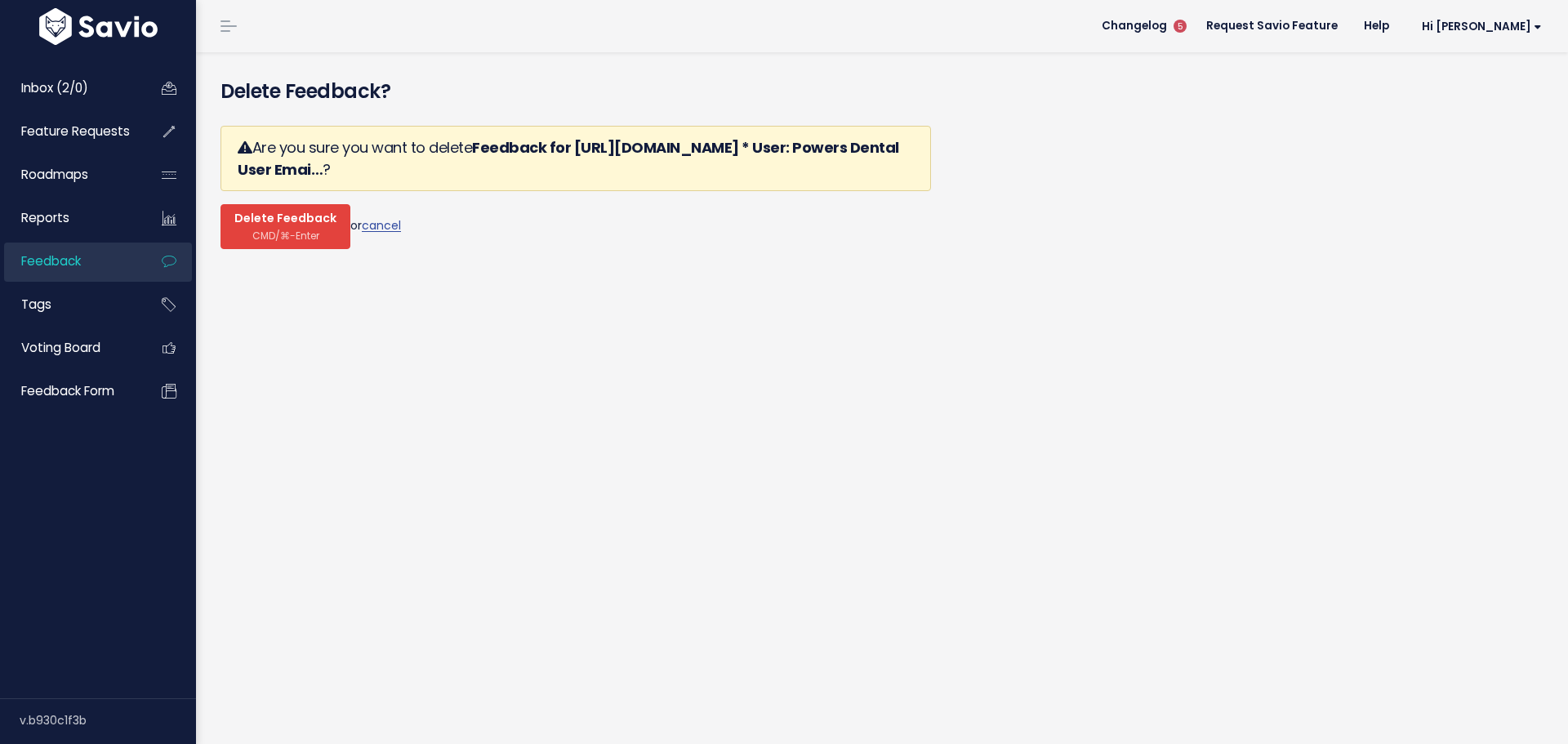
click at [254, 205] on button "Delete Feedback CMD/⌘-Enter" at bounding box center [285, 227] width 130 height 45
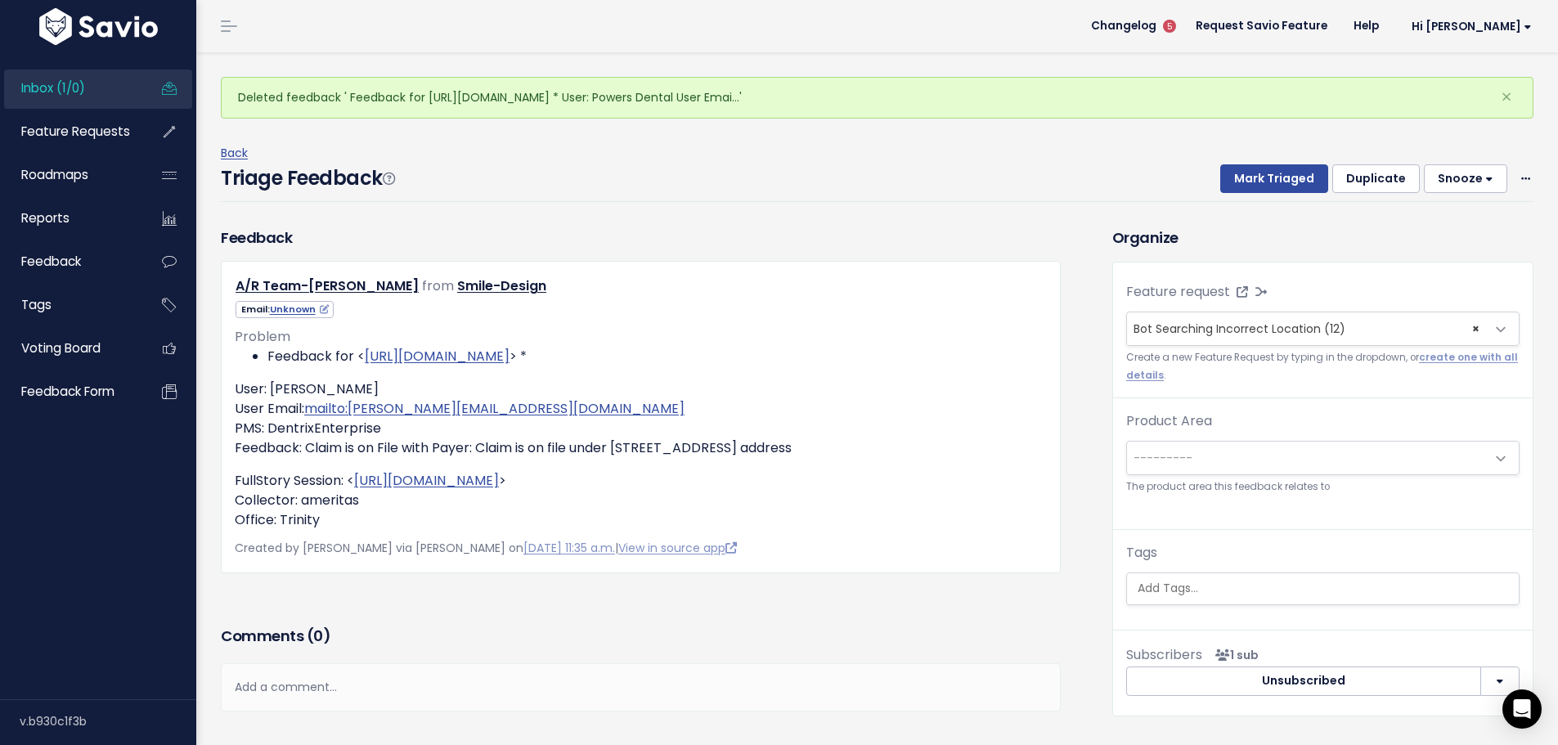
click at [1506, 164] on div "Mark Triaged Duplicate Snooze 1 day 3 days 7 days 14 days Edit Delete" at bounding box center [1367, 178] width 333 height 29
click at [1518, 169] on span at bounding box center [1526, 179] width 16 height 20
click at [1459, 234] on link "Delete" at bounding box center [1461, 250] width 118 height 32
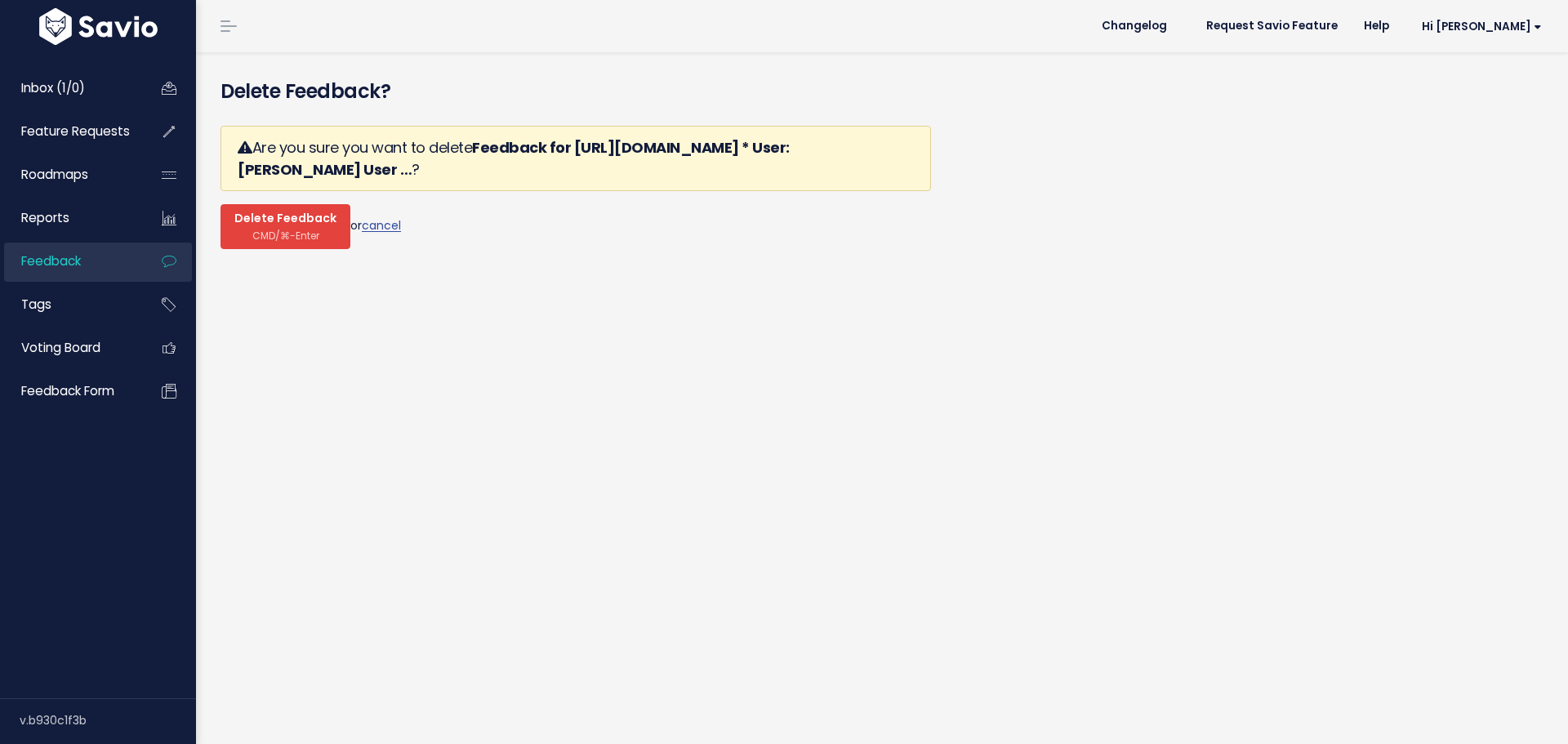
click at [278, 205] on button "Delete Feedback CMD/⌘-Enter" at bounding box center [285, 227] width 130 height 45
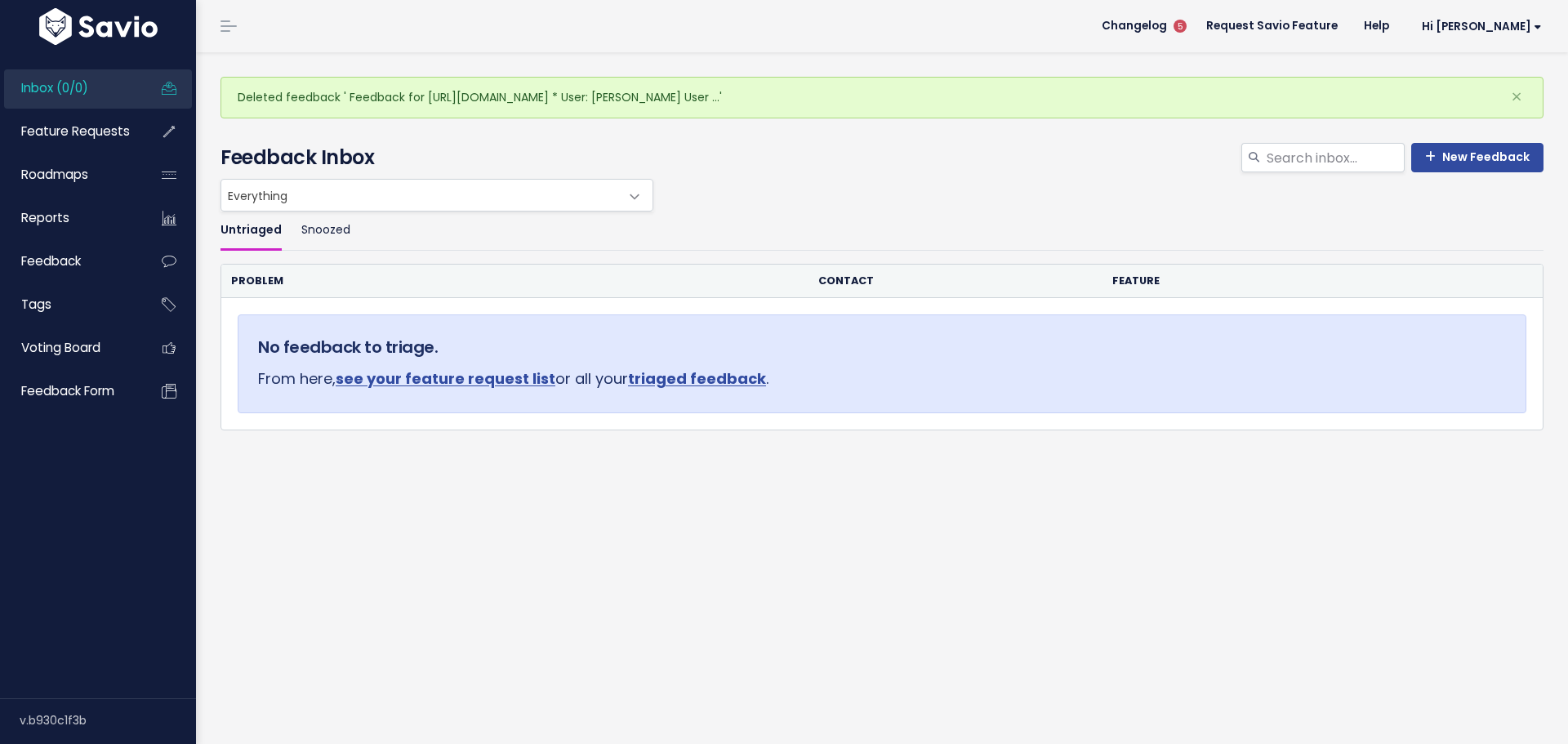
click at [556, 459] on div "Untriaged Snoozed Problem Contact Feature No feedback to triage. From here, see…" at bounding box center [882, 385] width 1347 height 349
